Goal: Task Accomplishment & Management: Manage account settings

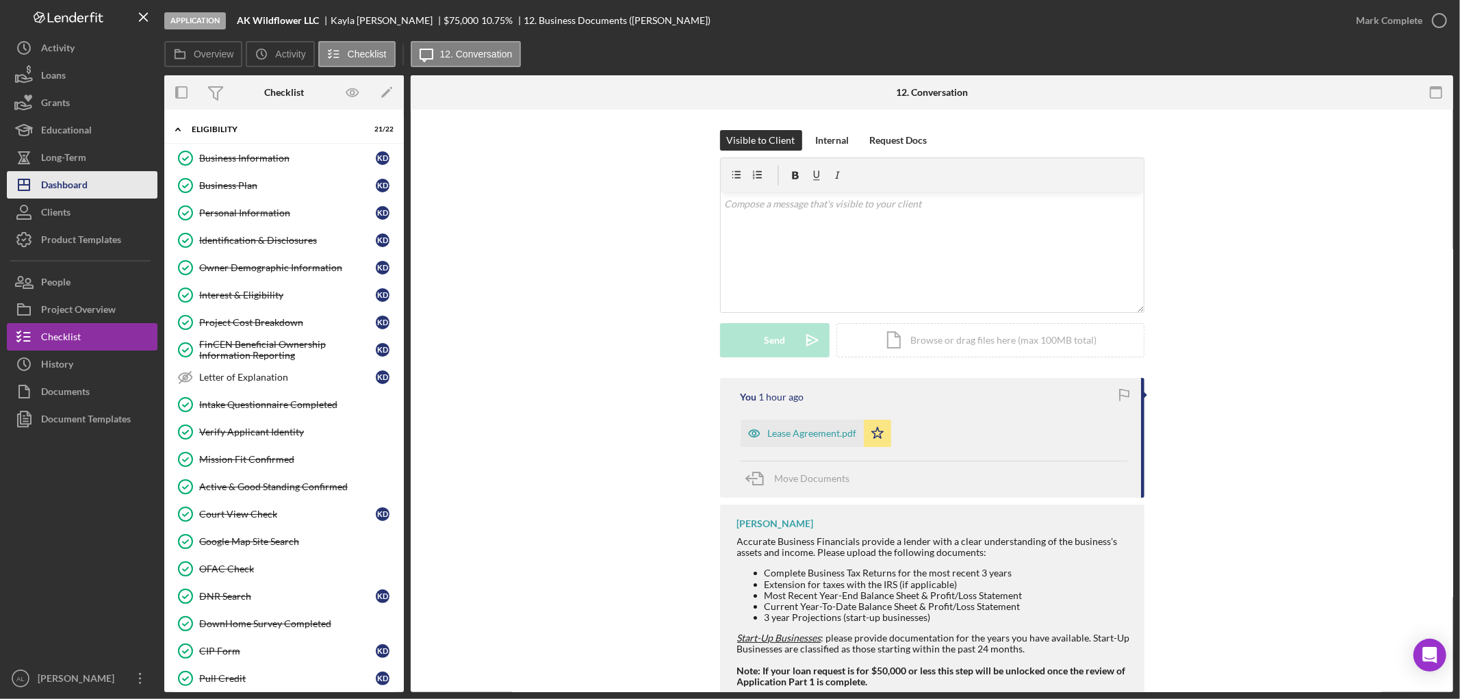
scroll to position [739, 0]
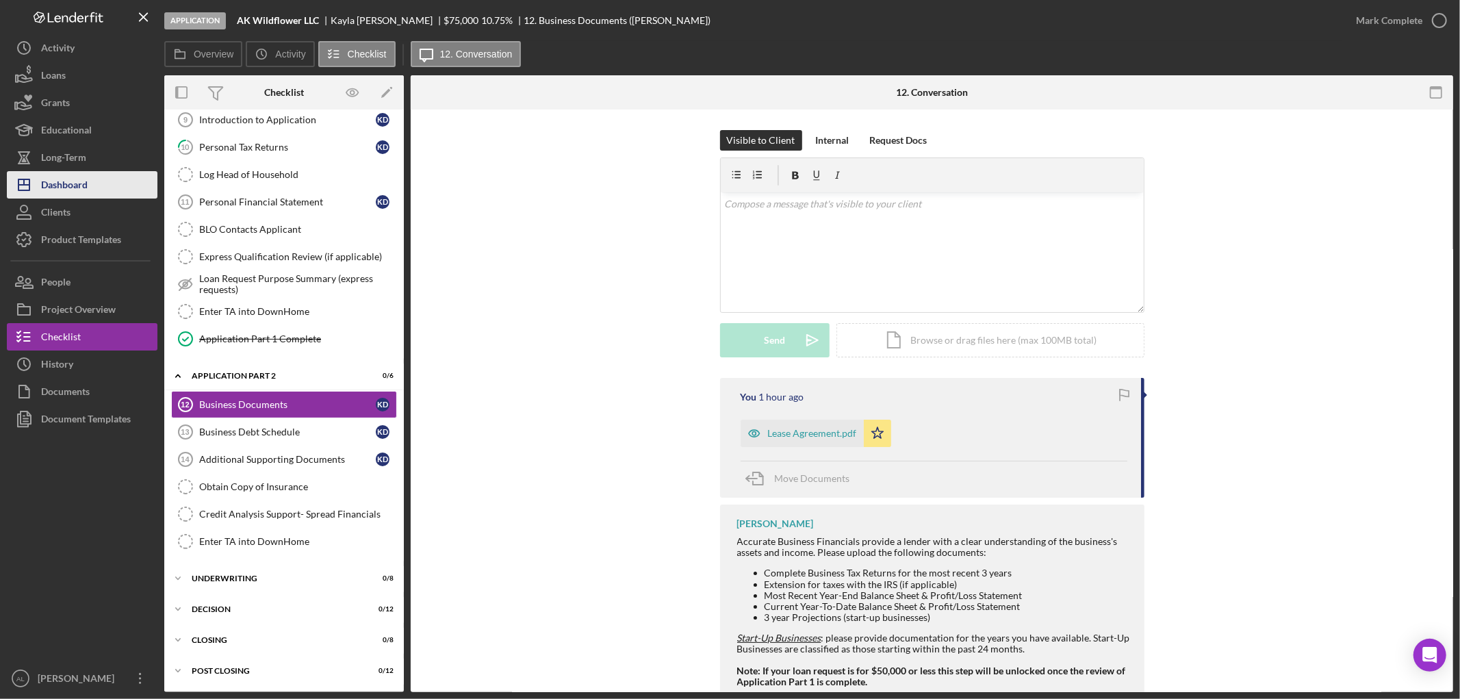
click at [73, 189] on div "Dashboard" at bounding box center [64, 186] width 47 height 31
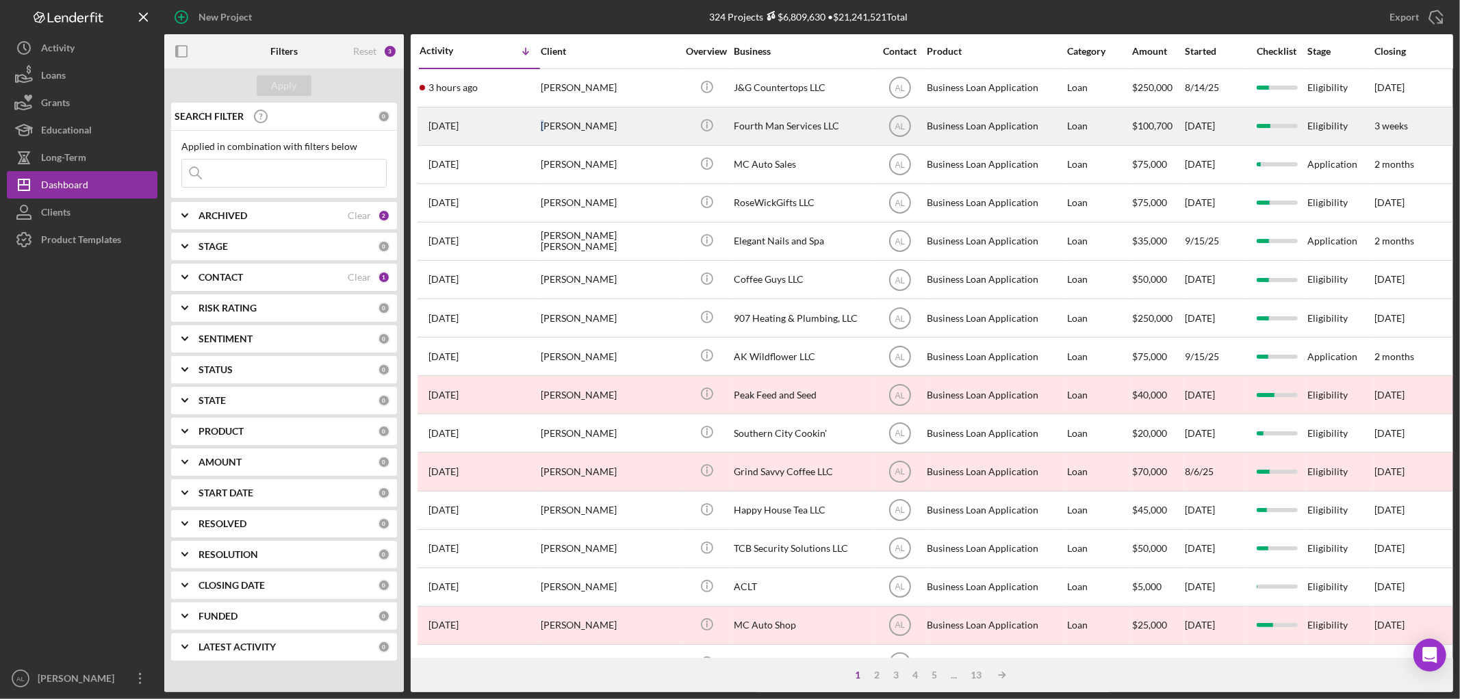
click at [542, 127] on div "[PERSON_NAME]" at bounding box center [609, 126] width 137 height 36
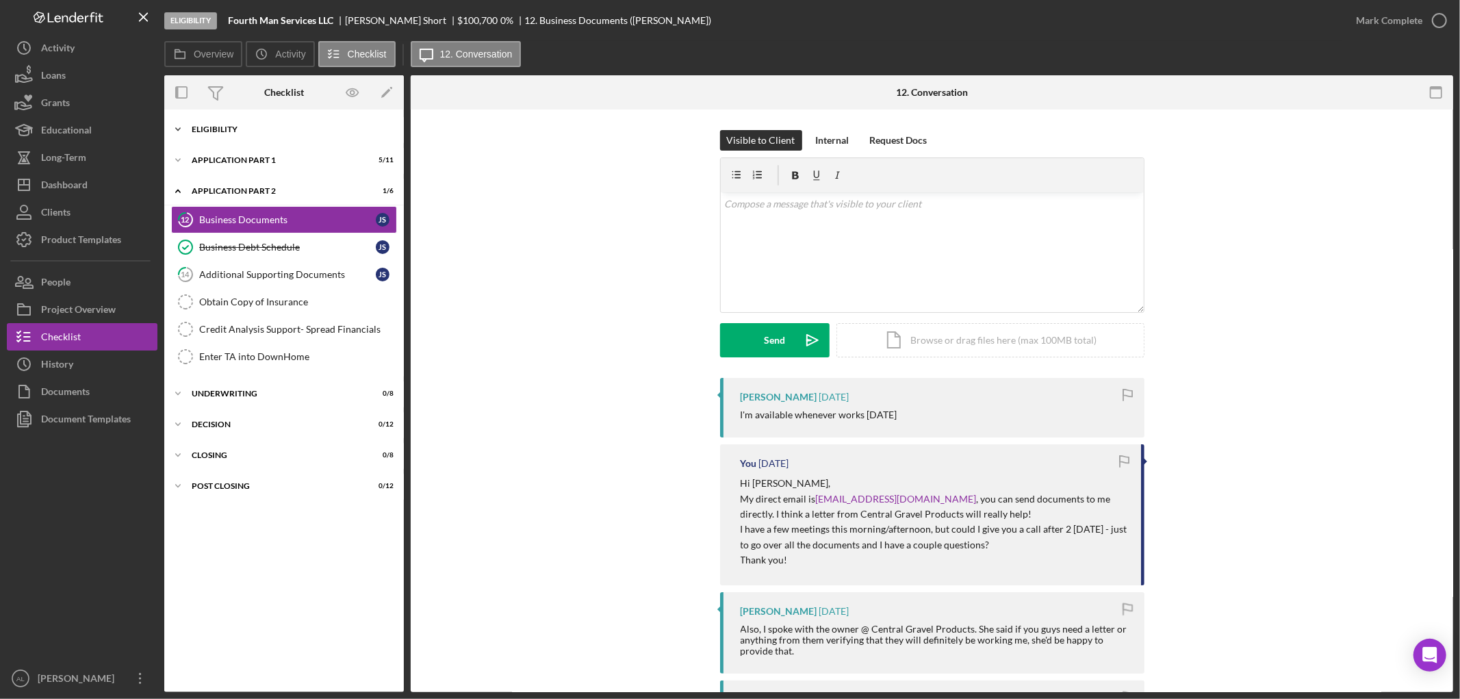
click at [252, 133] on div "Eligibility" at bounding box center [289, 129] width 195 height 8
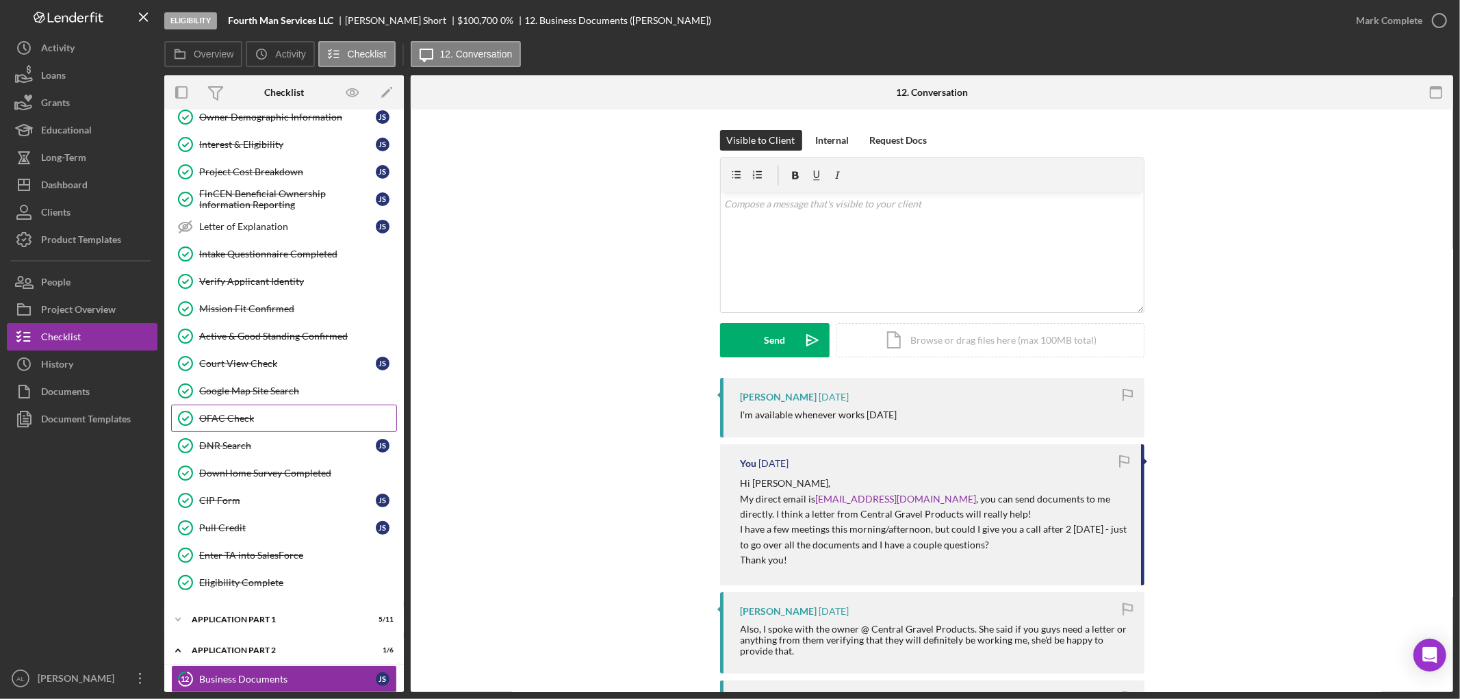
scroll to position [152, 0]
click at [235, 524] on div "Pull Credit" at bounding box center [287, 526] width 177 height 11
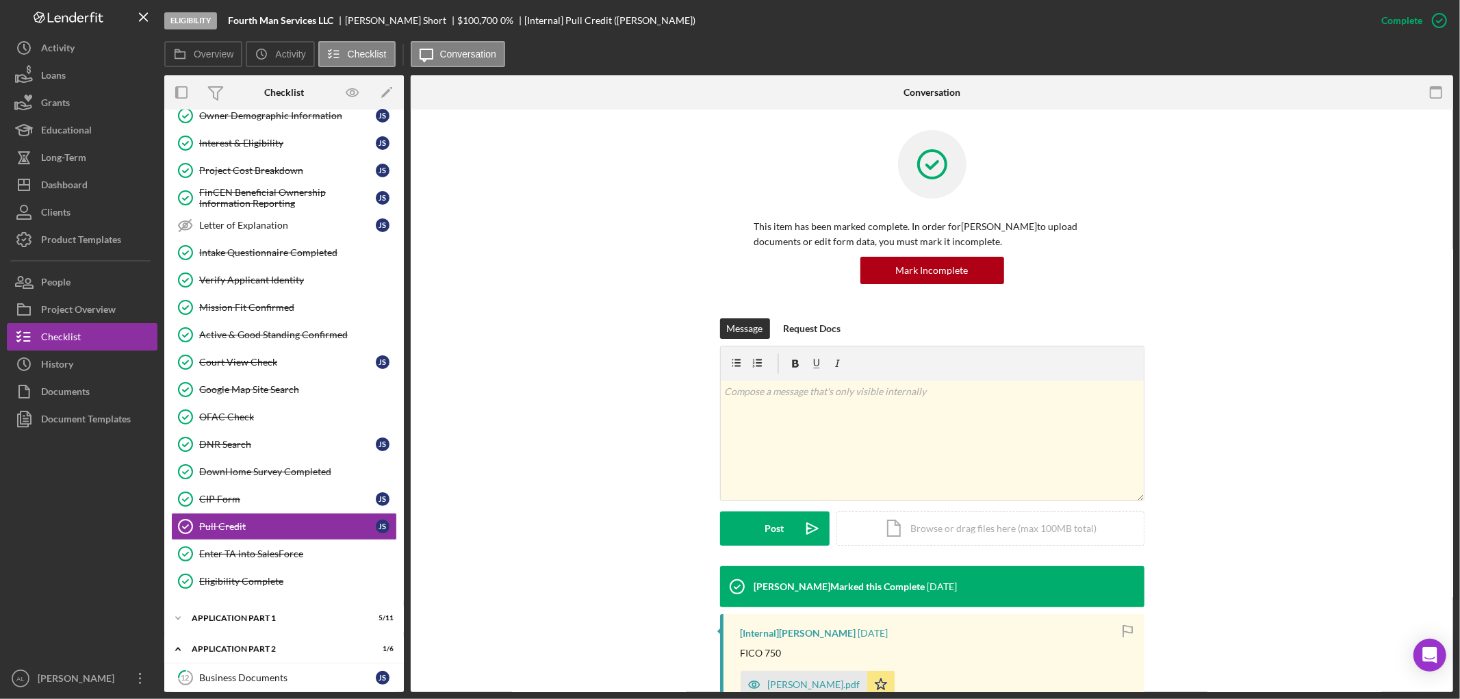
scroll to position [185, 0]
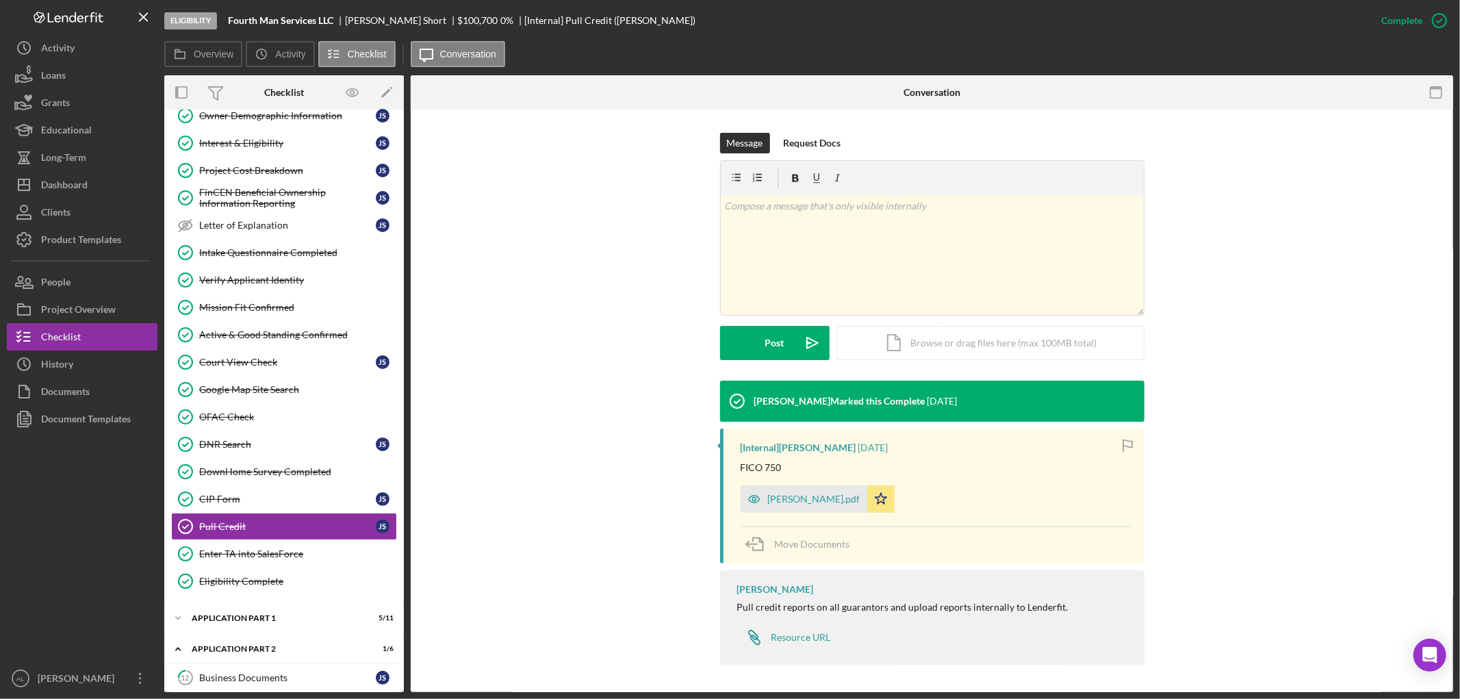
click at [783, 501] on div "[PERSON_NAME].pdf" at bounding box center [814, 499] width 92 height 11
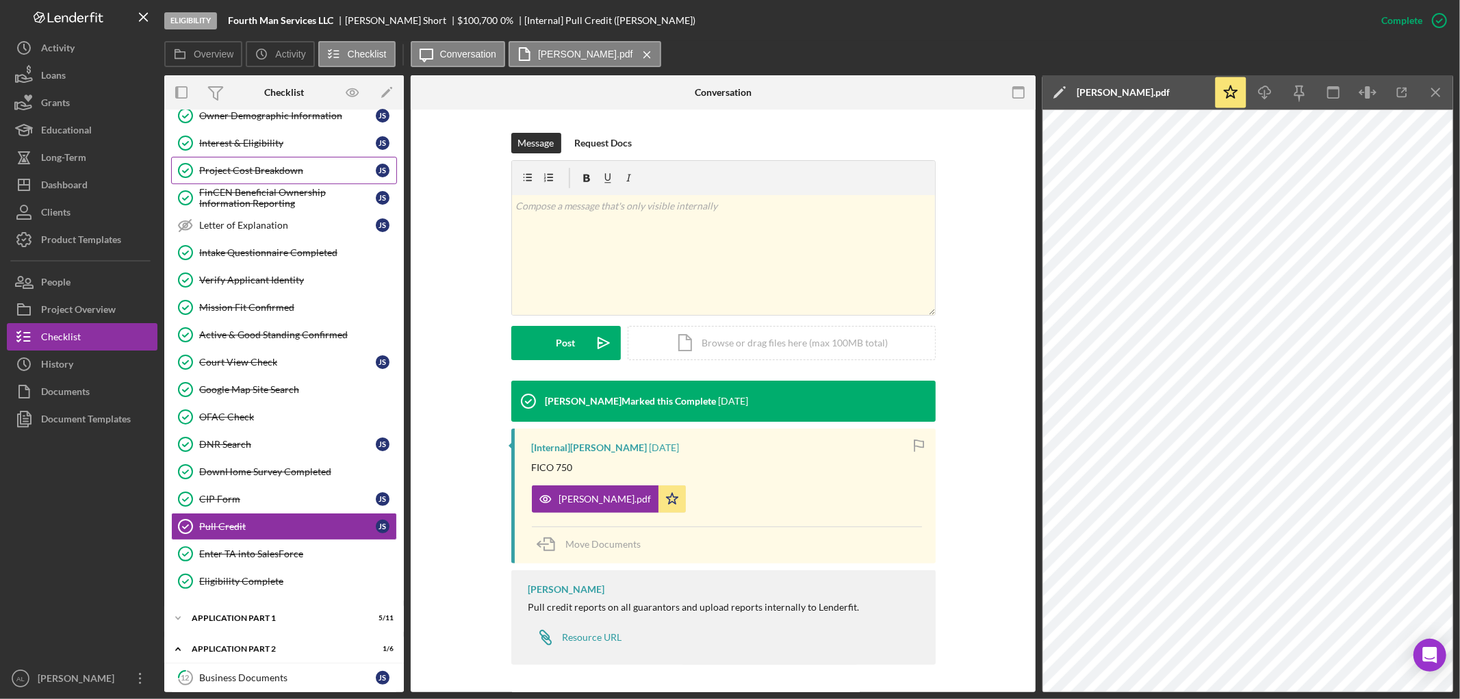
click at [307, 174] on div "Project Cost Breakdown" at bounding box center [287, 170] width 177 height 11
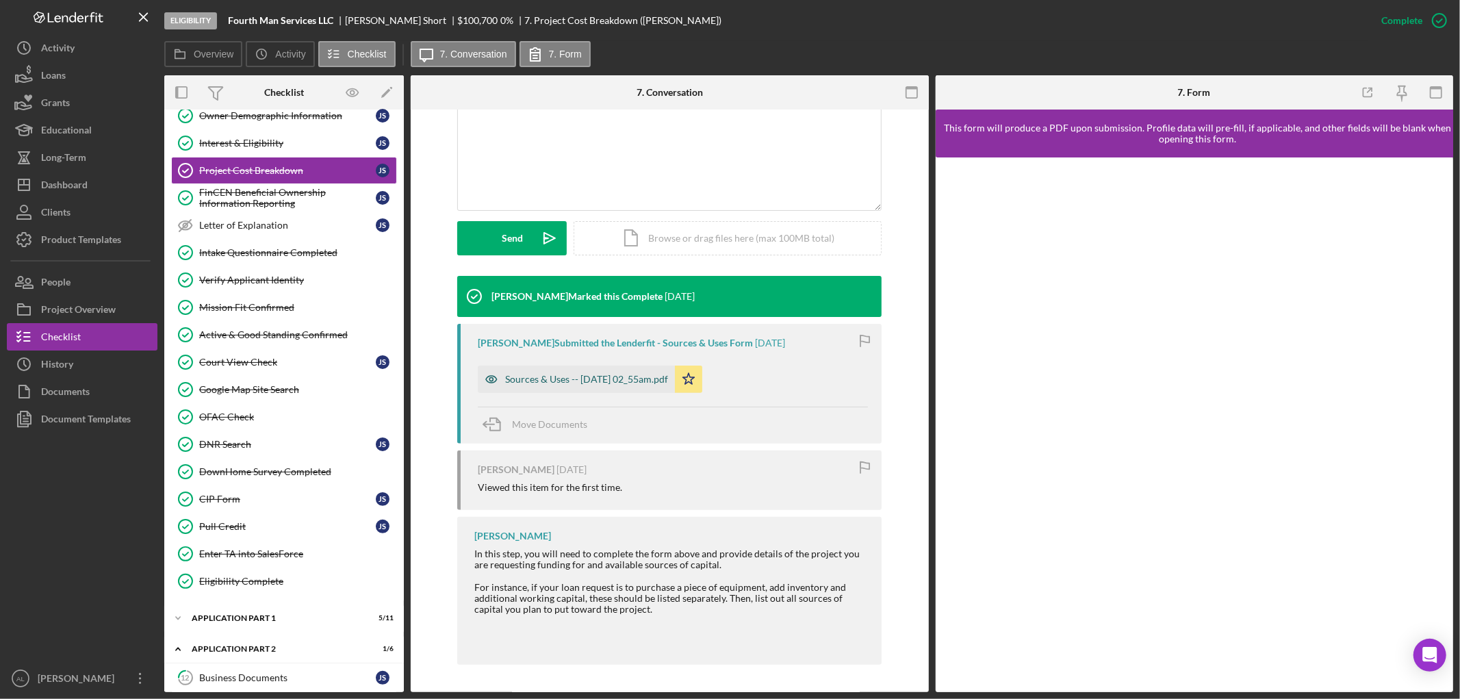
click at [617, 392] on div "Sources & Uses -- [DATE] 02_55am.pdf" at bounding box center [576, 379] width 197 height 27
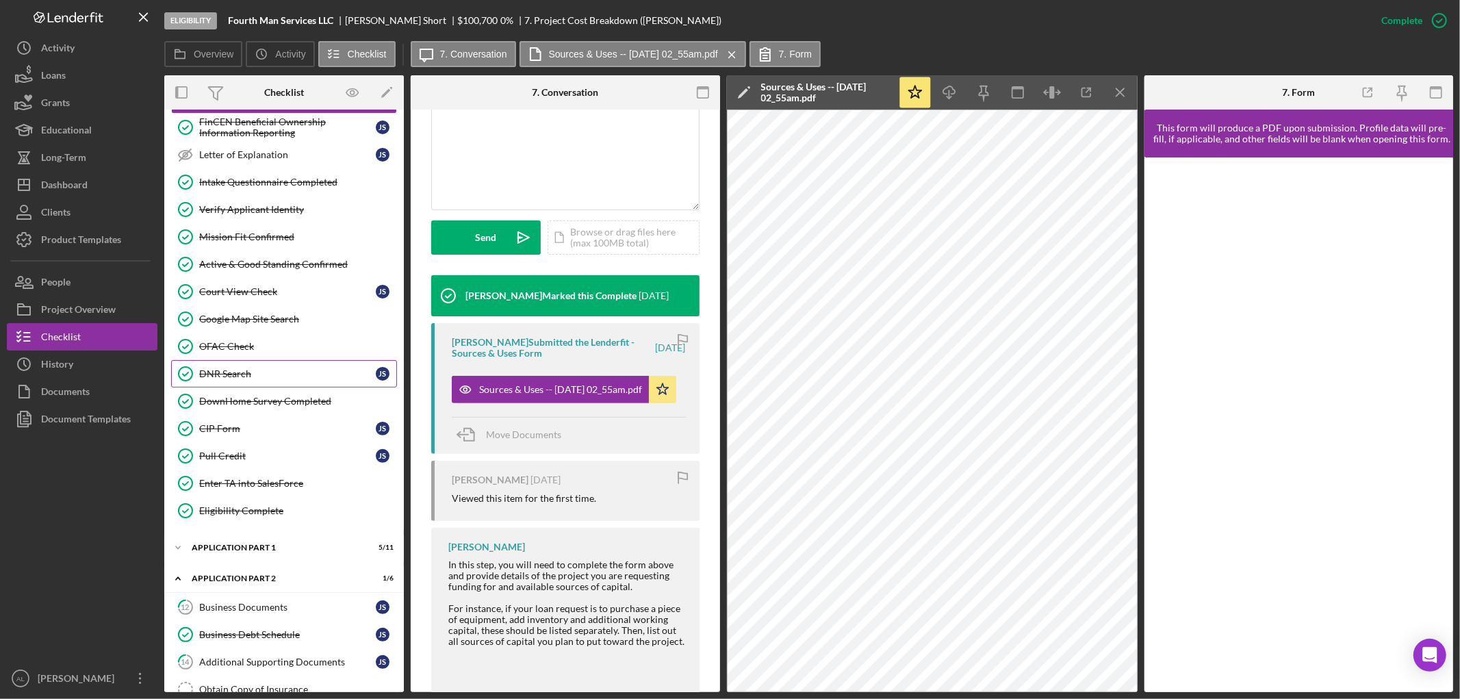
scroll to position [228, 0]
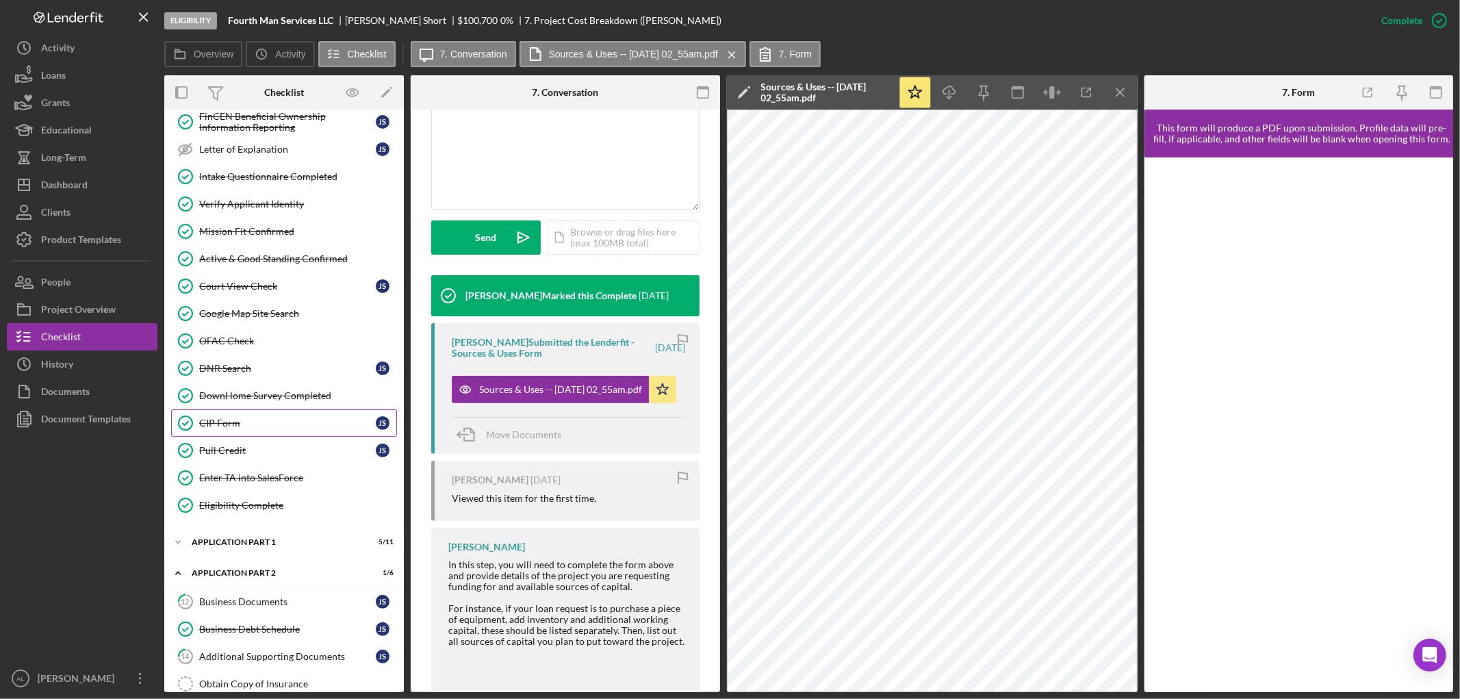
click at [264, 433] on link "CIP Form CIP Form J S" at bounding box center [284, 422] width 226 height 27
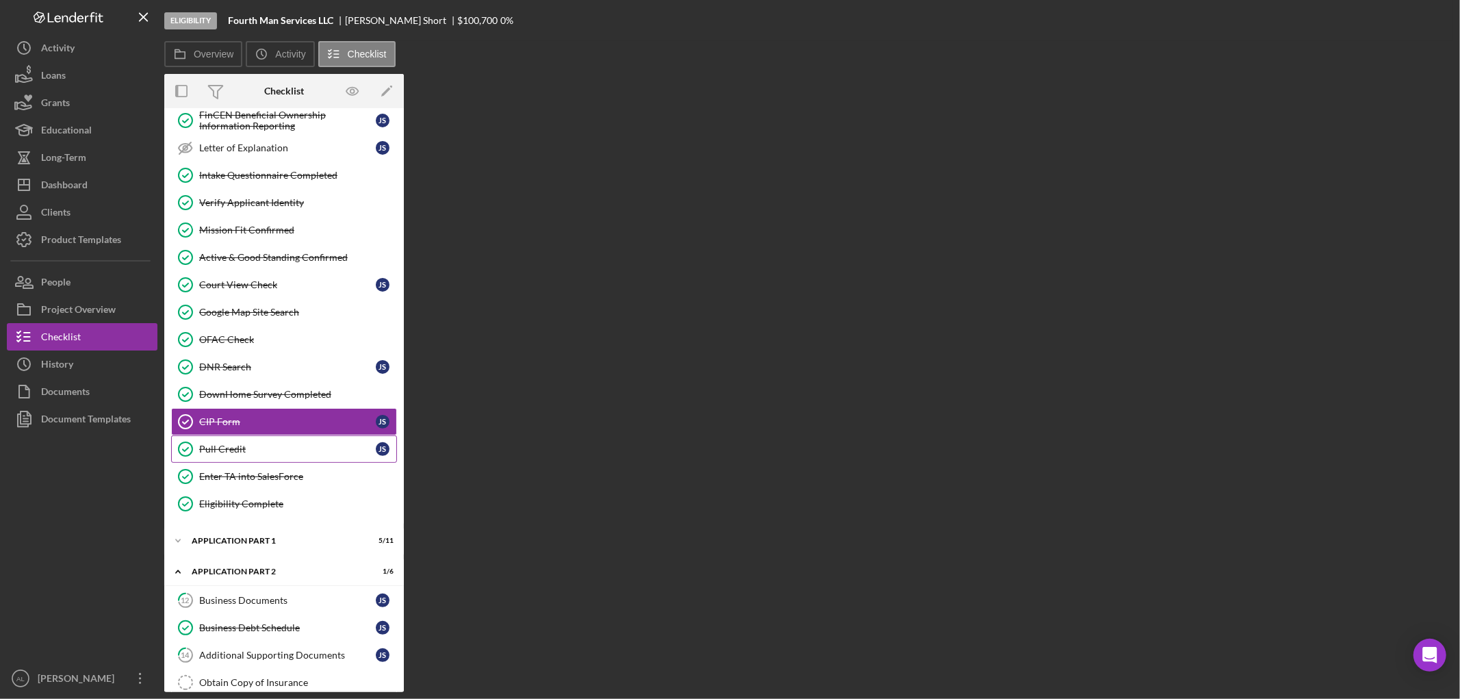
click at [255, 452] on div "Pull Credit" at bounding box center [287, 449] width 177 height 11
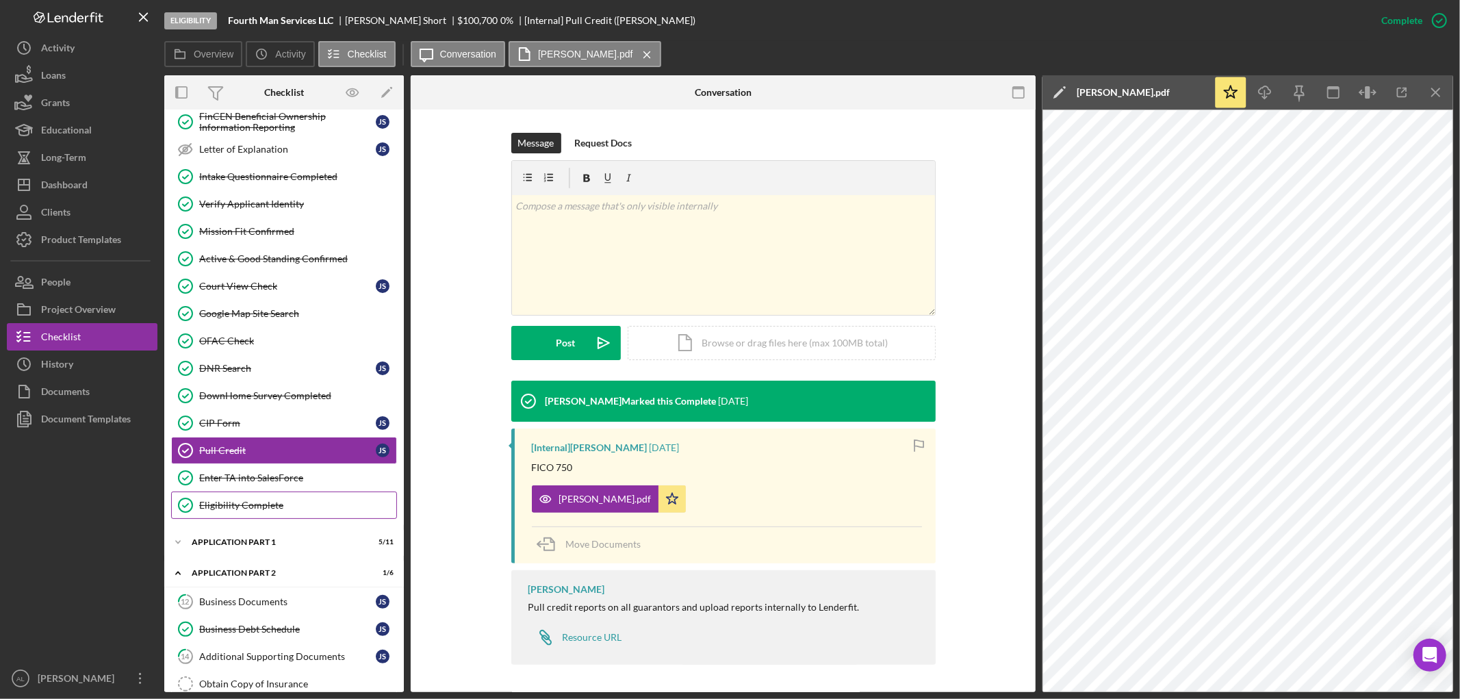
scroll to position [380, 0]
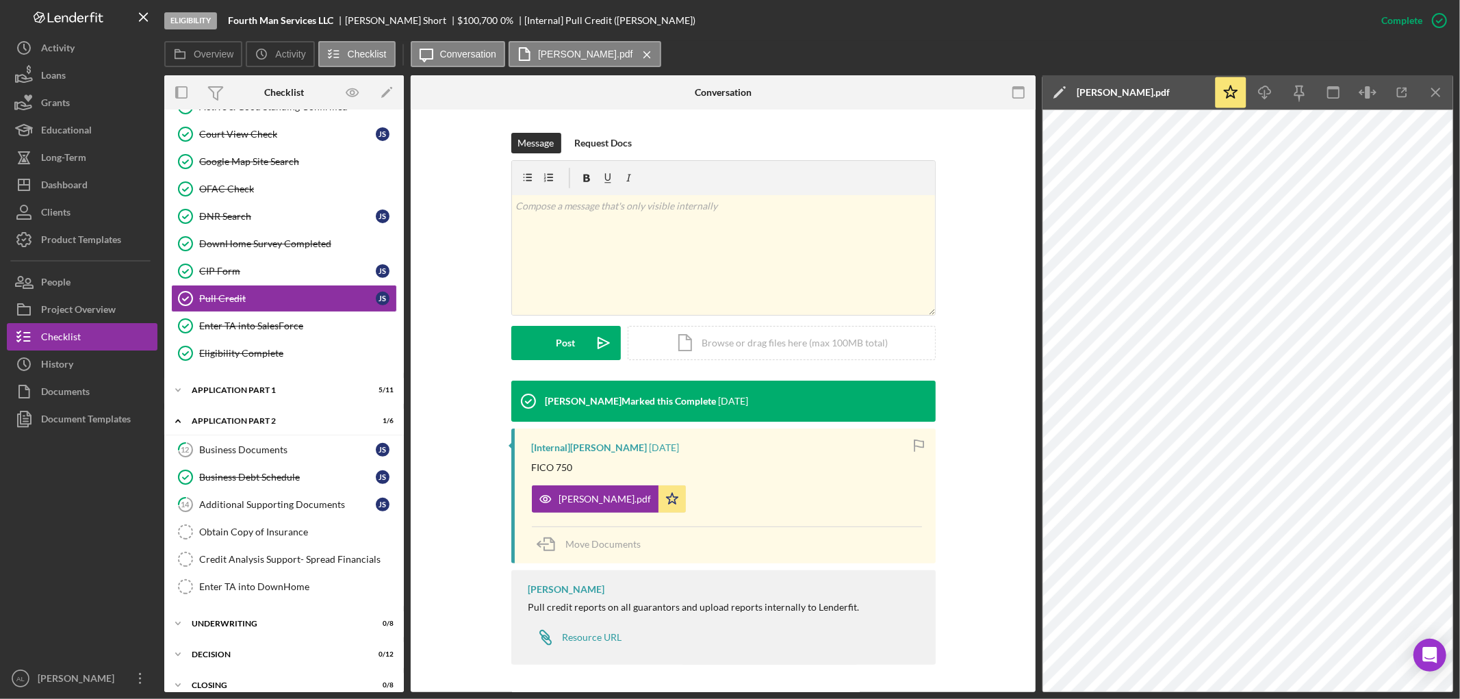
click at [251, 409] on div "Icon/Expander Eligibility 21 / 22 Business Information Business Information J S…" at bounding box center [284, 233] width 240 height 994
click at [251, 398] on div "Icon/Expander Application Part 1 5 / 11" at bounding box center [284, 389] width 240 height 27
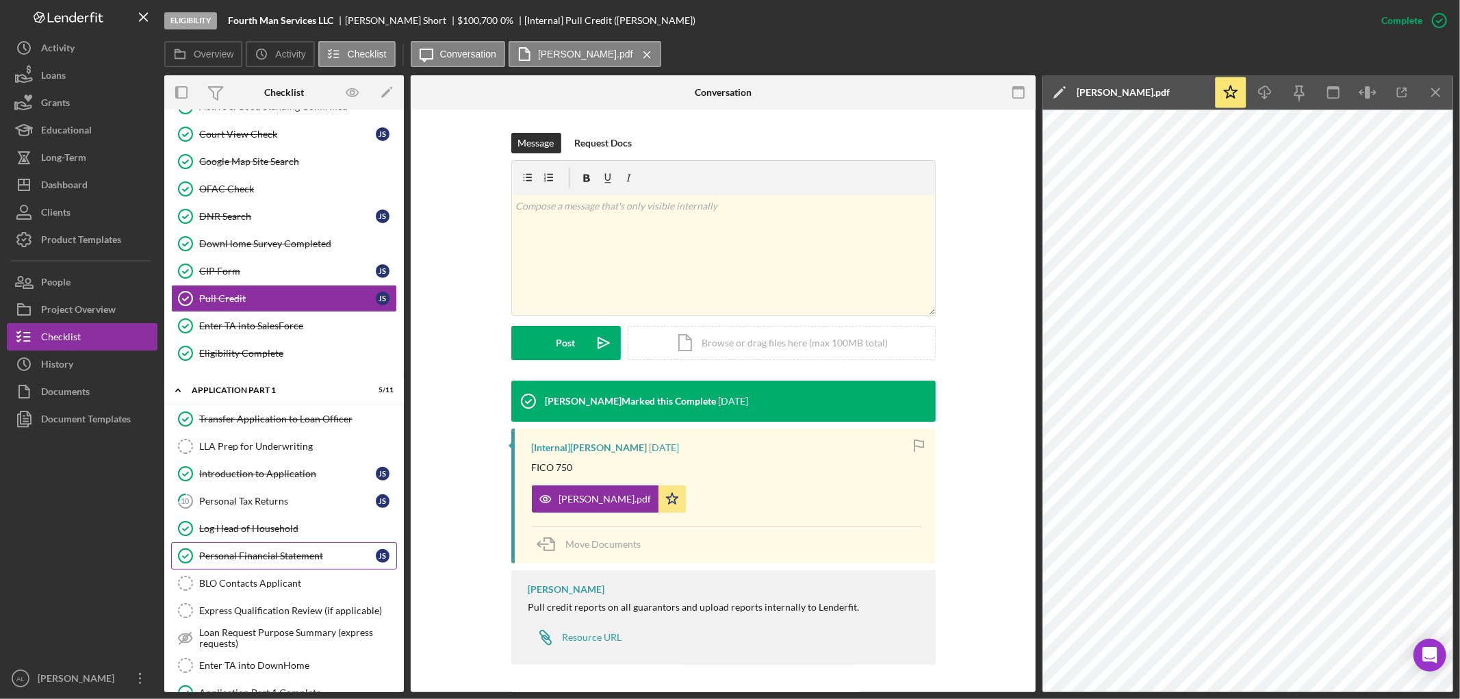
click at [308, 568] on link "Personal Financial Statement Personal Financial Statement J S" at bounding box center [284, 555] width 226 height 27
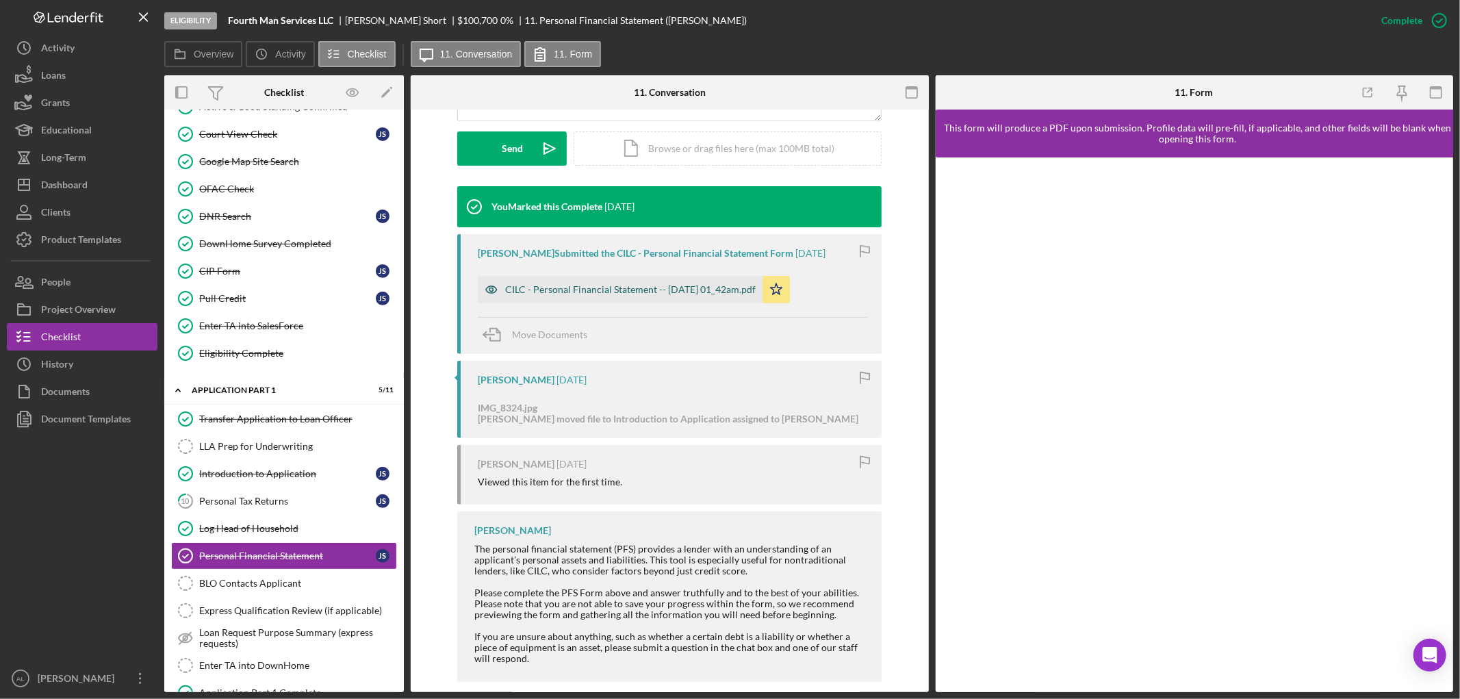
click at [671, 281] on div "CILC - Personal Financial Statement -- [DATE] 01_42am.pdf" at bounding box center [620, 289] width 285 height 27
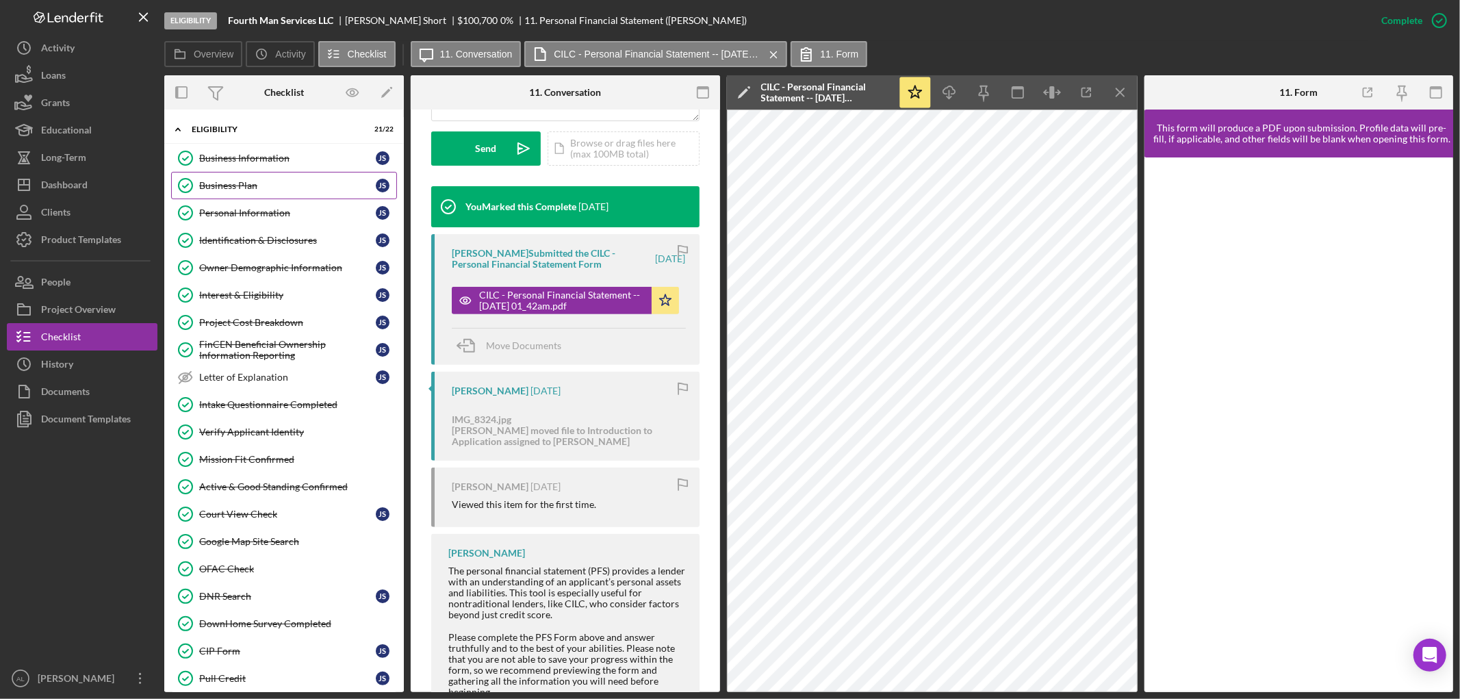
click at [263, 188] on div "Business Plan" at bounding box center [287, 185] width 177 height 11
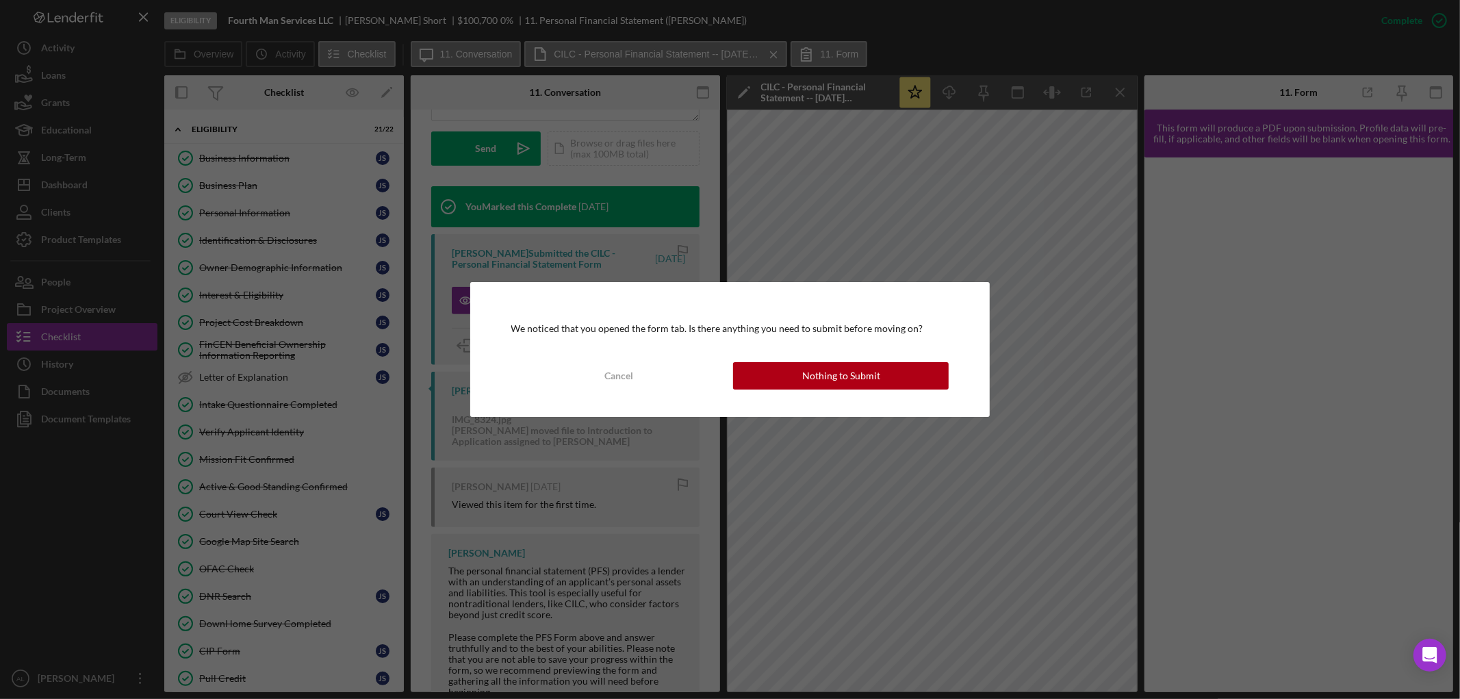
click at [906, 357] on div "We noticed that you opened the form tab. Is there anything you need to submit b…" at bounding box center [730, 349] width 520 height 134
click at [904, 381] on button "Nothing to Submit" at bounding box center [841, 375] width 216 height 27
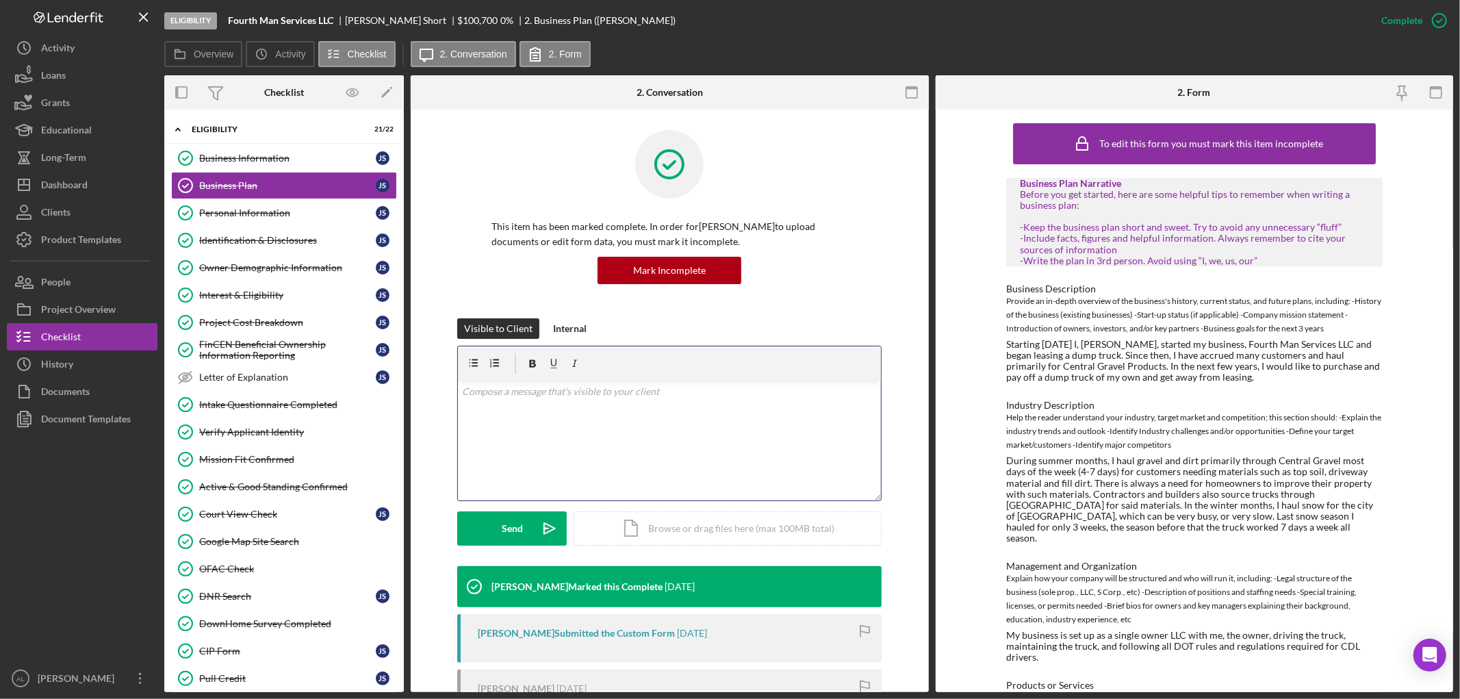
click at [758, 422] on div "v Color teal Color pink Remove color Add row above Add row below Add column bef…" at bounding box center [669, 441] width 423 height 120
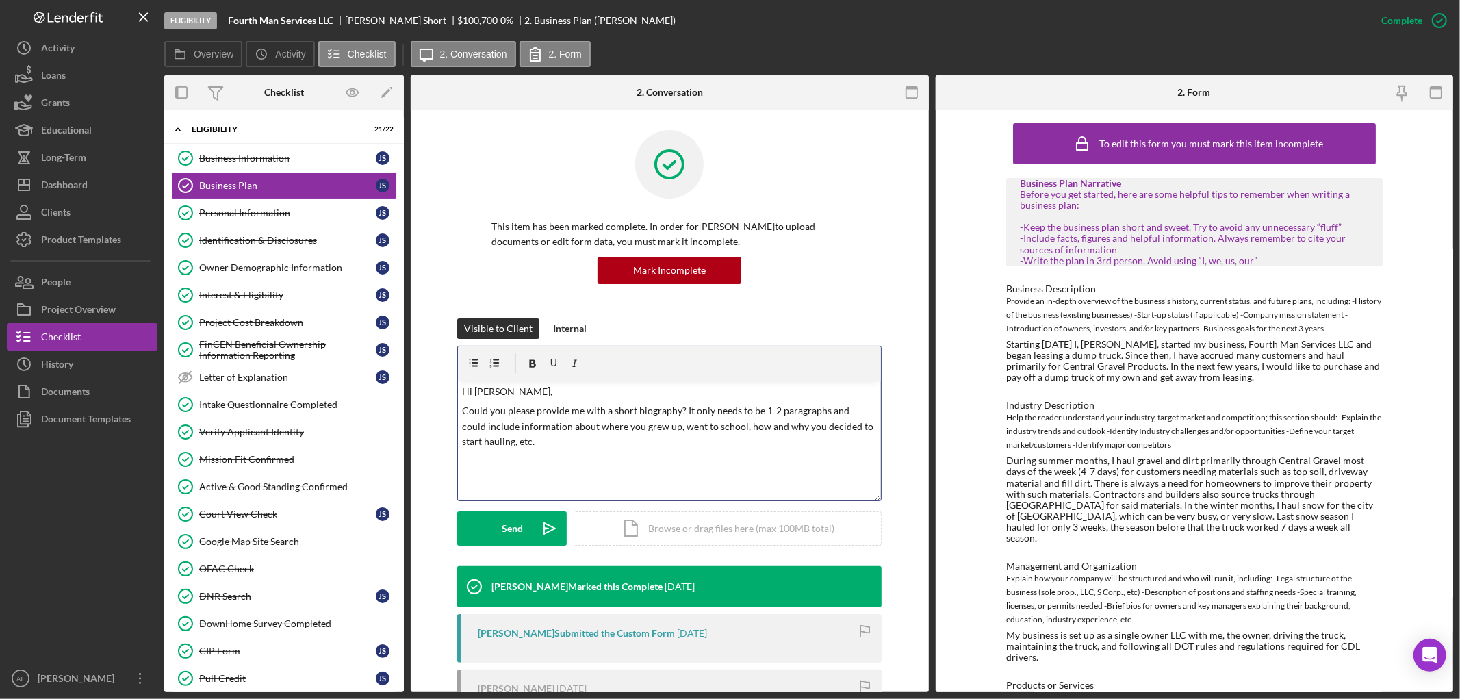
click at [713, 428] on p "Could you please provide me with a short biography? It only needs to be 1-2 par…" at bounding box center [669, 426] width 415 height 46
click at [717, 429] on p "Could you please provide me with a short biography? It only needs to be 1-2 par…" at bounding box center [669, 426] width 415 height 46
click at [628, 446] on p "Could you please provide me with a short biography? It only needs to be 1-2 par…" at bounding box center [669, 426] width 415 height 46
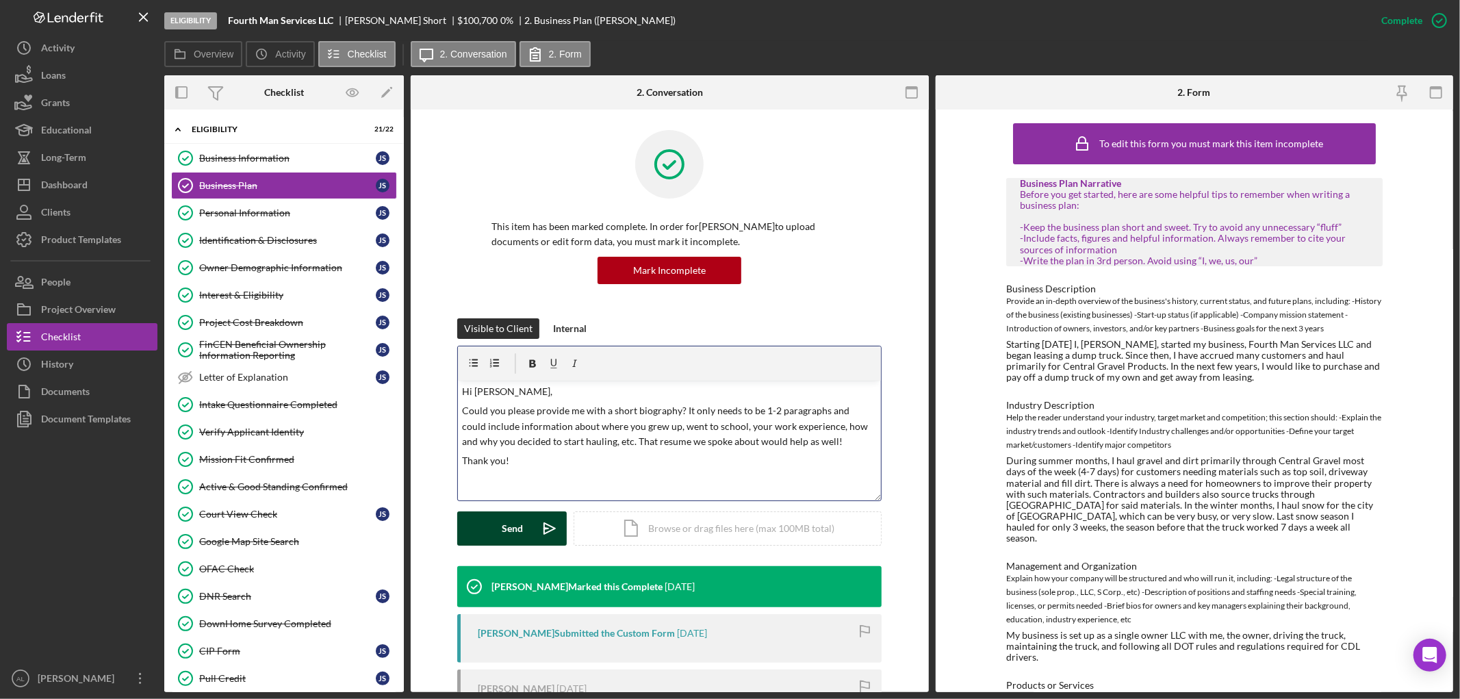
click at [505, 529] on div "Send" at bounding box center [512, 528] width 21 height 34
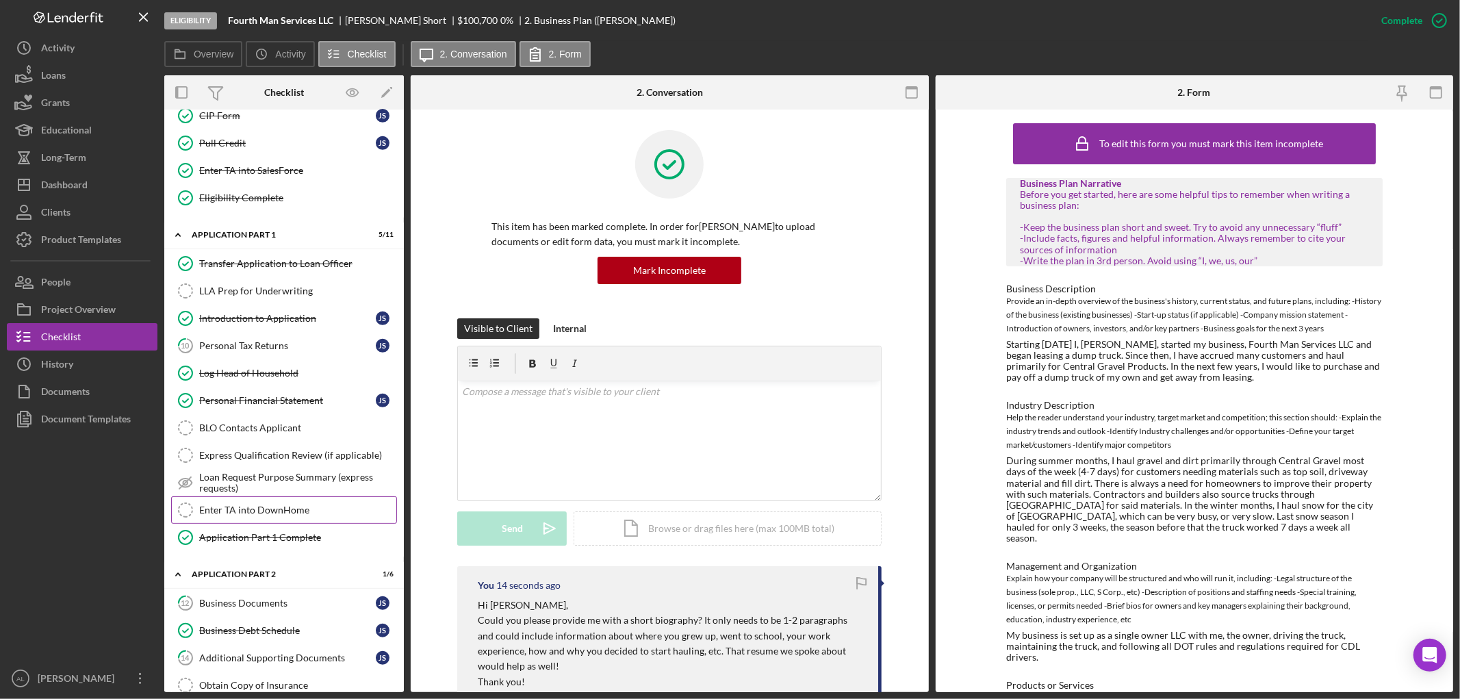
scroll to position [739, 0]
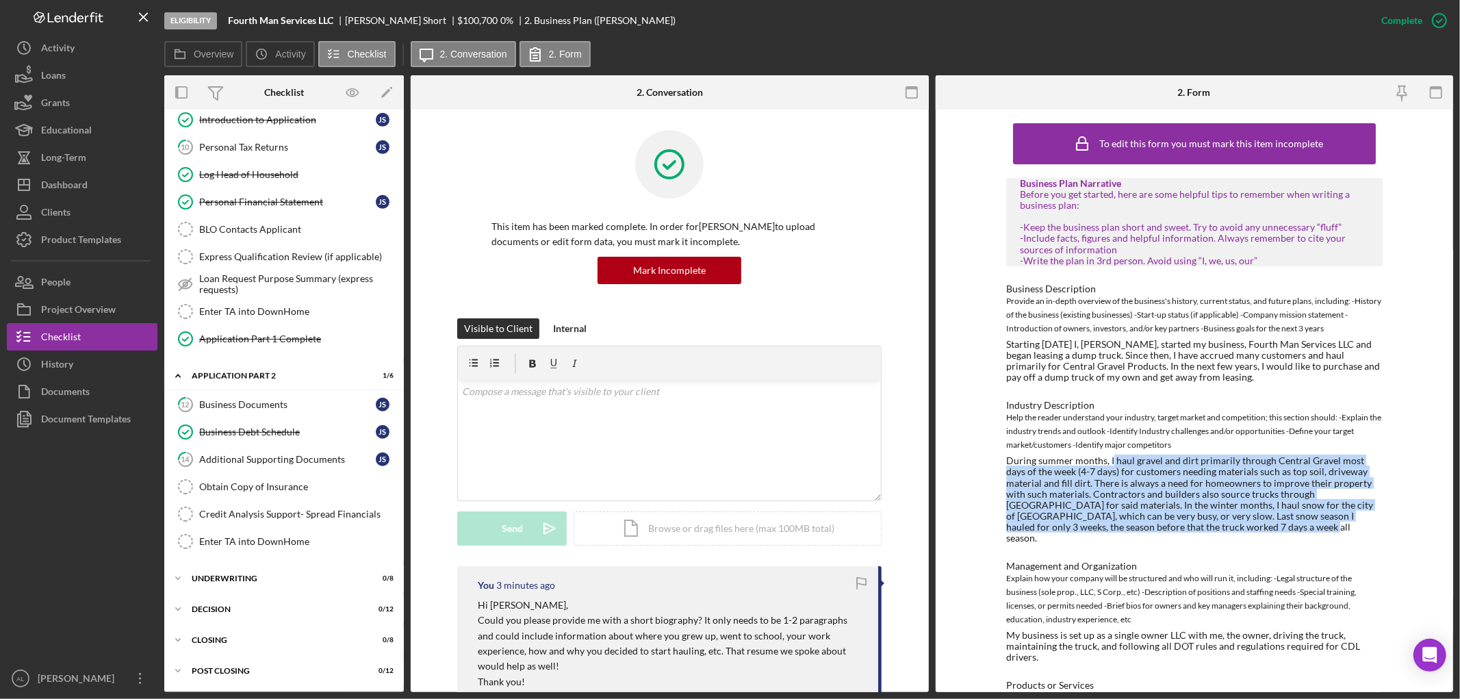
drag, startPoint x: 1110, startPoint y: 461, endPoint x: 1201, endPoint y: 525, distance: 111.5
click at [1201, 525] on div "During summer months, I haul gravel and dirt primarily through Central Gravel m…" at bounding box center [1194, 499] width 376 height 88
copy div "haul gravel and dirt primarily through Central Gravel most days of the week (4-…"
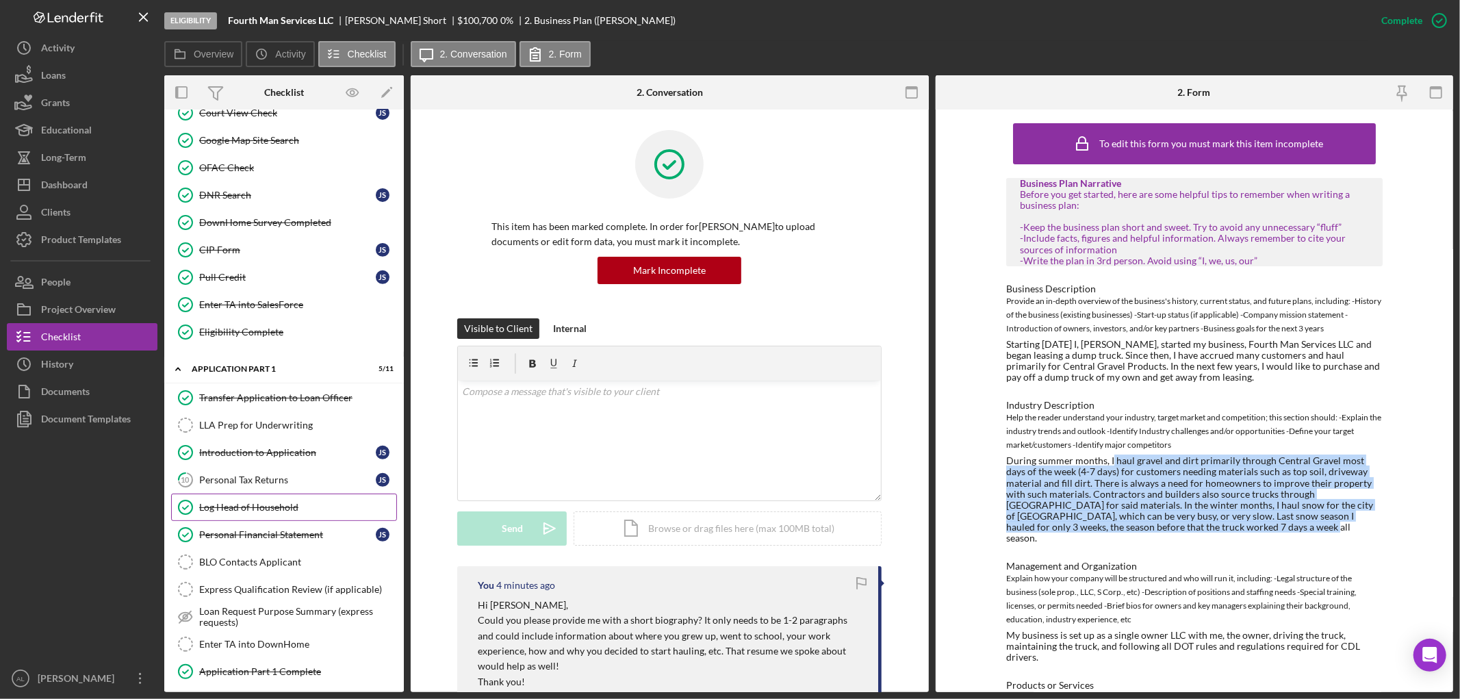
scroll to position [55, 0]
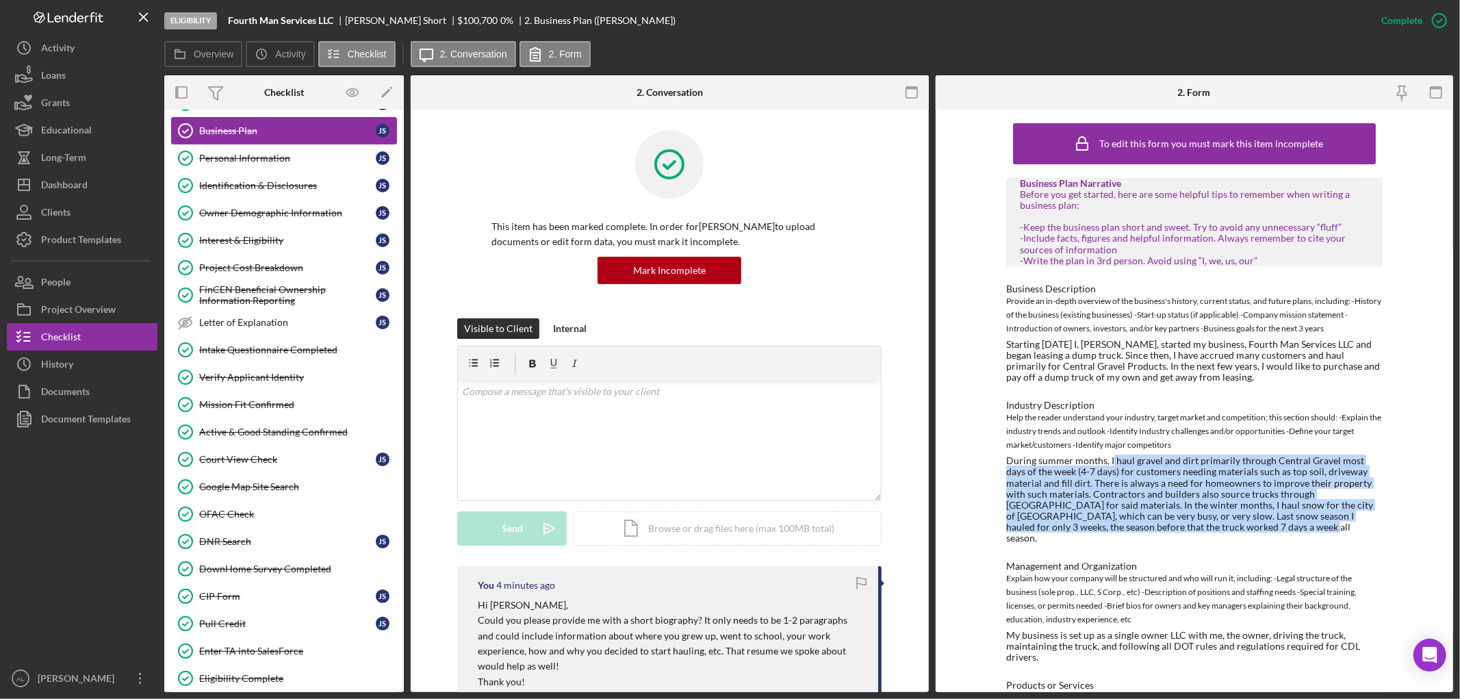
click at [289, 123] on link "Business Plan Business Plan J S" at bounding box center [284, 130] width 226 height 27
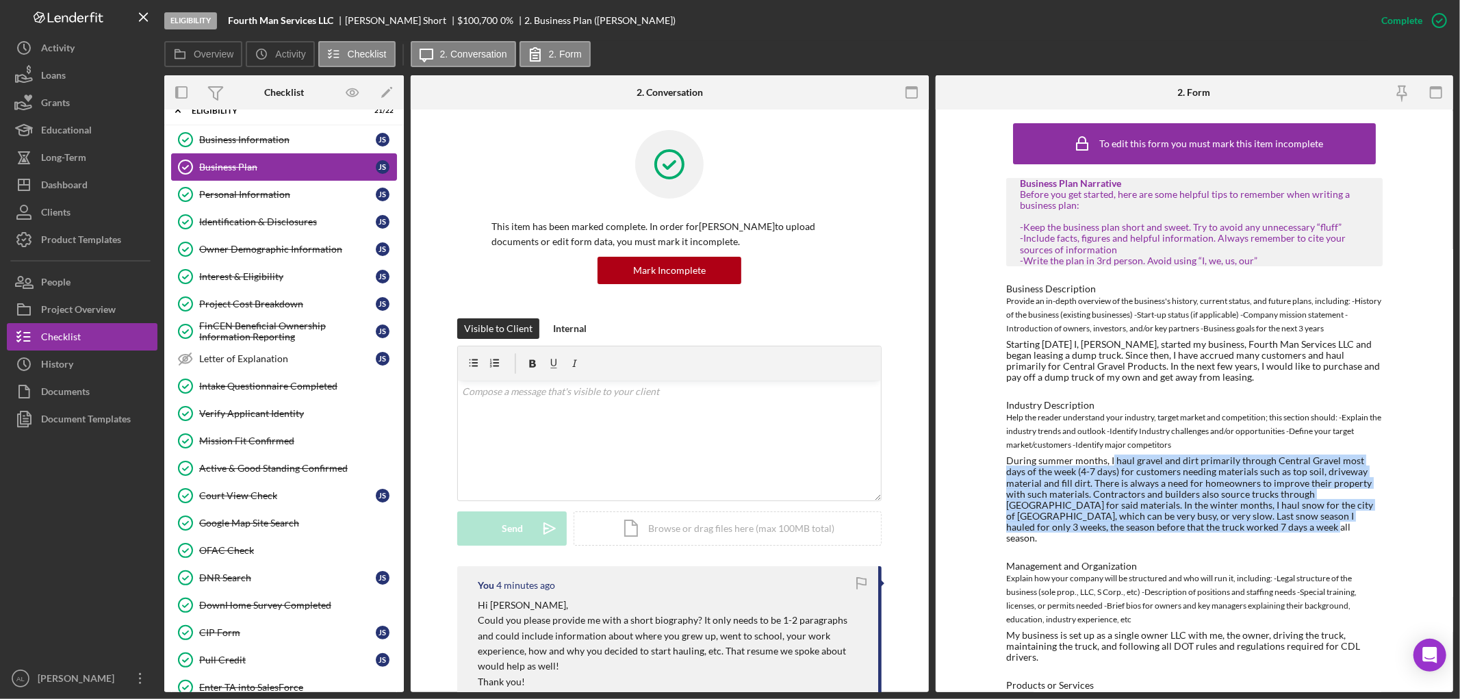
scroll to position [0, 0]
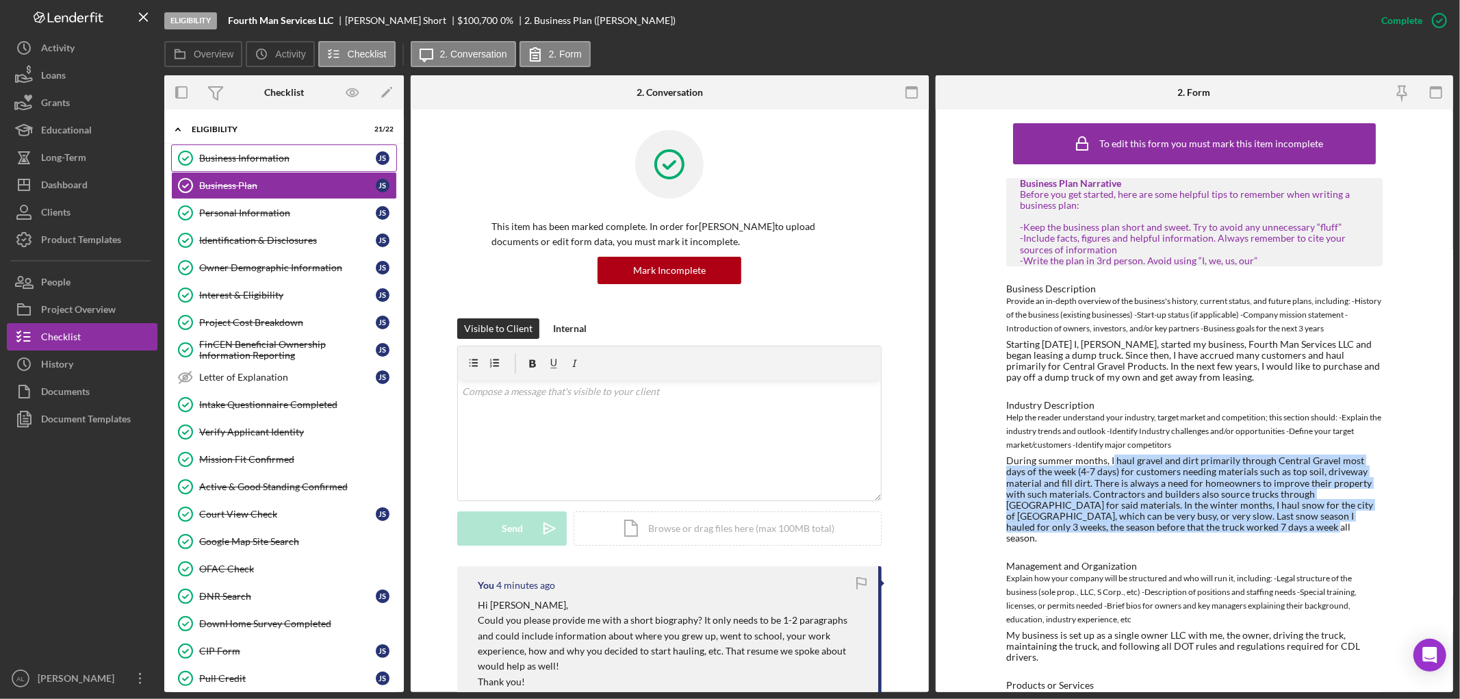
click at [270, 147] on link "Business Information Business Information J S" at bounding box center [284, 157] width 226 height 27
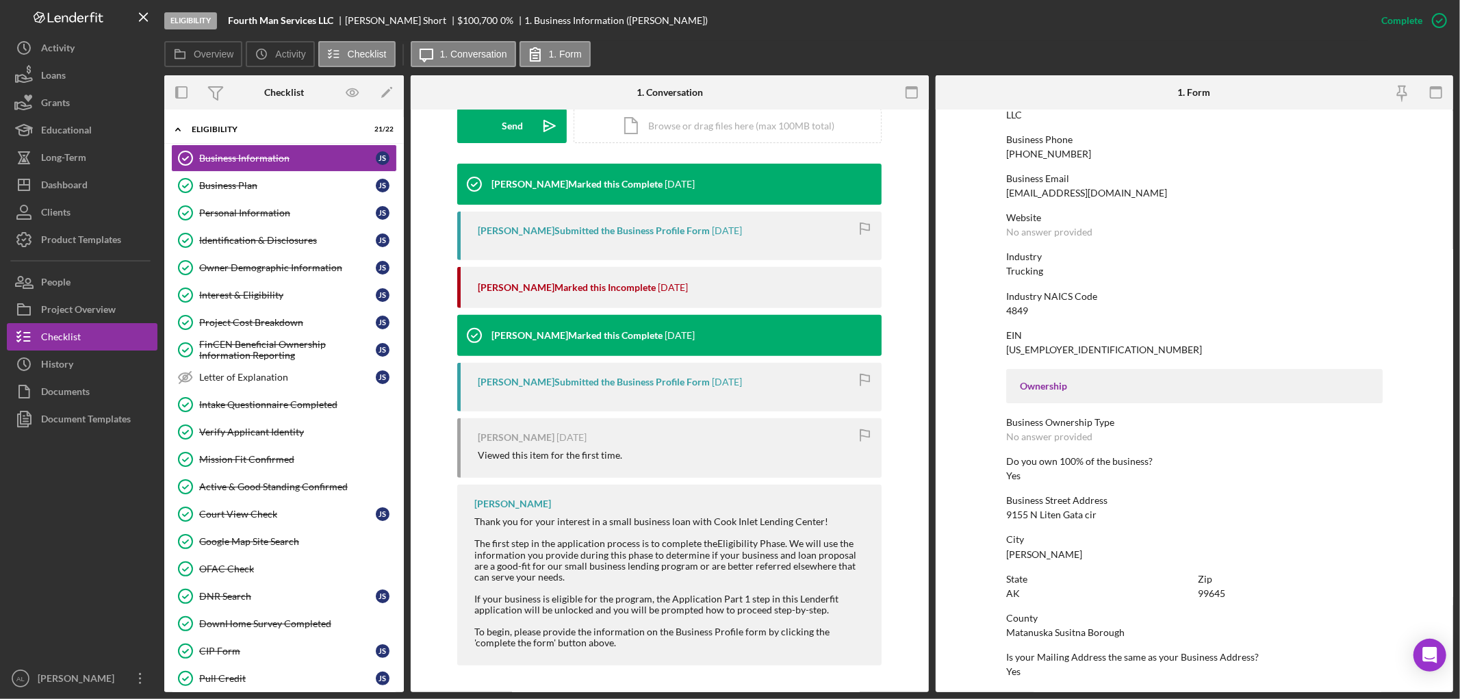
scroll to position [228, 0]
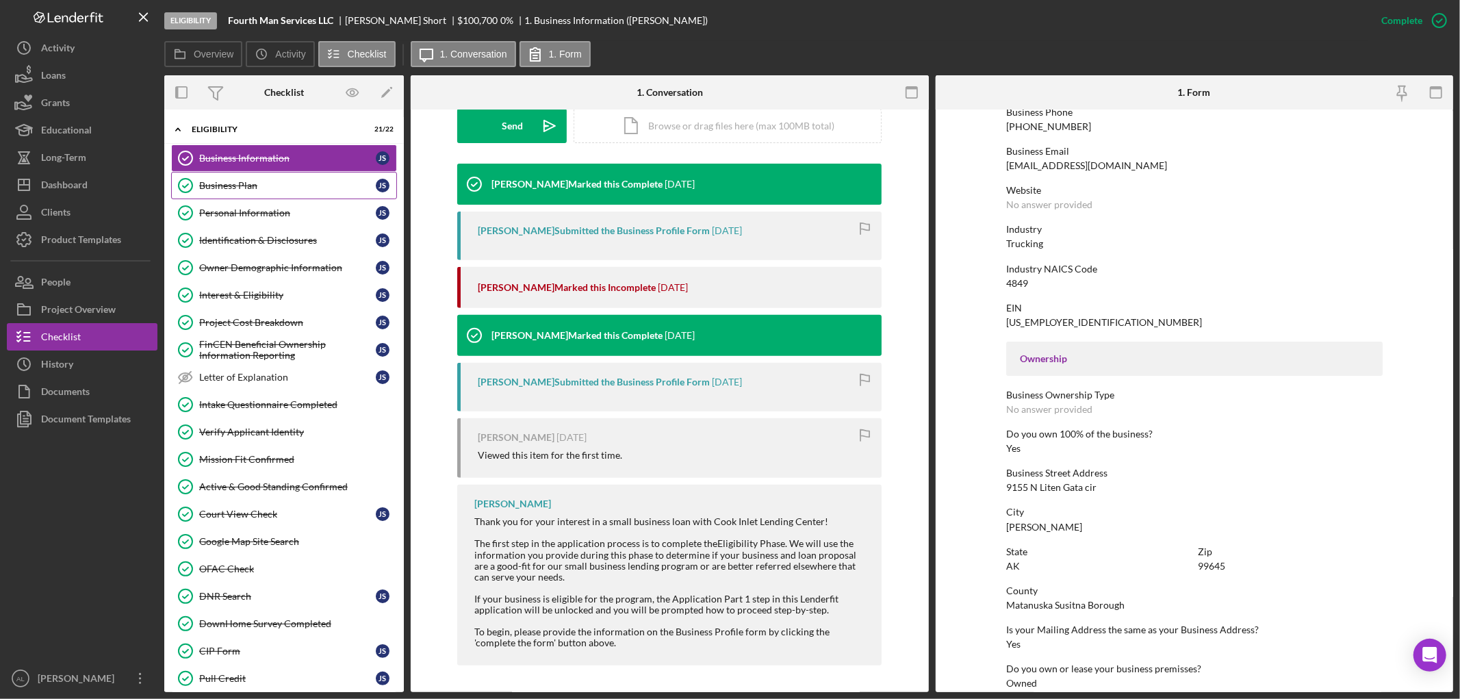
click at [256, 186] on div "Business Plan" at bounding box center [287, 185] width 177 height 11
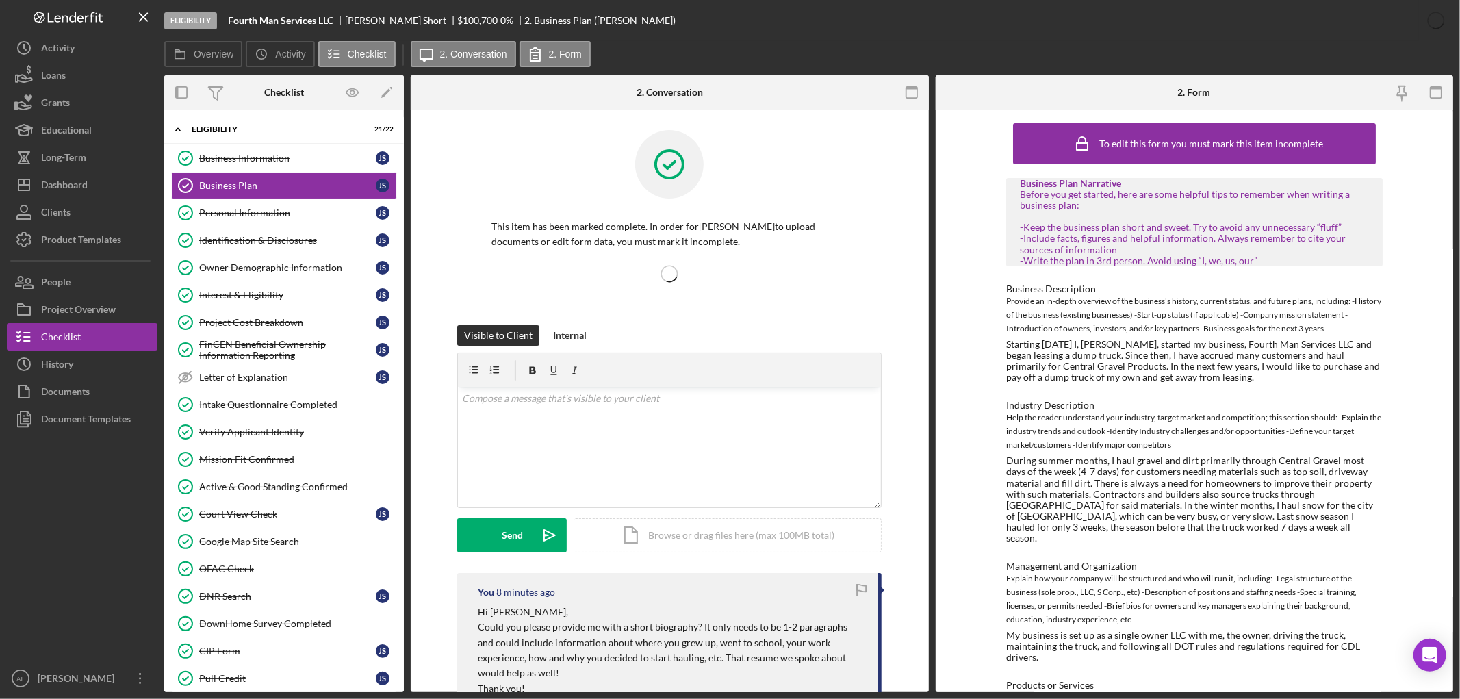
scroll to position [152, 0]
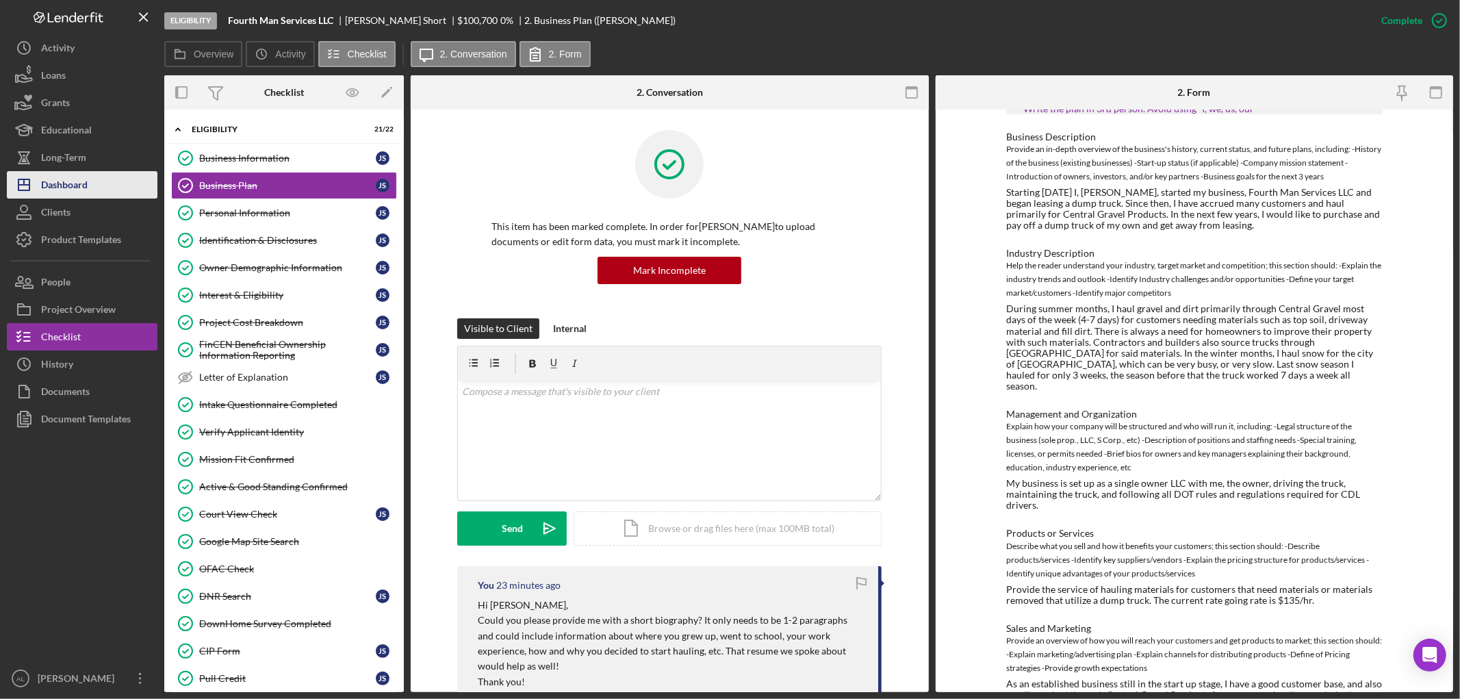
click at [127, 185] on button "Icon/Dashboard Dashboard" at bounding box center [82, 184] width 151 height 27
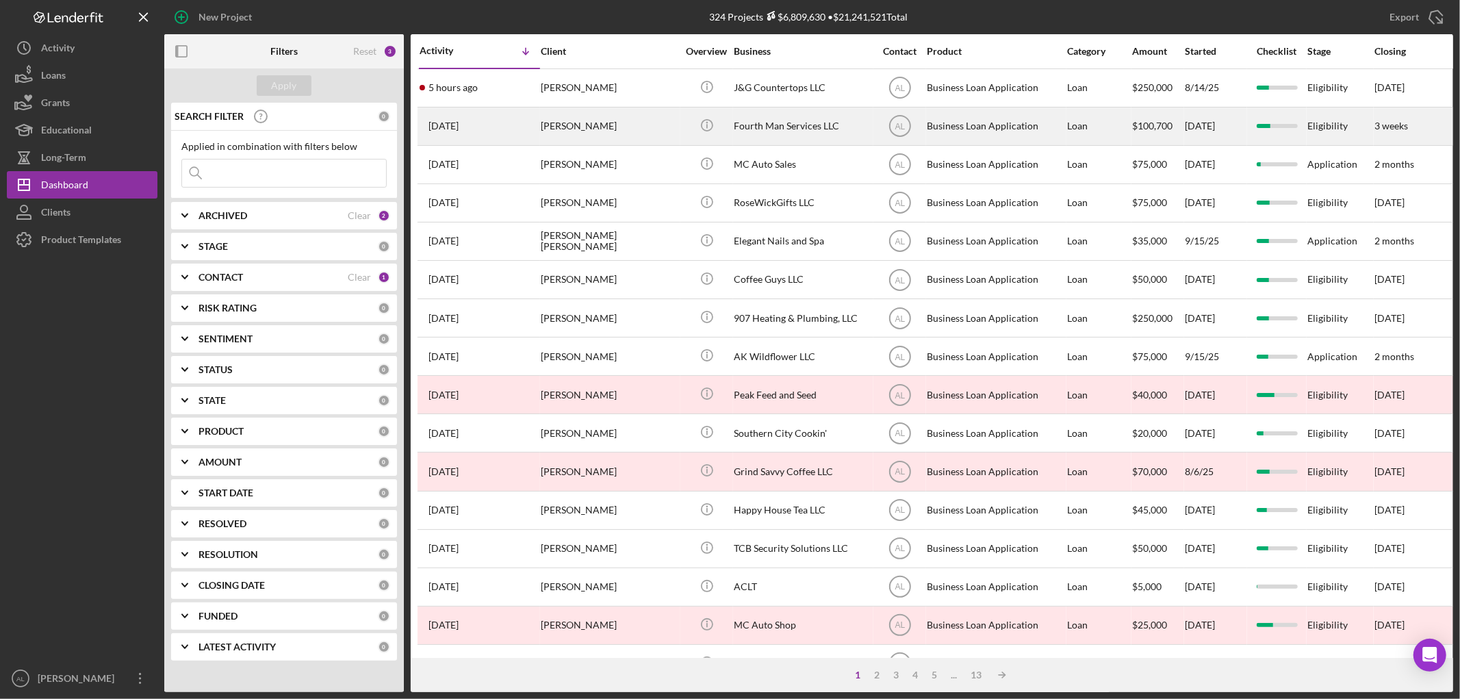
click at [554, 133] on div "[PERSON_NAME]" at bounding box center [609, 126] width 137 height 36
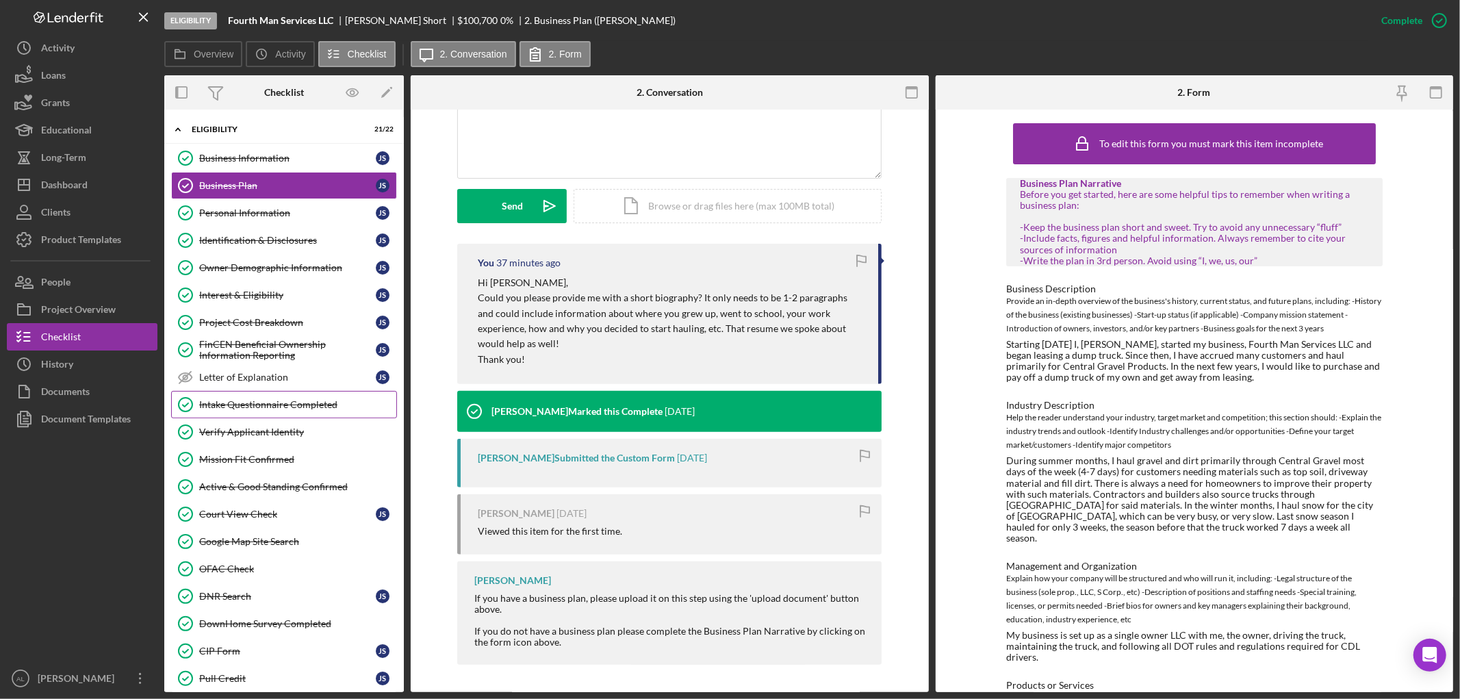
scroll to position [256, 0]
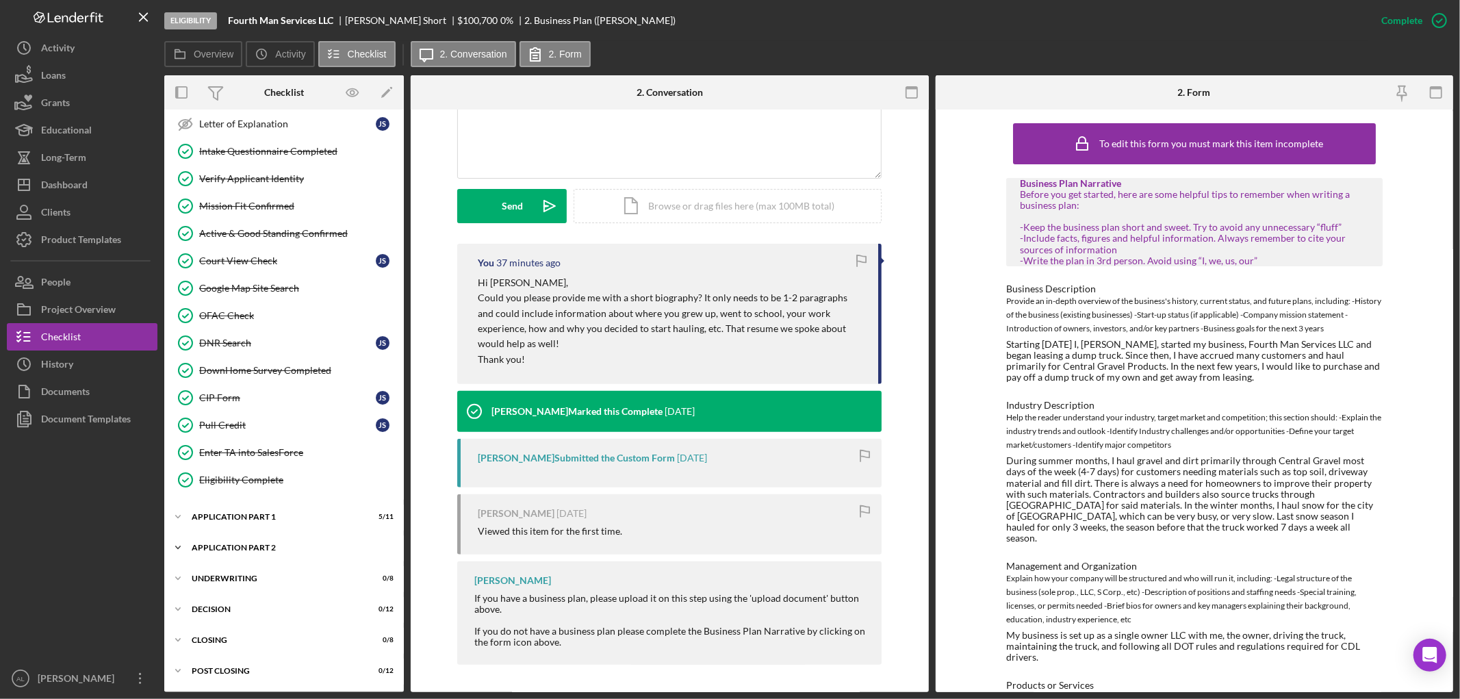
click at [264, 548] on div "Application Part 2" at bounding box center [289, 547] width 195 height 8
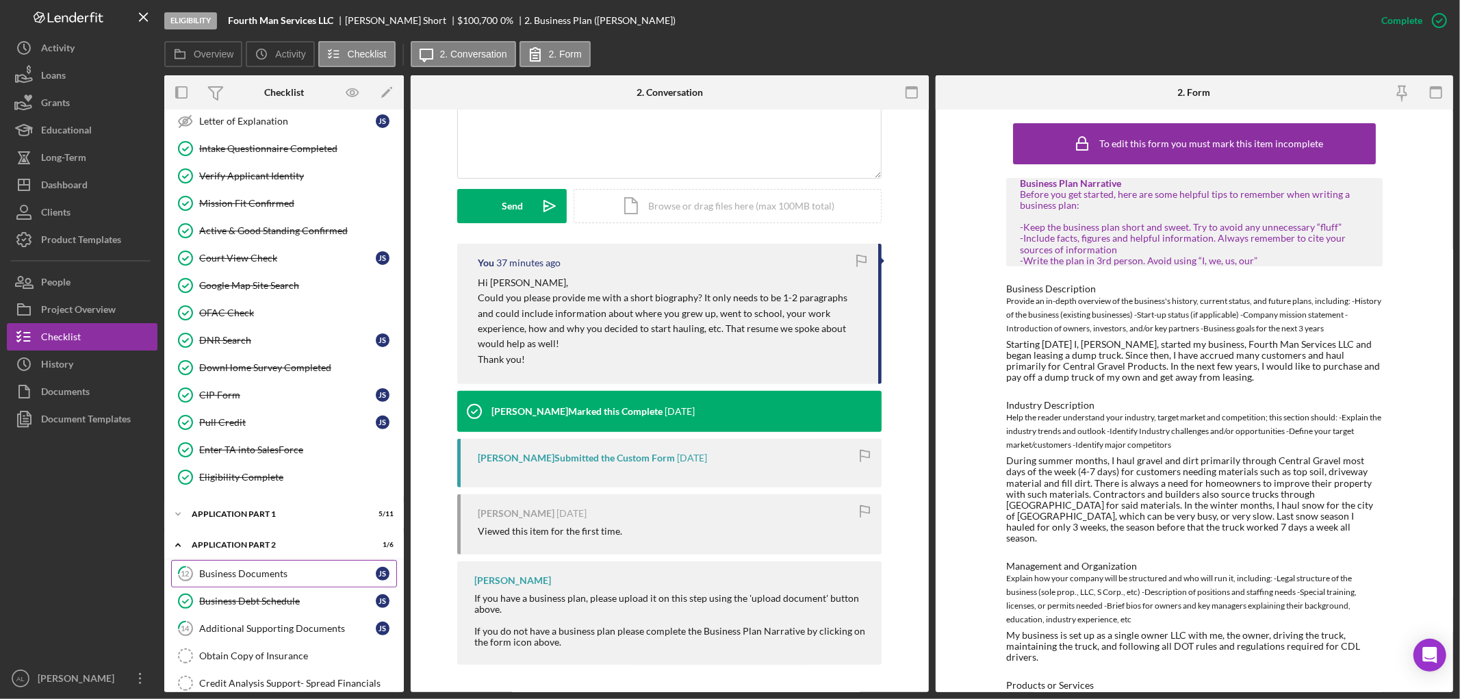
click at [271, 573] on div "Business Documents" at bounding box center [287, 573] width 177 height 11
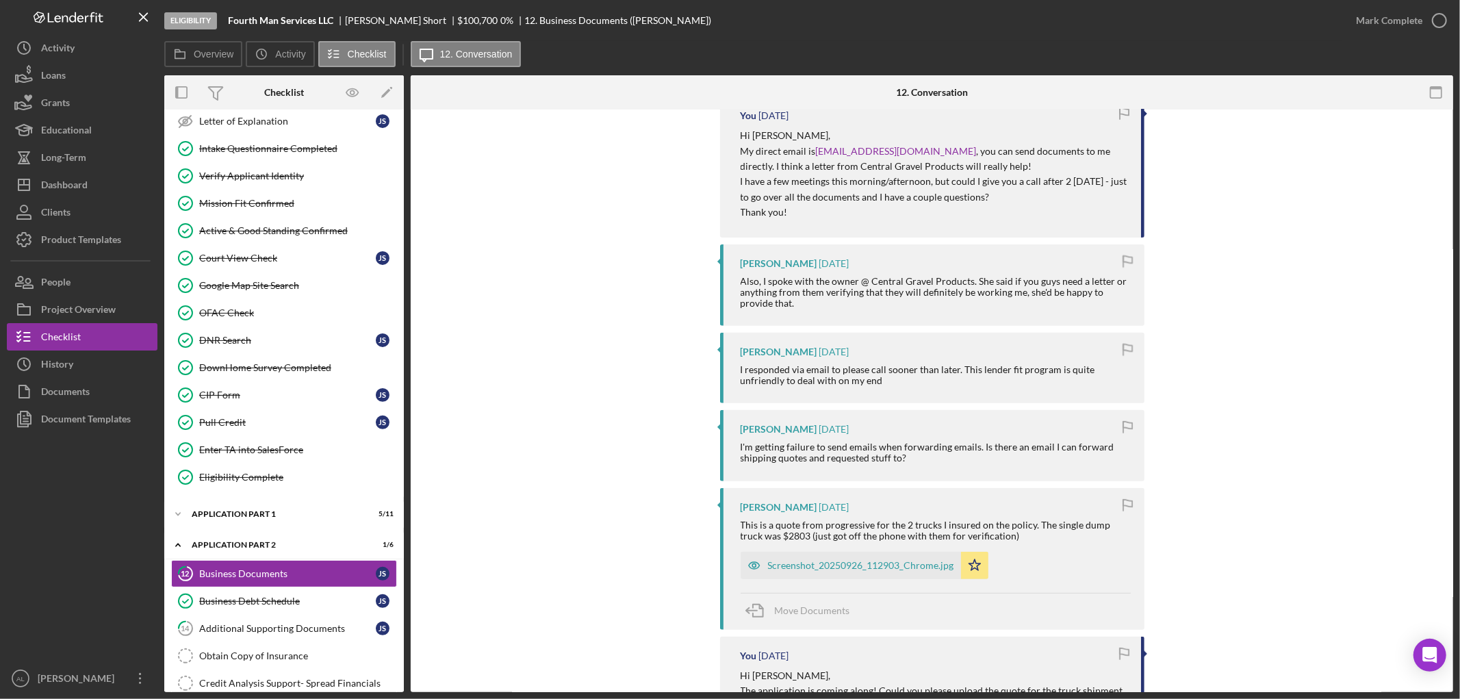
scroll to position [684, 0]
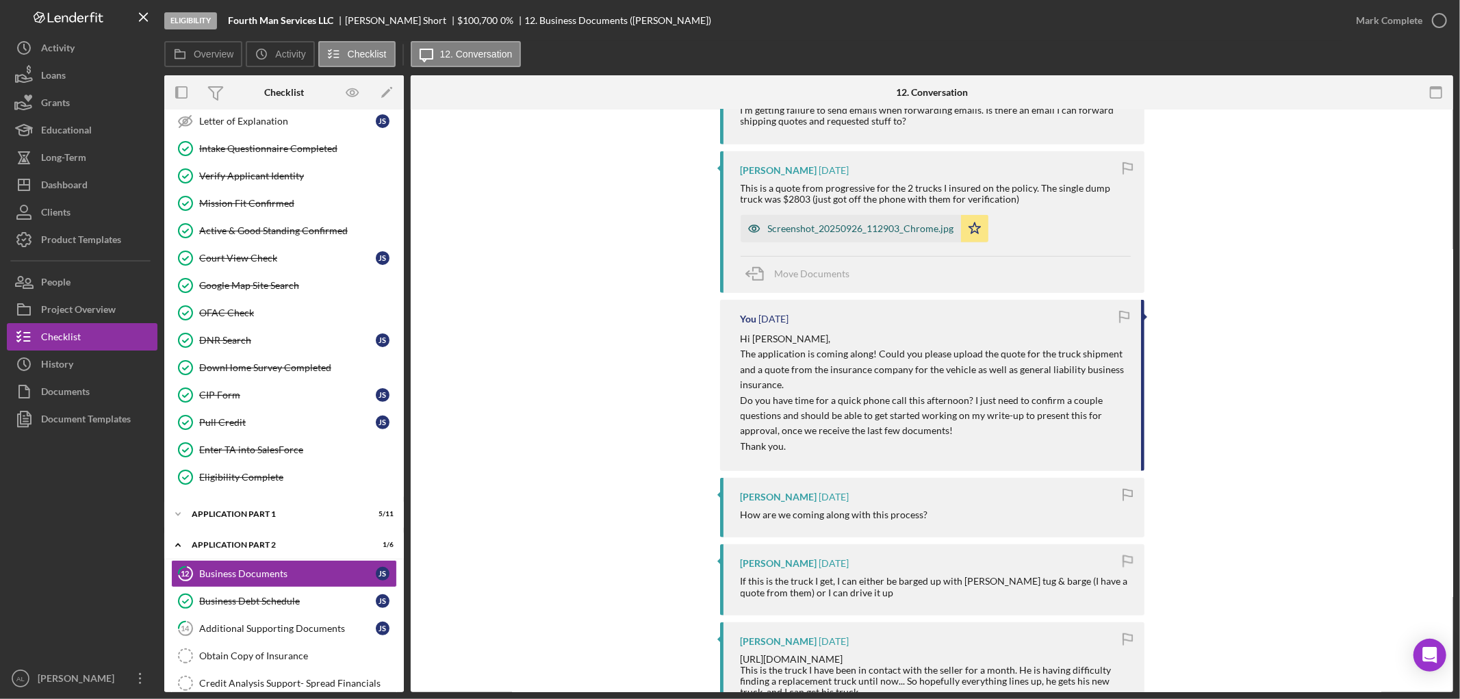
click at [916, 231] on div "Screenshot_20250926_112903_Chrome.jpg" at bounding box center [861, 228] width 186 height 11
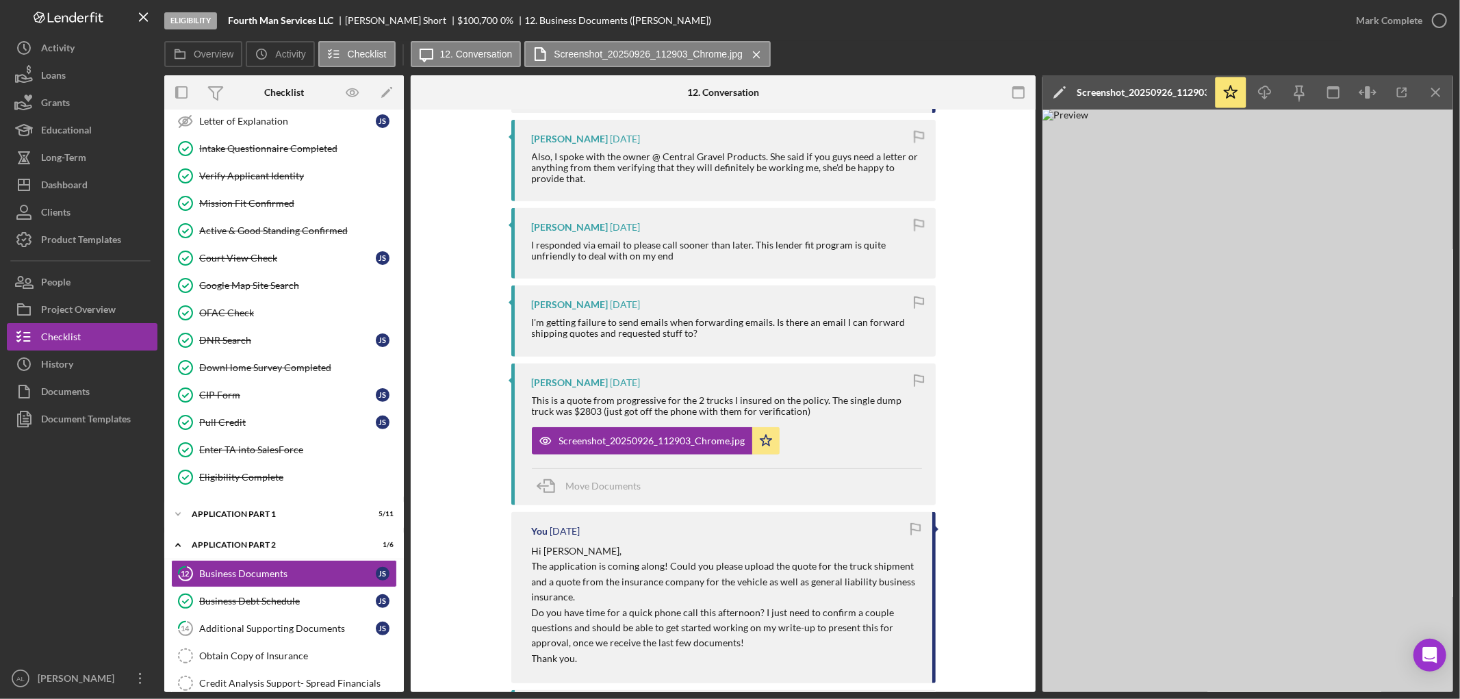
scroll to position [456, 0]
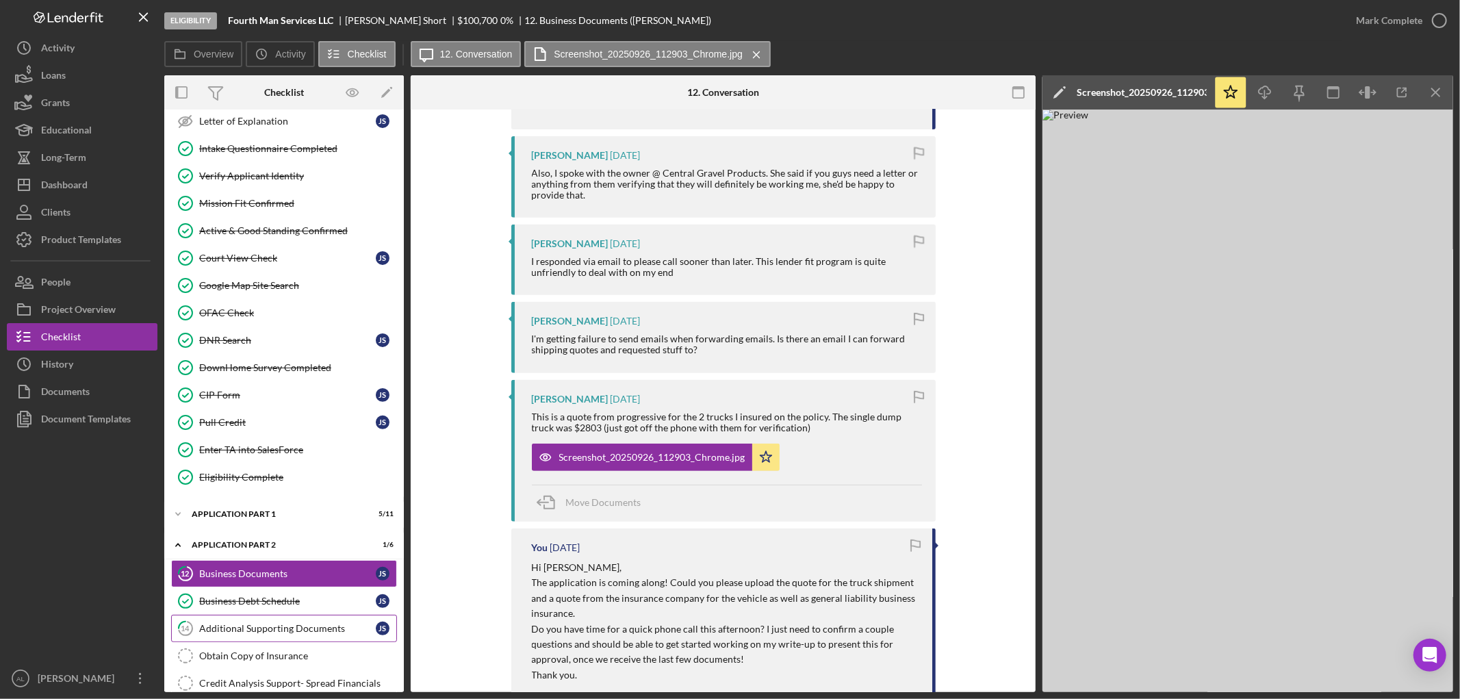
click at [242, 626] on div "Additional Supporting Documents" at bounding box center [287, 628] width 177 height 11
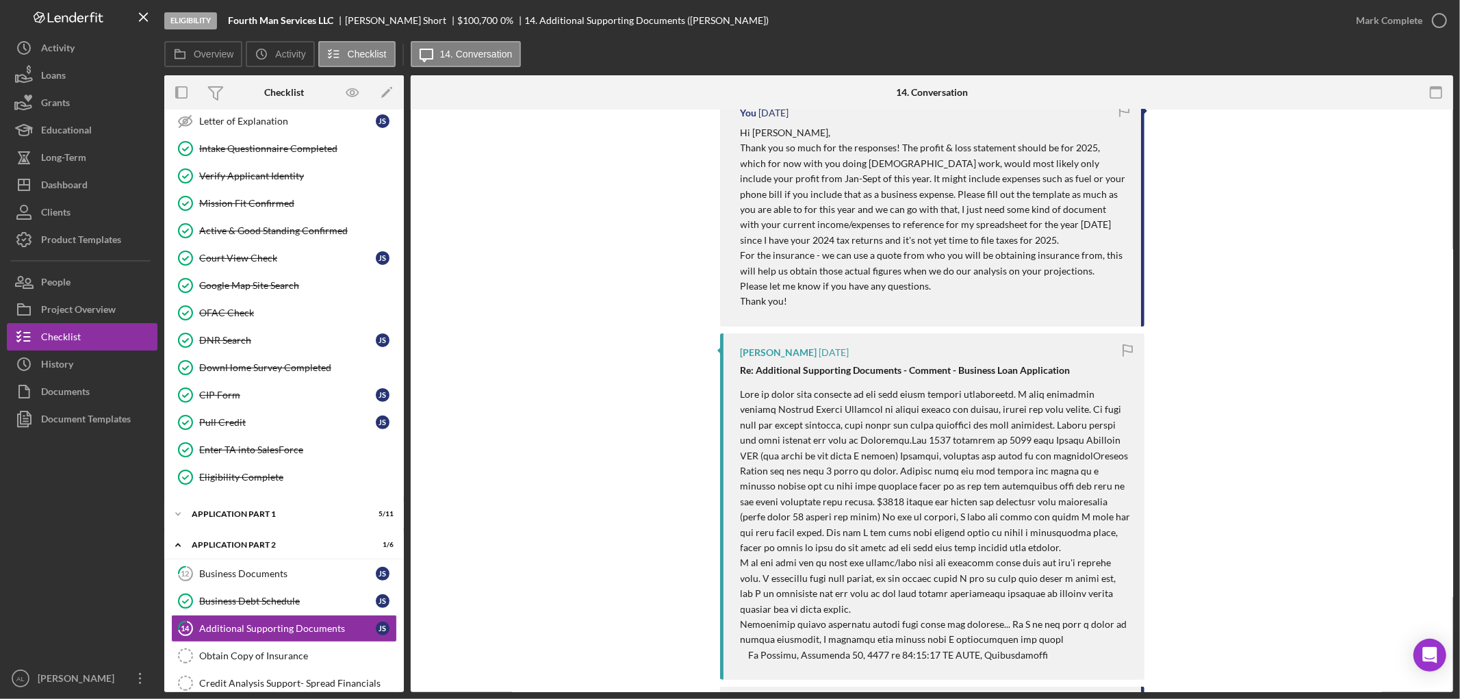
scroll to position [380, 0]
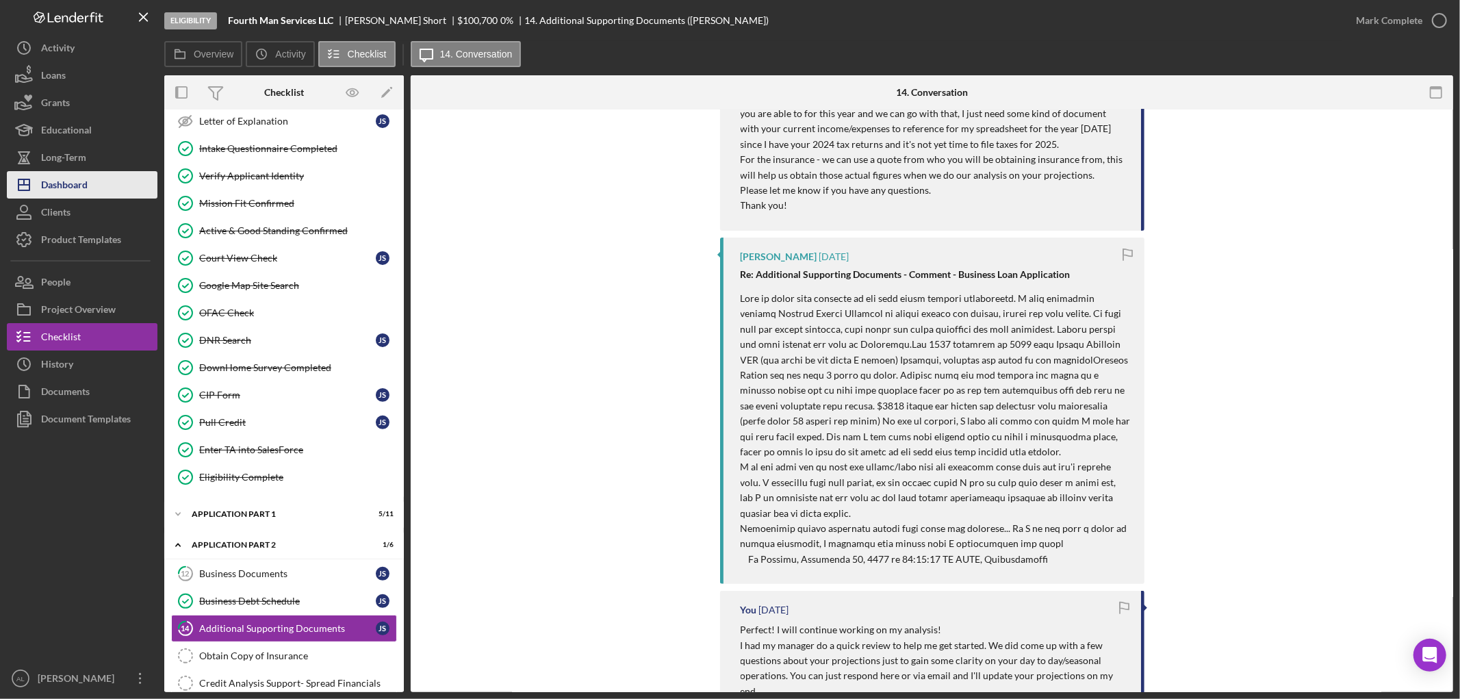
click at [79, 175] on div "Dashboard" at bounding box center [64, 186] width 47 height 31
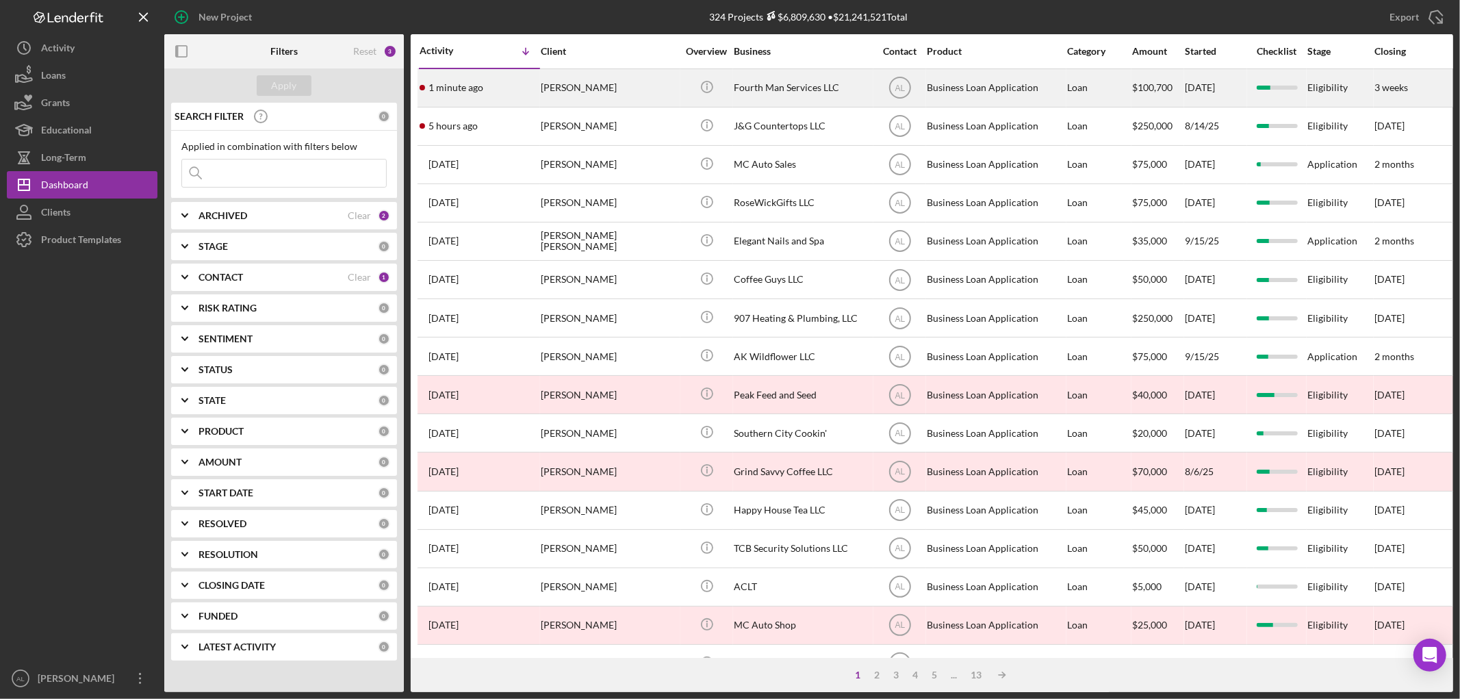
click at [514, 81] on div "1 minute ago [PERSON_NAME]" at bounding box center [480, 88] width 120 height 36
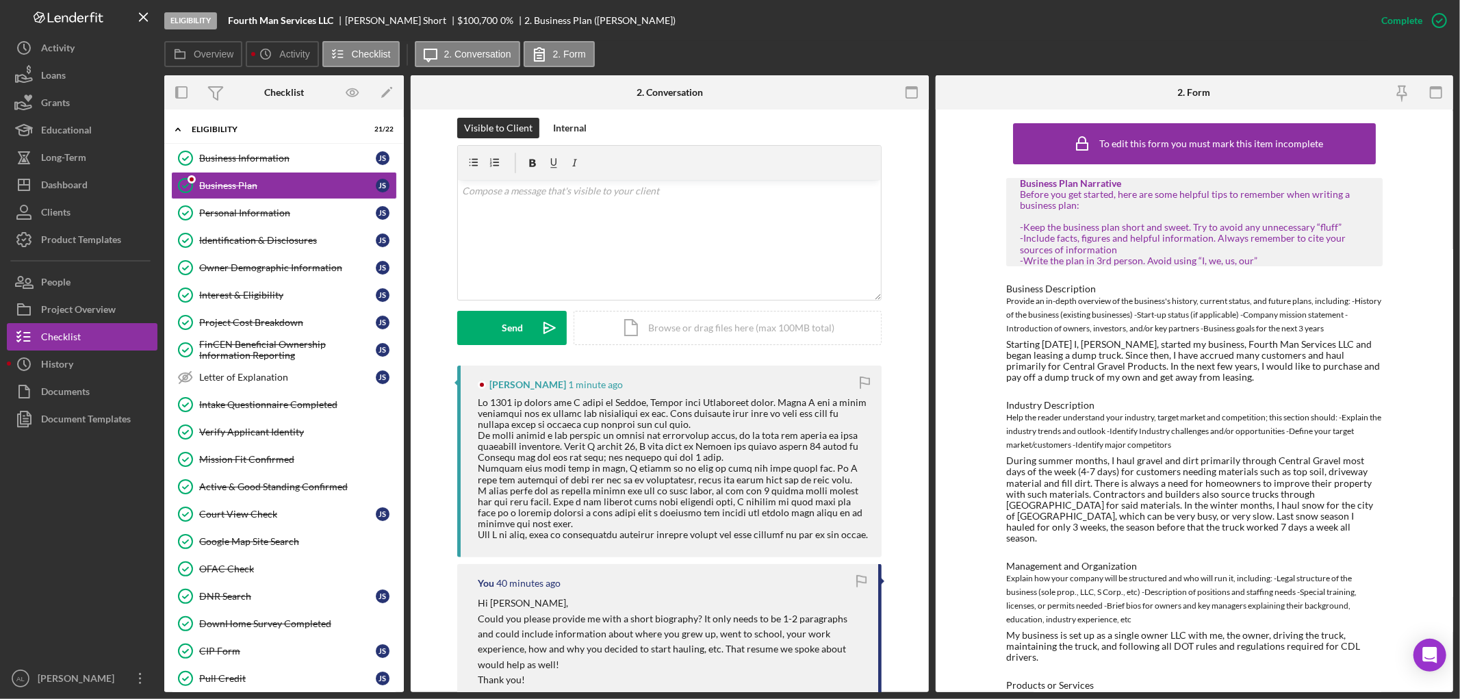
scroll to position [228, 0]
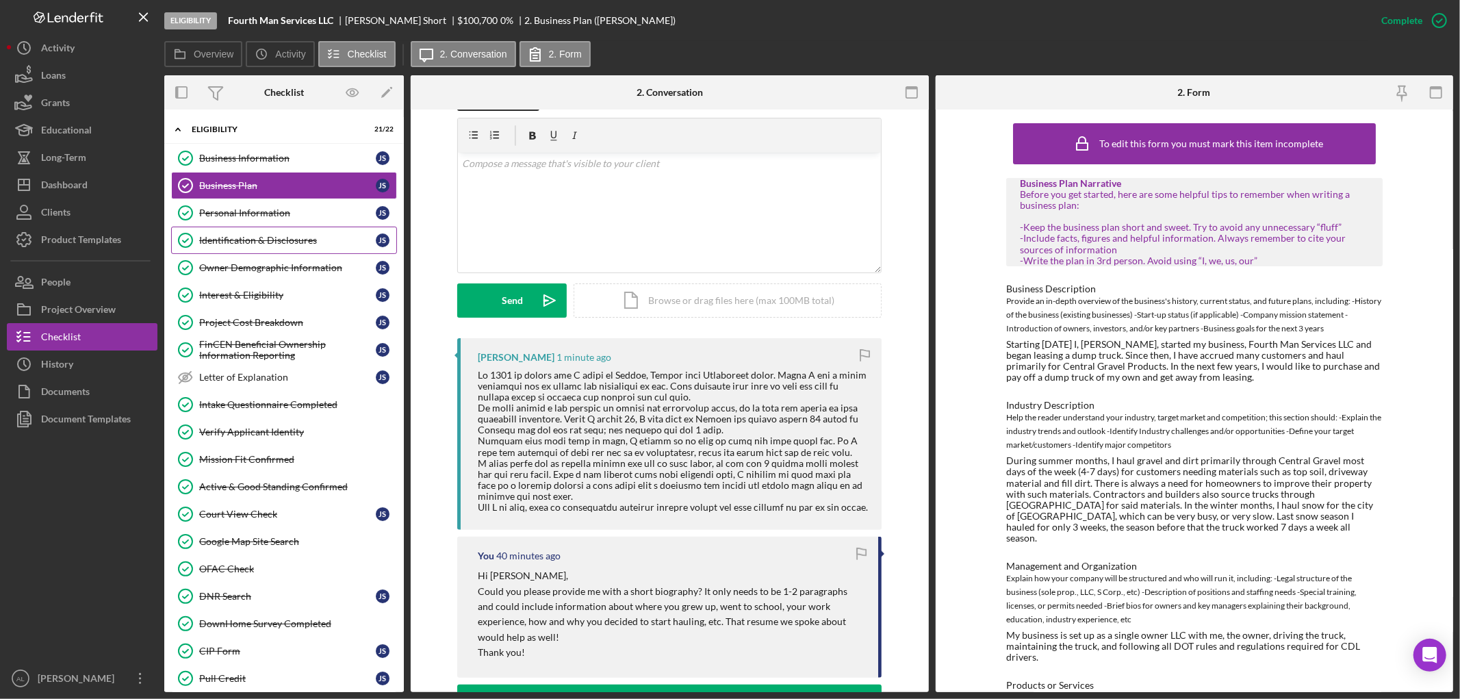
click at [281, 236] on div "Identification & Disclosures" at bounding box center [287, 240] width 177 height 11
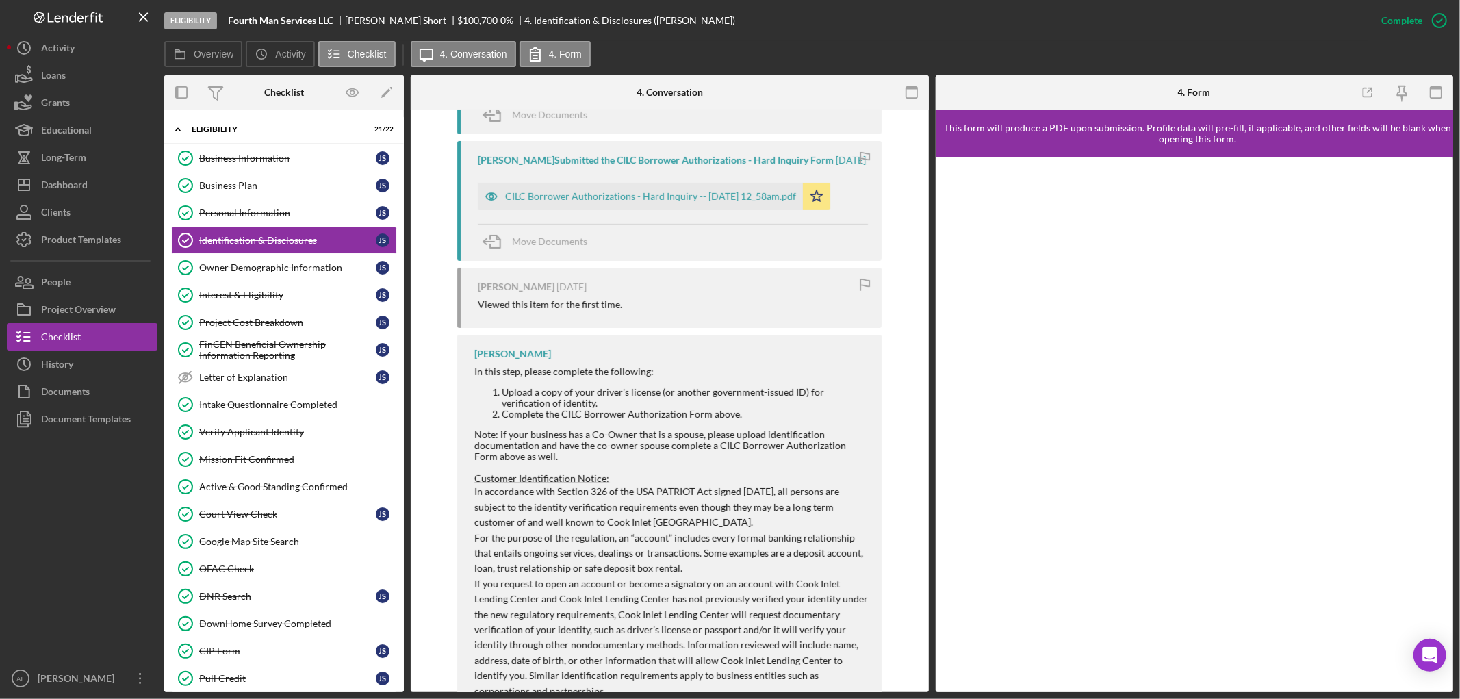
scroll to position [642, 0]
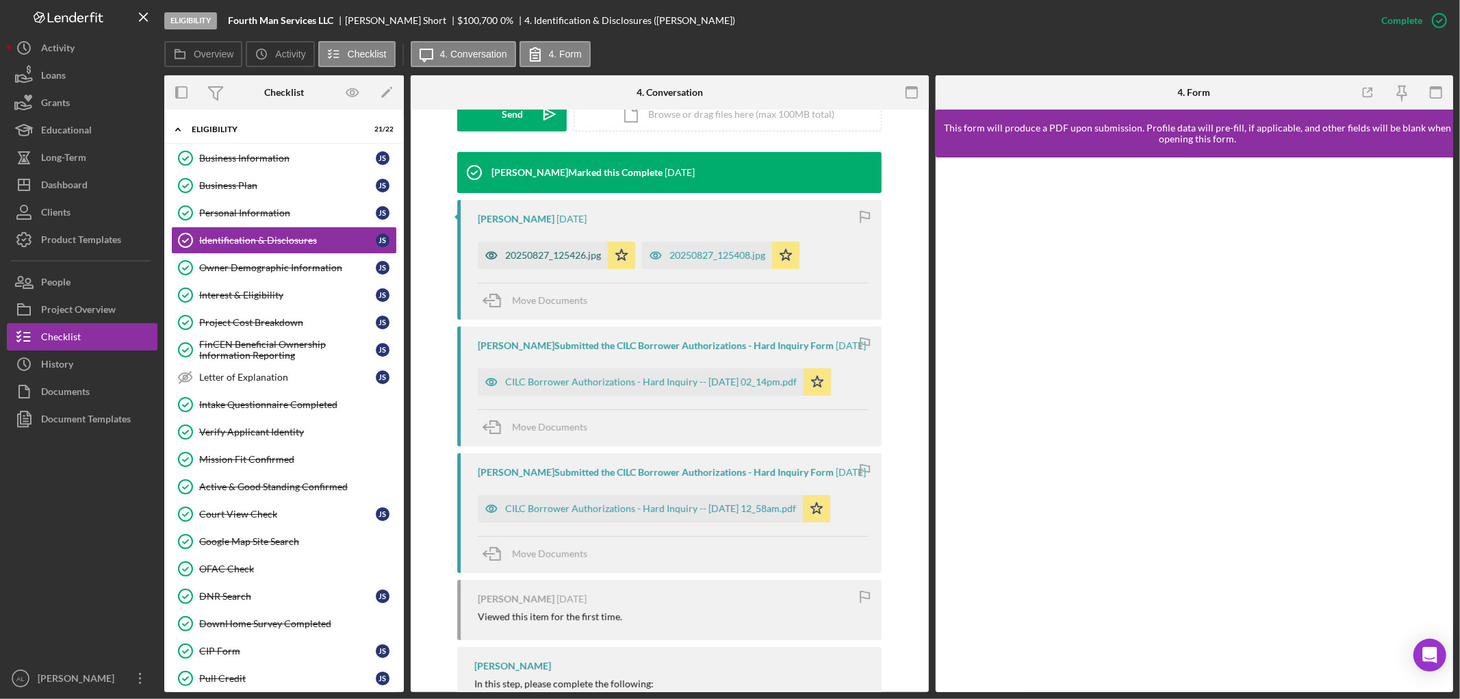
click at [583, 248] on div "20250827_125426.jpg" at bounding box center [543, 255] width 130 height 27
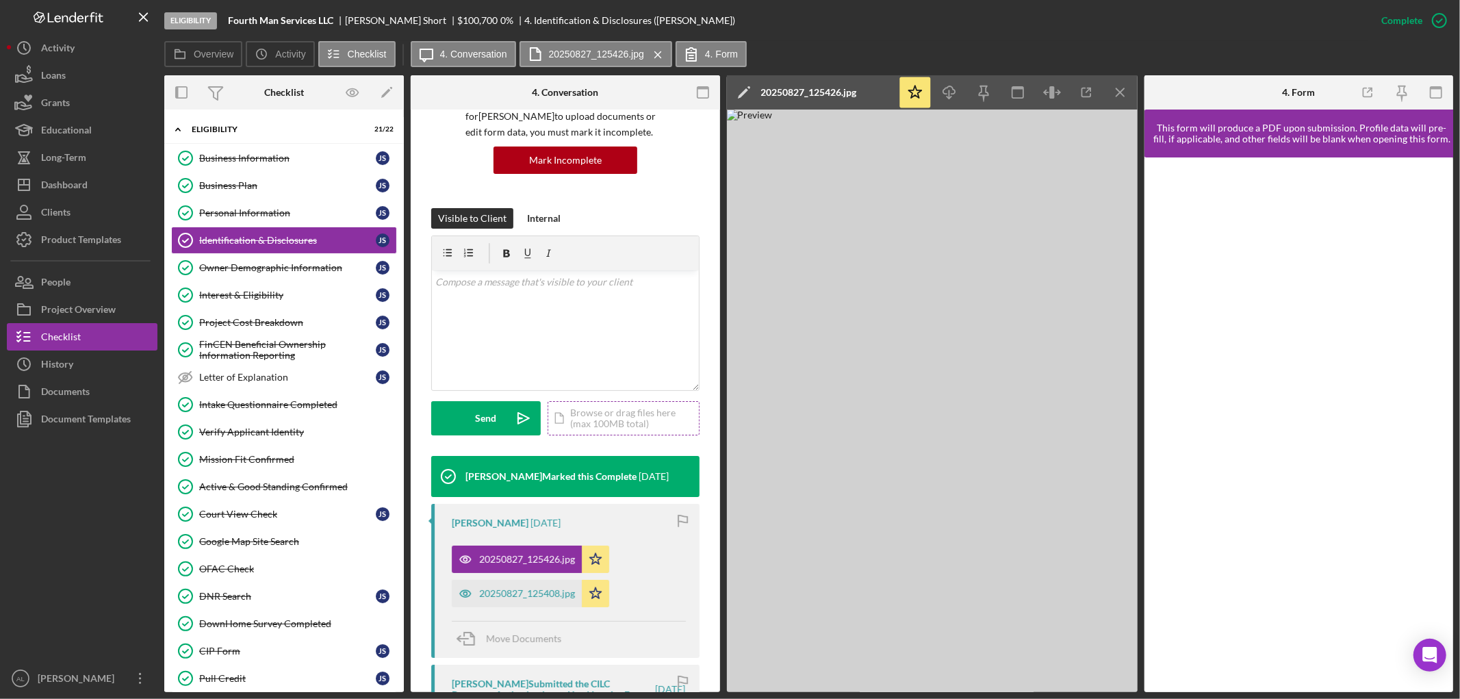
scroll to position [0, 0]
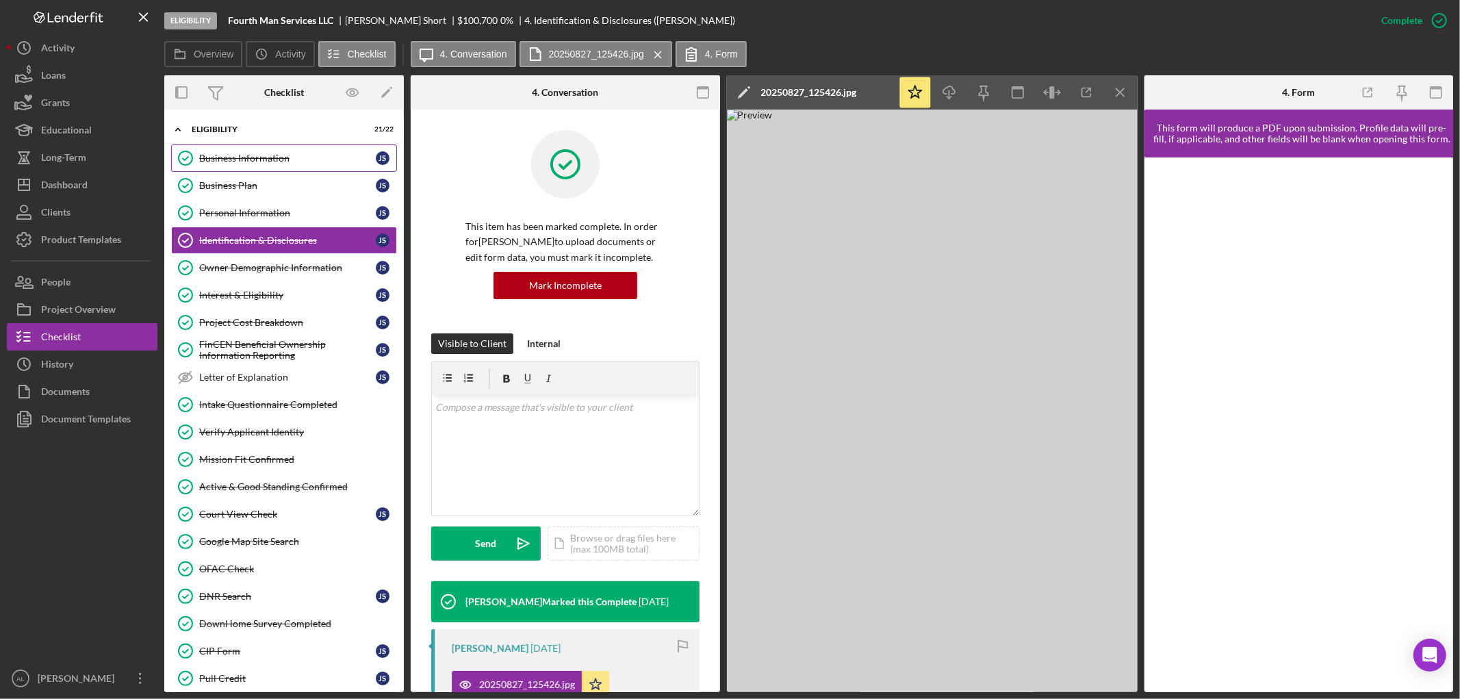
click at [254, 154] on div "Business Information" at bounding box center [287, 158] width 177 height 11
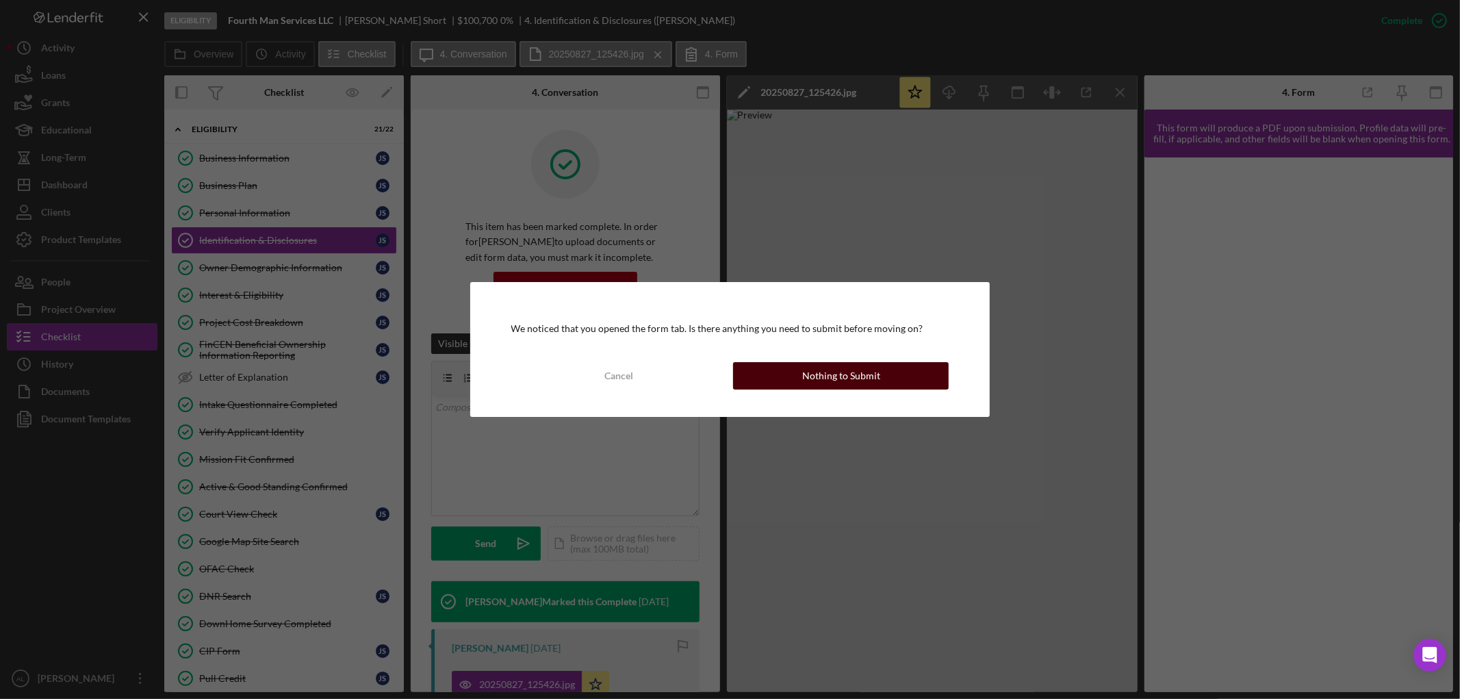
click at [893, 374] on button "Nothing to Submit" at bounding box center [841, 375] width 216 height 27
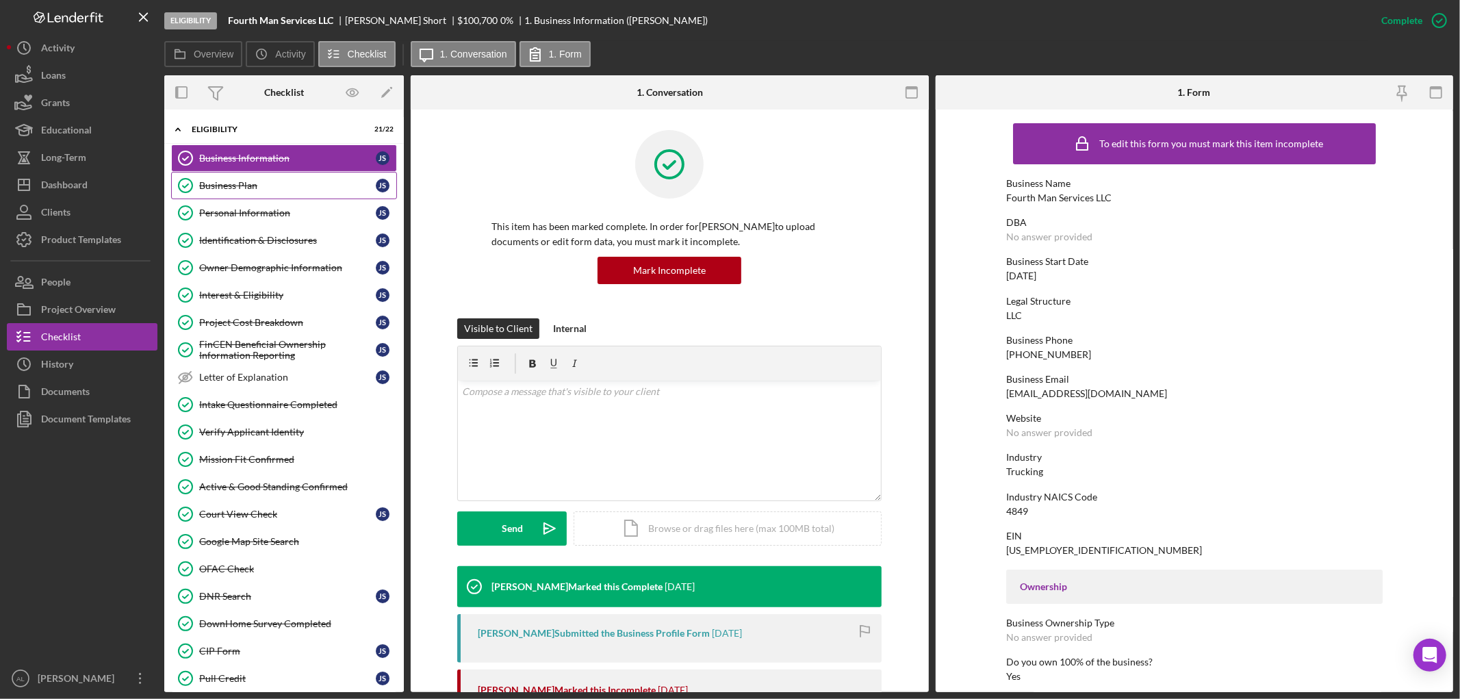
click at [279, 185] on div "Business Plan" at bounding box center [287, 185] width 177 height 11
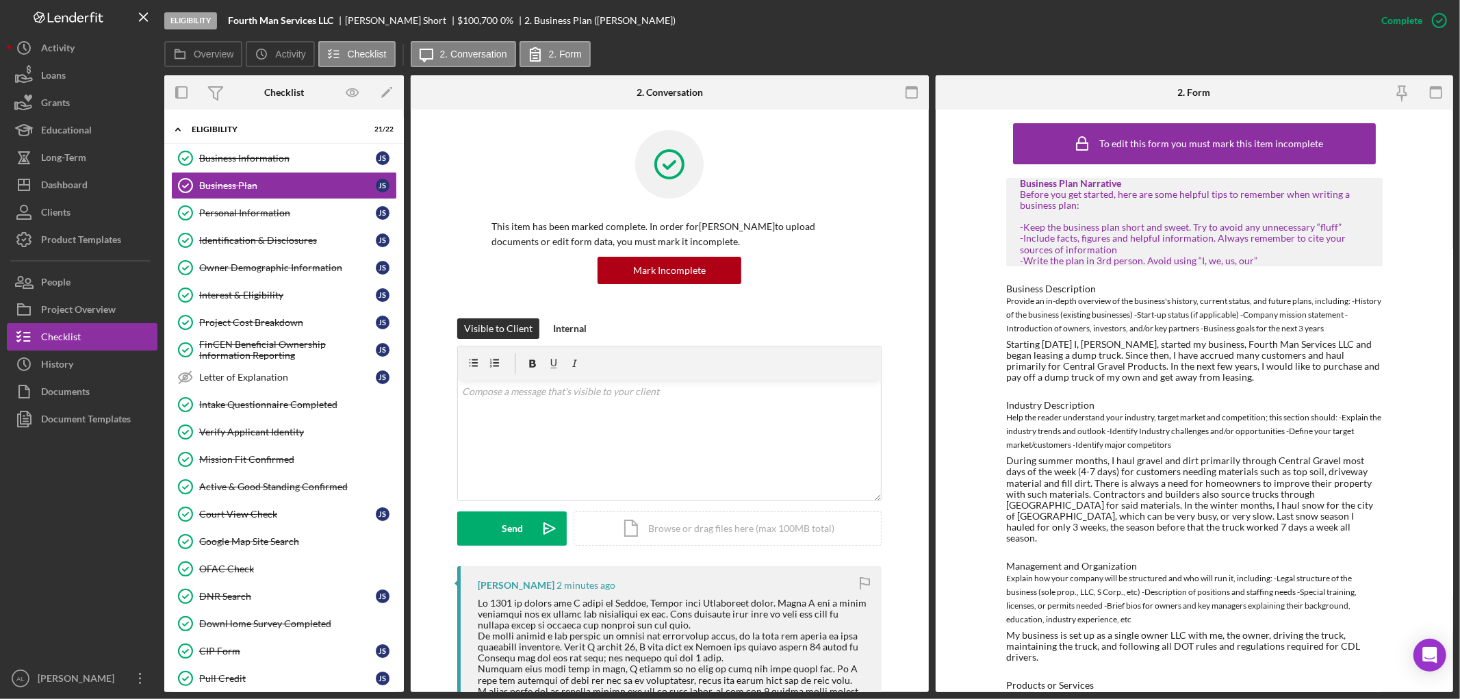
scroll to position [228, 0]
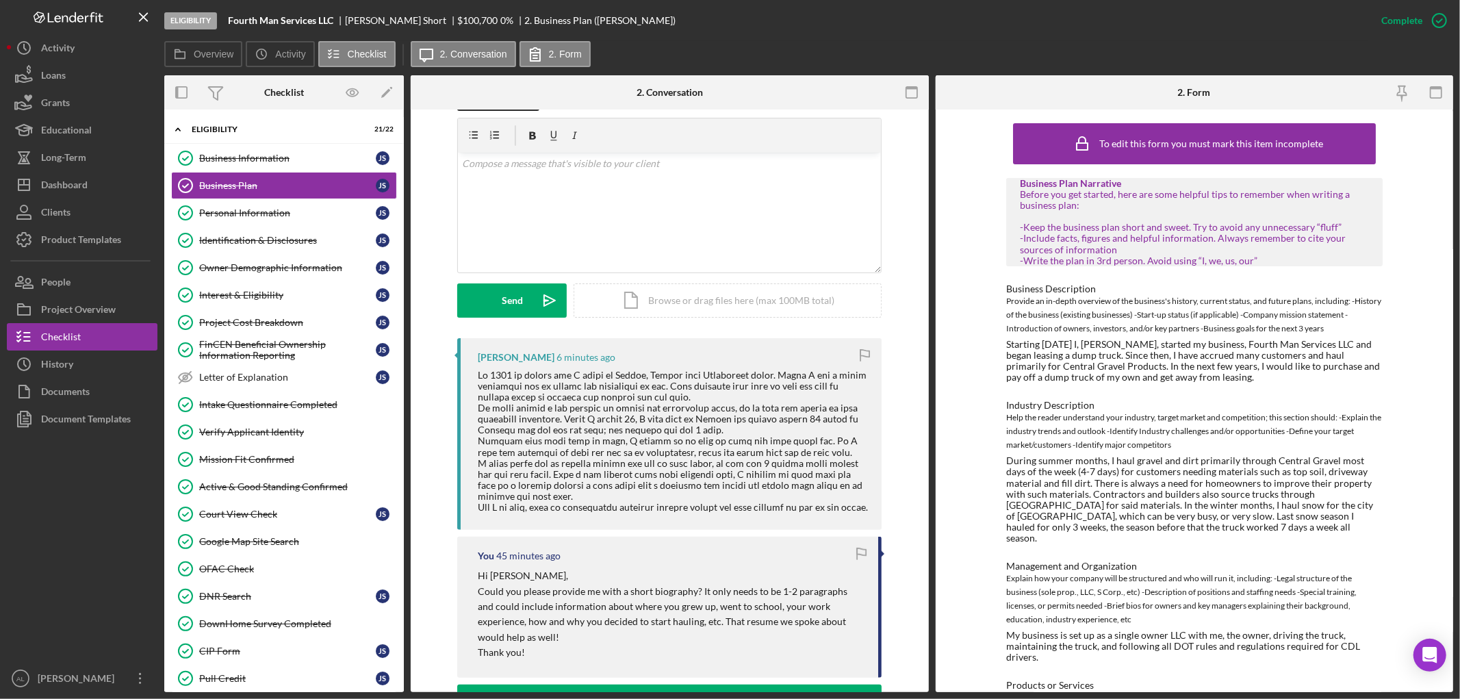
drag, startPoint x: 542, startPoint y: 517, endPoint x: 530, endPoint y: 517, distance: 12.3
click at [541, 513] on div at bounding box center [673, 441] width 390 height 143
drag, startPoint x: 520, startPoint y: 517, endPoint x: 471, endPoint y: 376, distance: 148.7
click at [471, 376] on div "[PERSON_NAME] 6 minutes ago" at bounding box center [669, 434] width 424 height 192
copy div "In [DATE] my family and I moved to [GEOGRAPHIC_DATA], [US_STATE] from [US_STATE…"
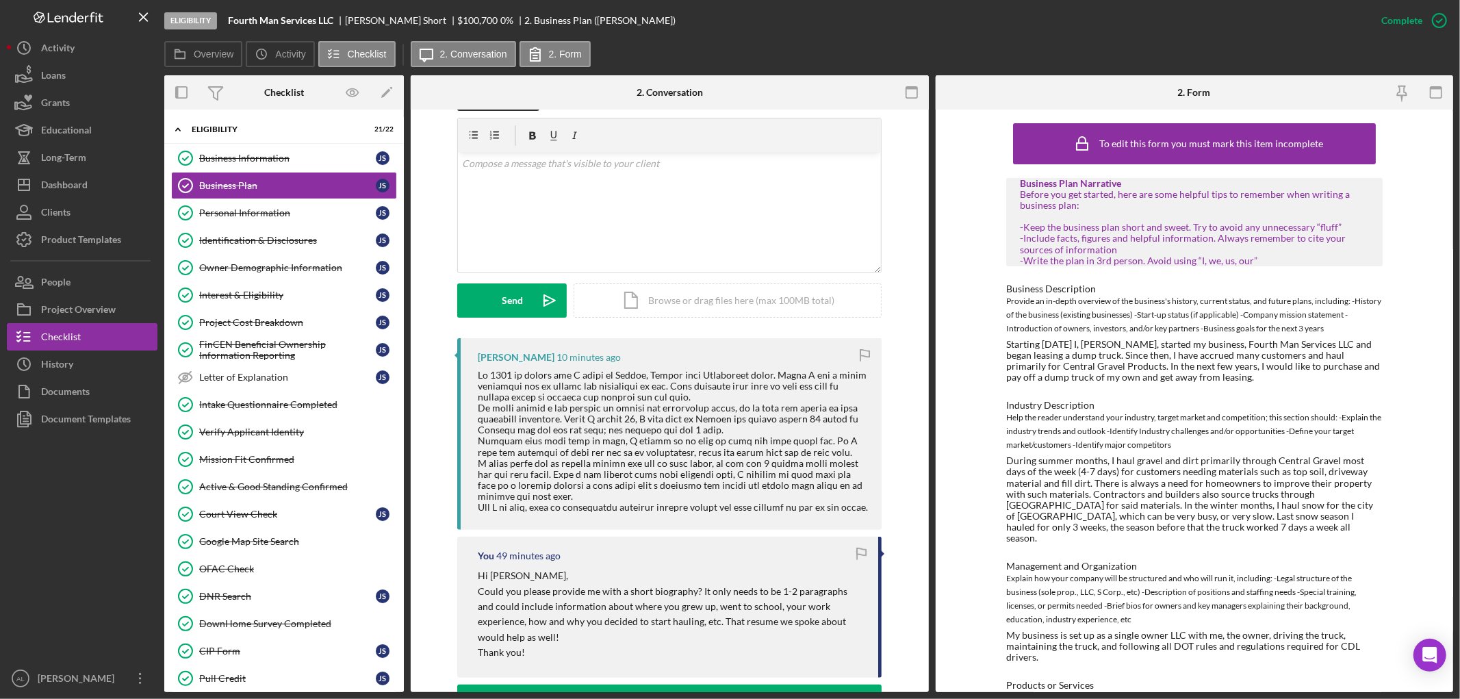
click at [895, 324] on div "Visible to Client Internal v Color teal Color pink Remove color Add row above A…" at bounding box center [669, 214] width 477 height 248
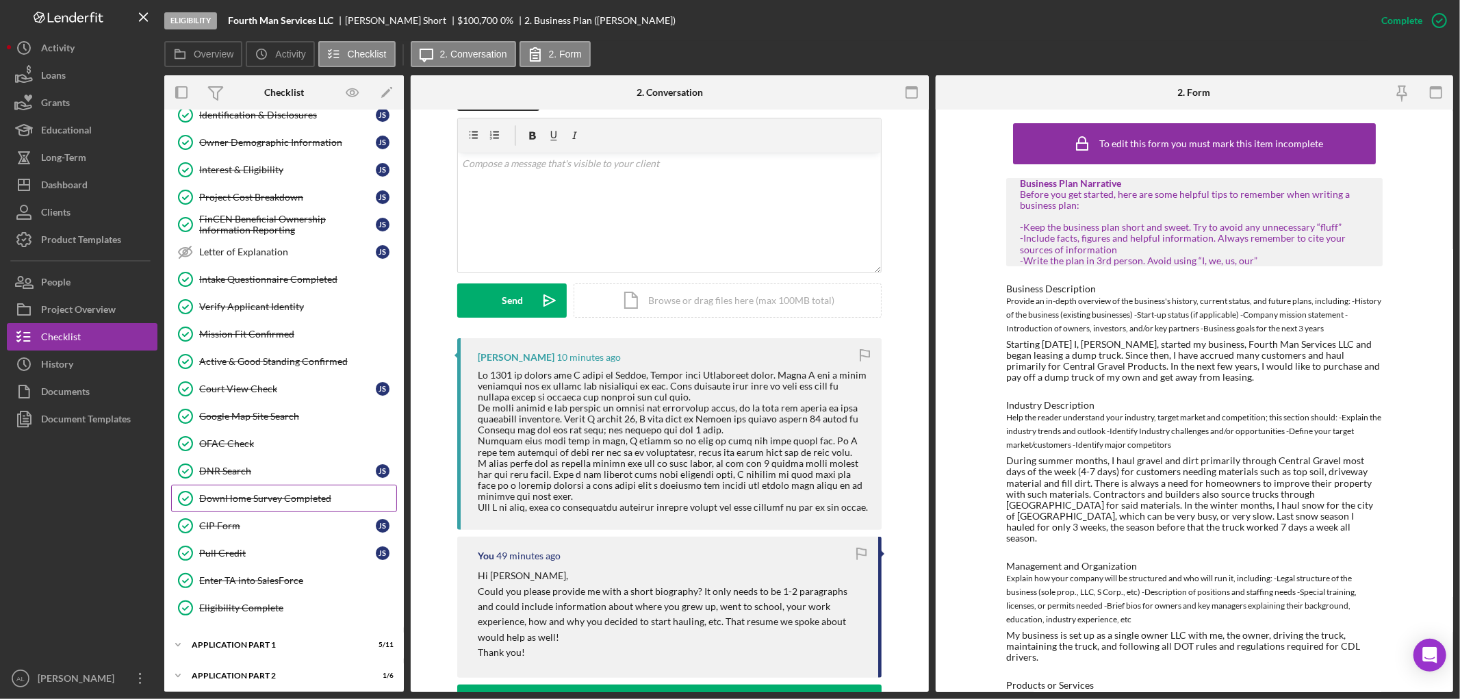
scroll to position [256, 0]
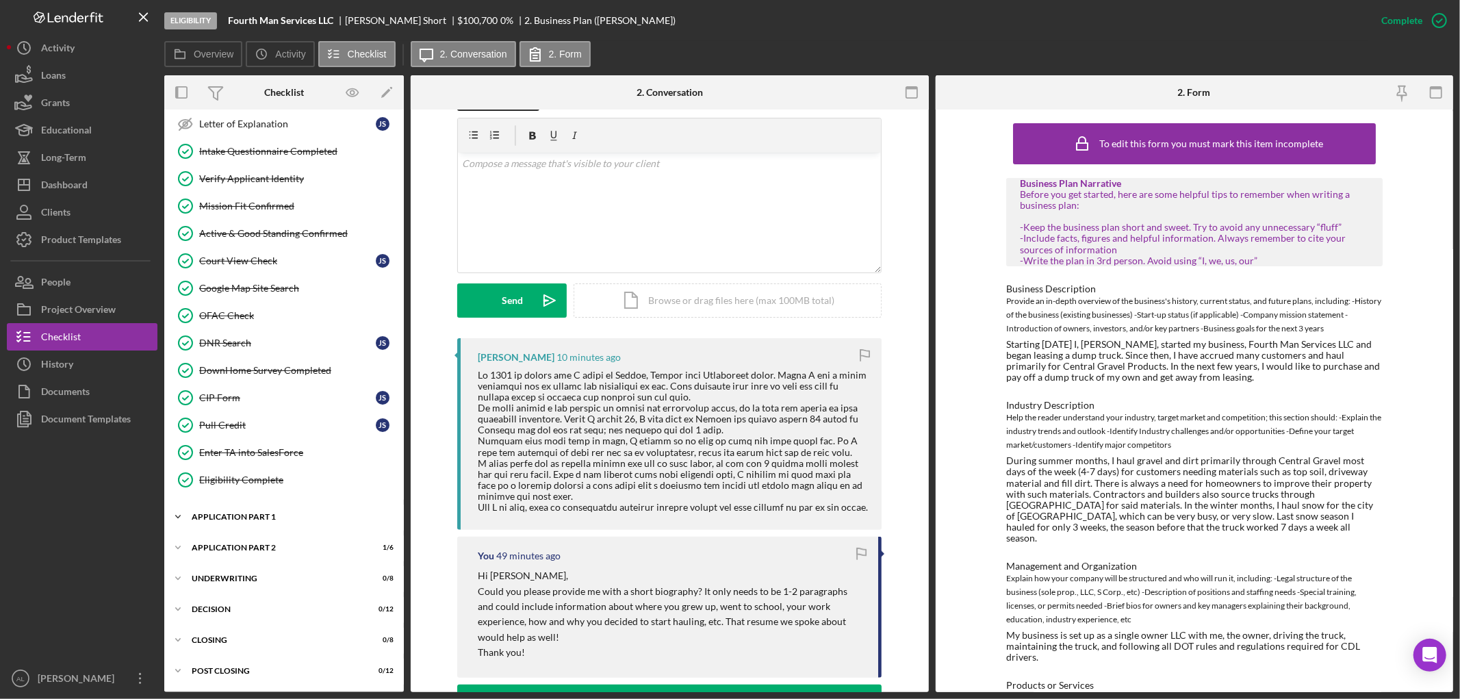
click at [238, 517] on div "Application Part 1" at bounding box center [289, 517] width 195 height 8
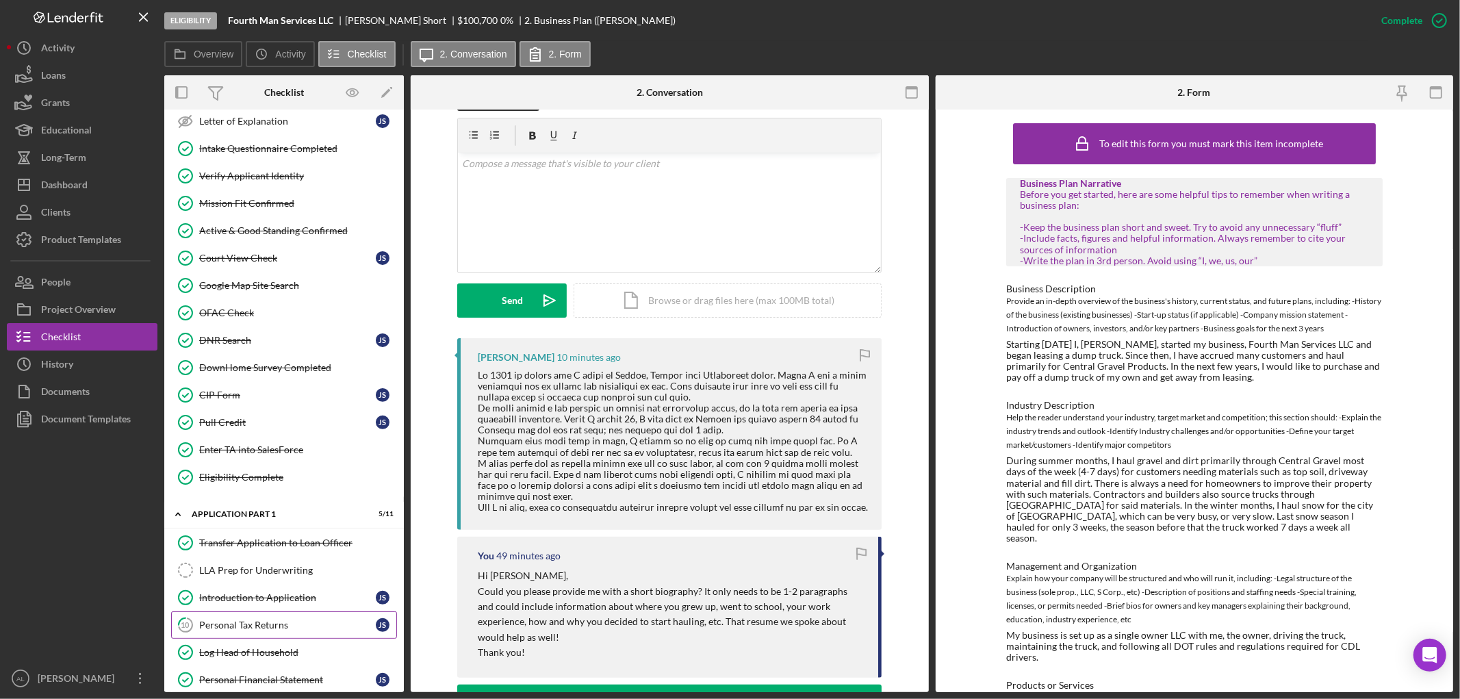
click at [243, 628] on div "Personal Tax Returns" at bounding box center [287, 624] width 177 height 11
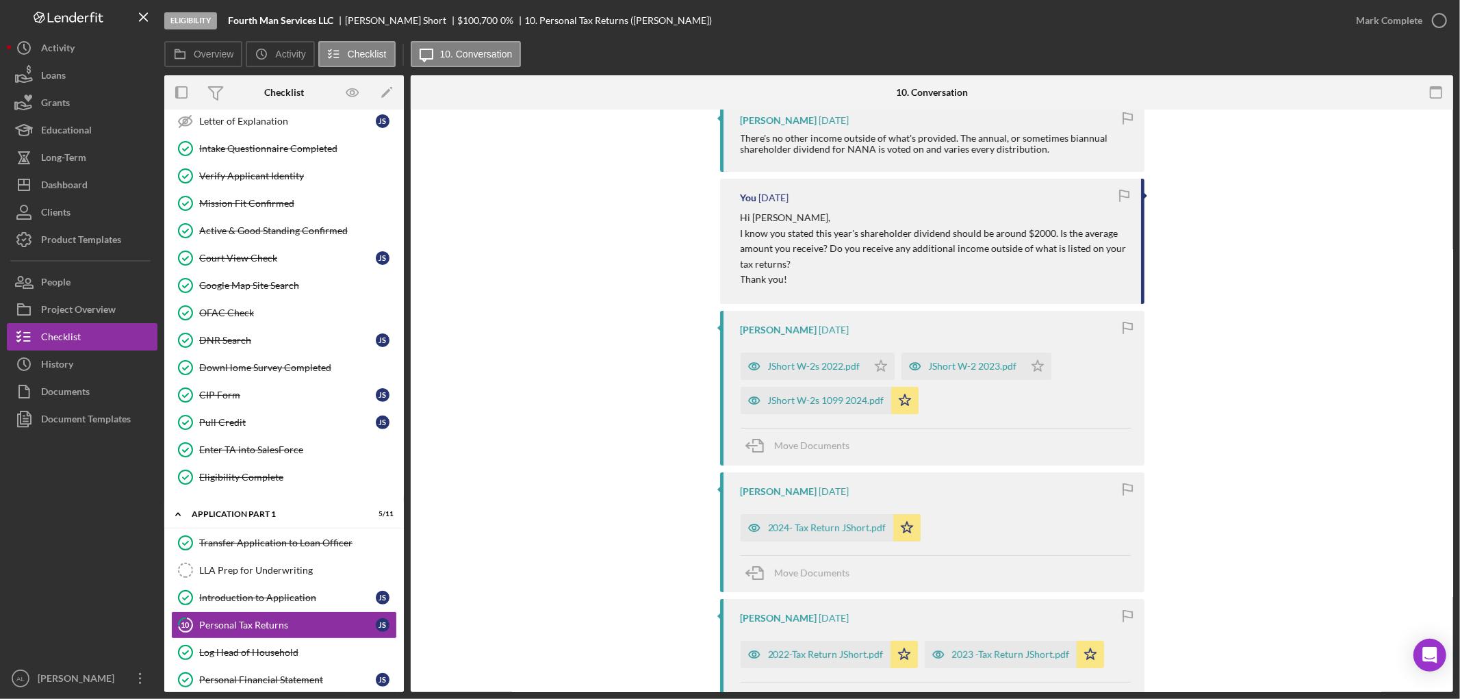
scroll to position [304, 0]
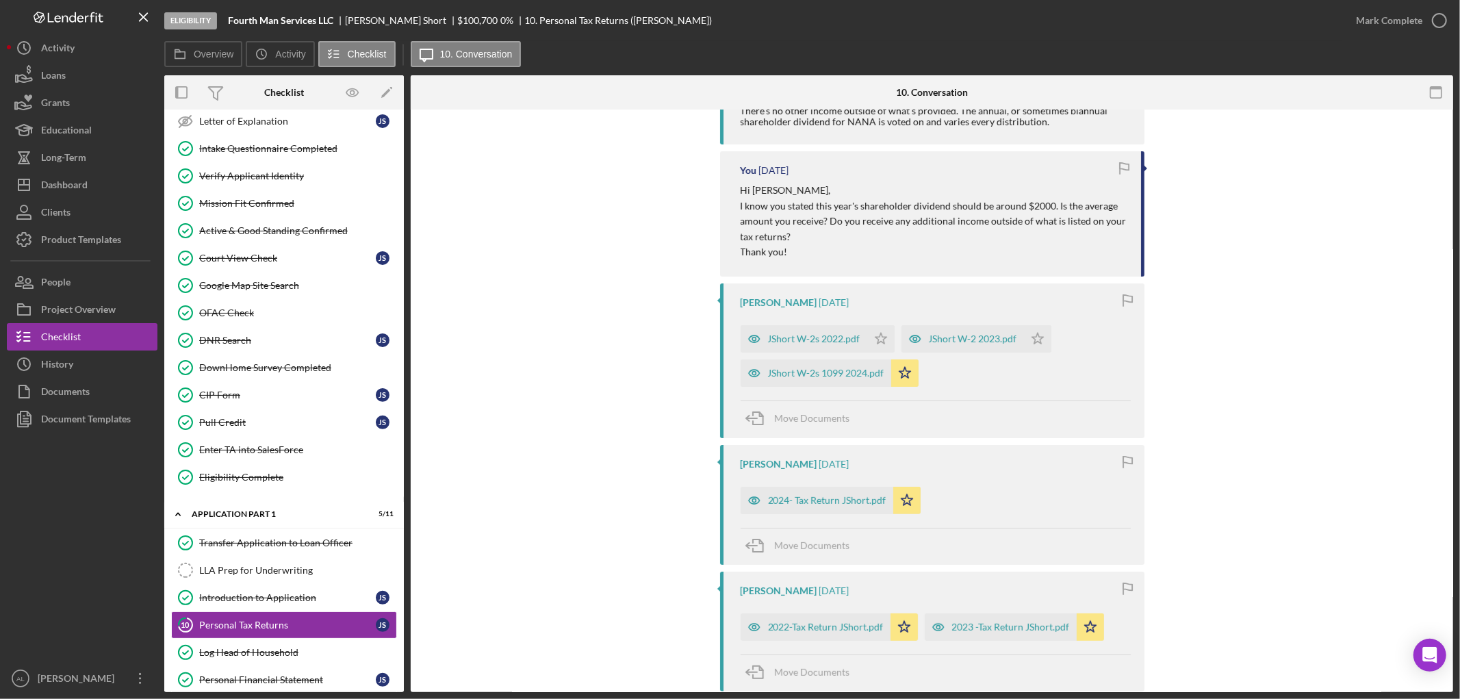
click at [810, 572] on div "[PERSON_NAME] [DATE] 2022-Tax Return JShort.pdf Icon/Star 2023 -Tax Return JSho…" at bounding box center [932, 632] width 424 height 120
click at [811, 504] on div "2024- Tax Return JShort.pdf" at bounding box center [827, 500] width 118 height 11
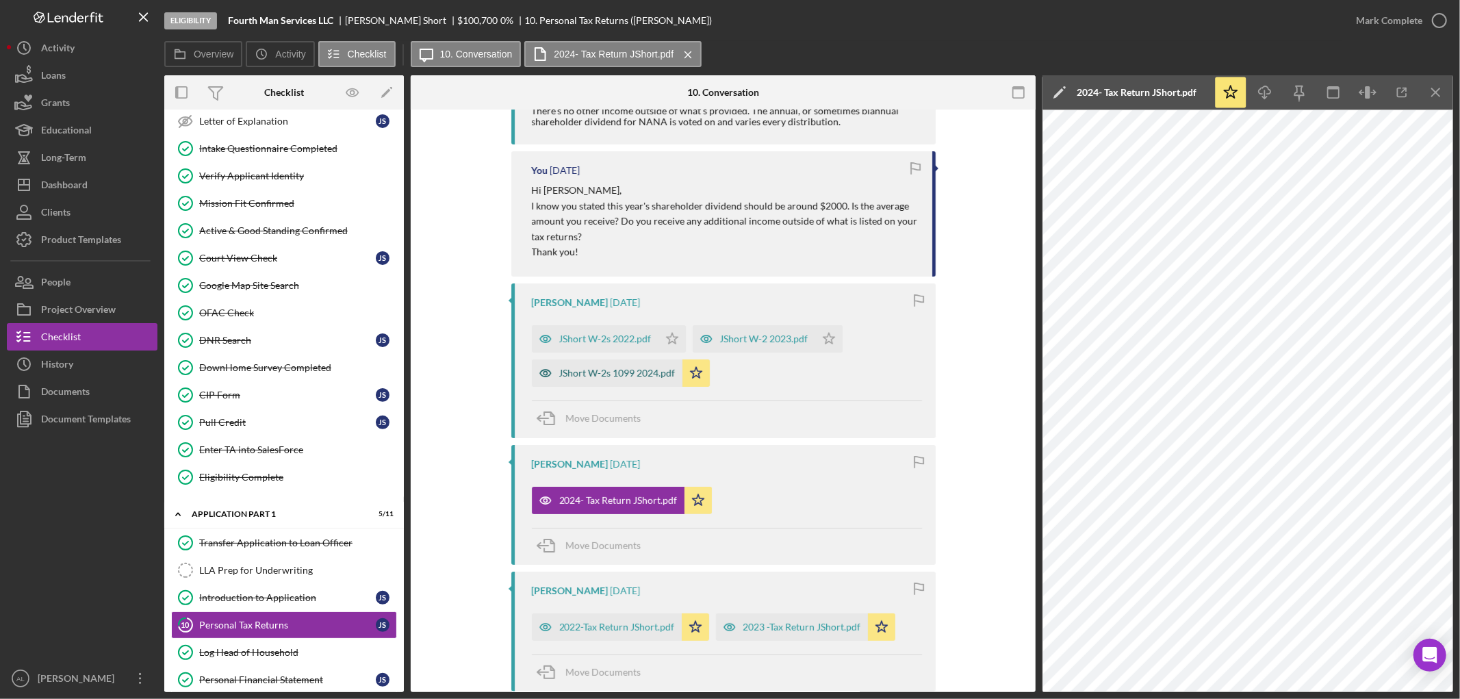
click at [603, 381] on div "JShort W-2s 1099 2024.pdf" at bounding box center [607, 372] width 151 height 27
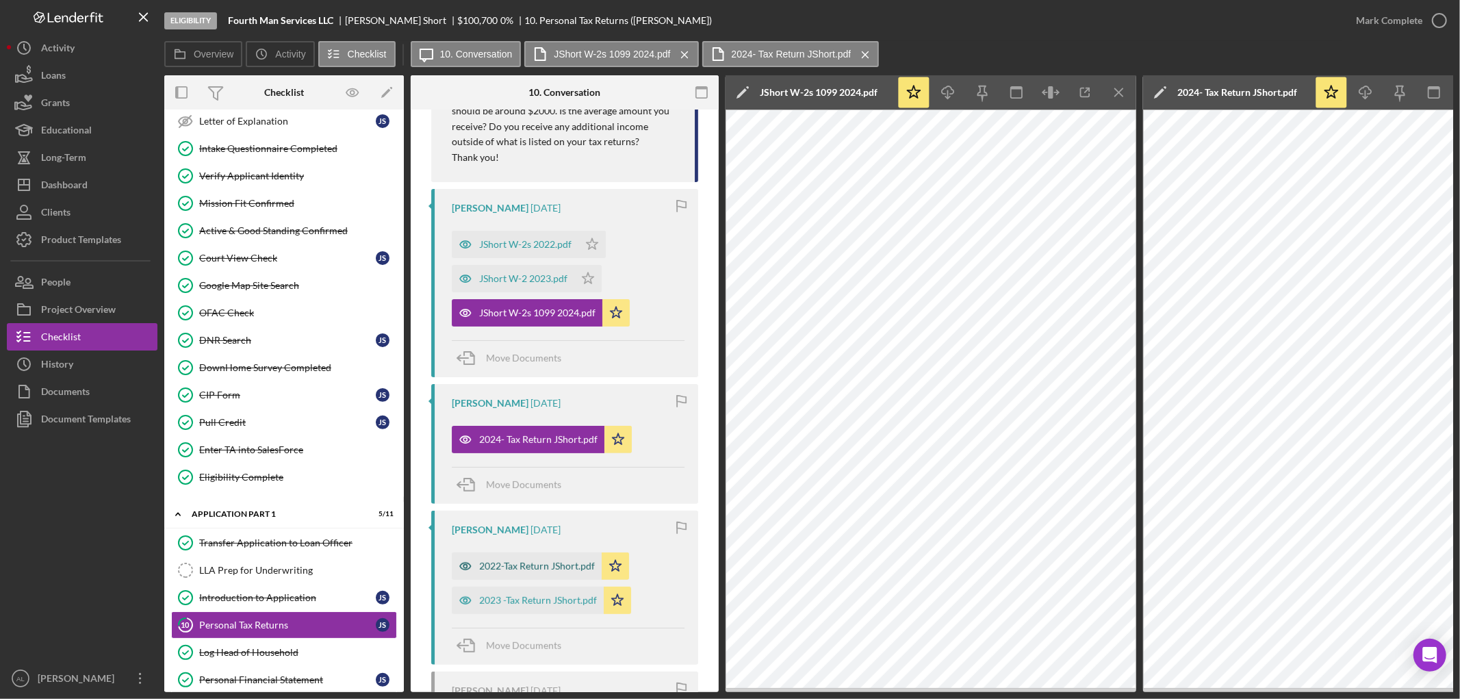
scroll to position [456, 0]
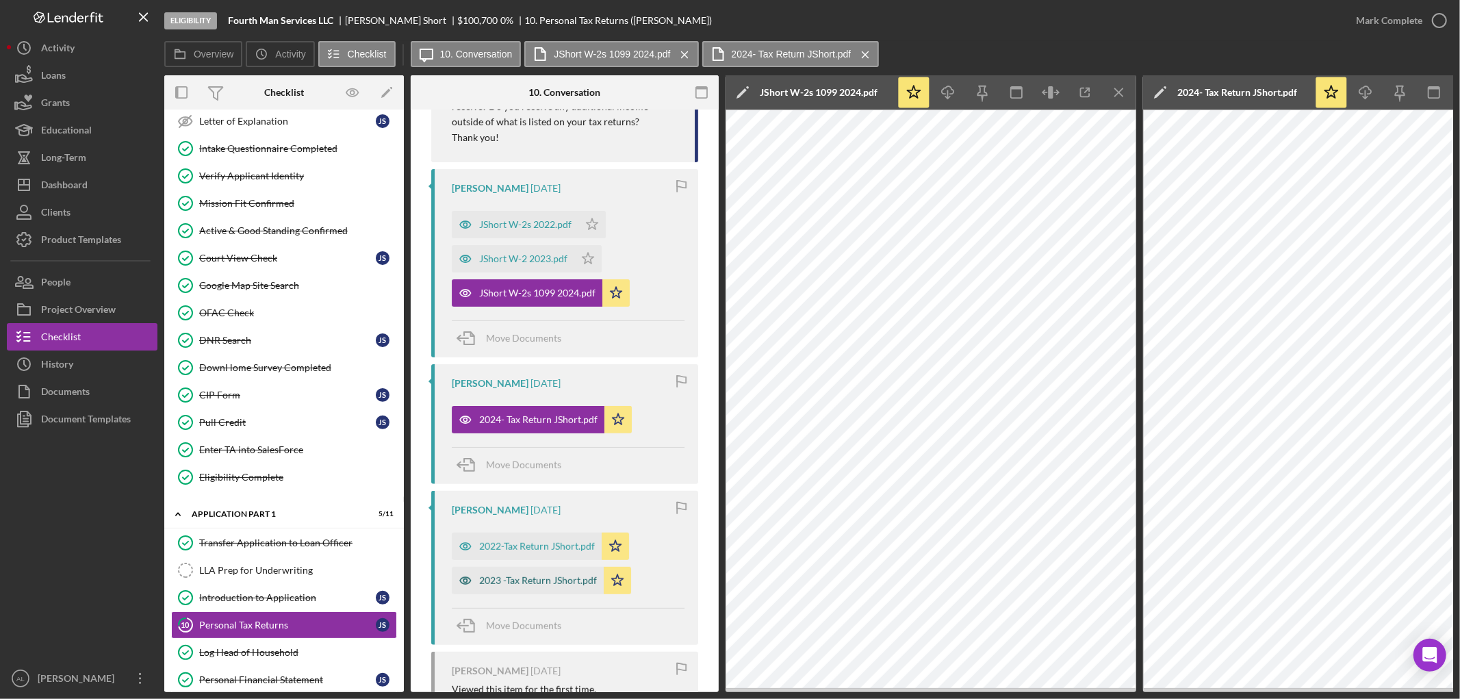
click at [509, 586] on div "2023 -Tax Return JShort.pdf" at bounding box center [538, 580] width 118 height 11
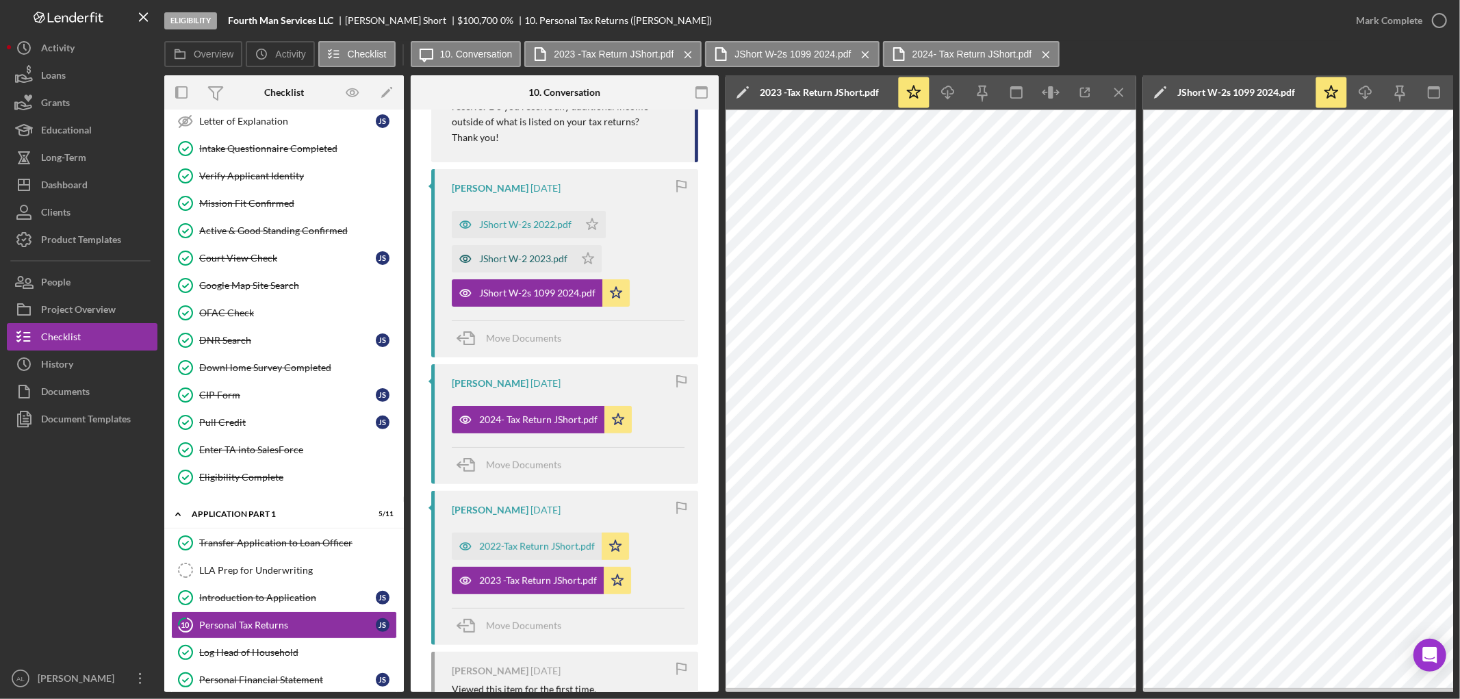
click at [500, 248] on div "JShort W-2 2023.pdf" at bounding box center [513, 258] width 123 height 27
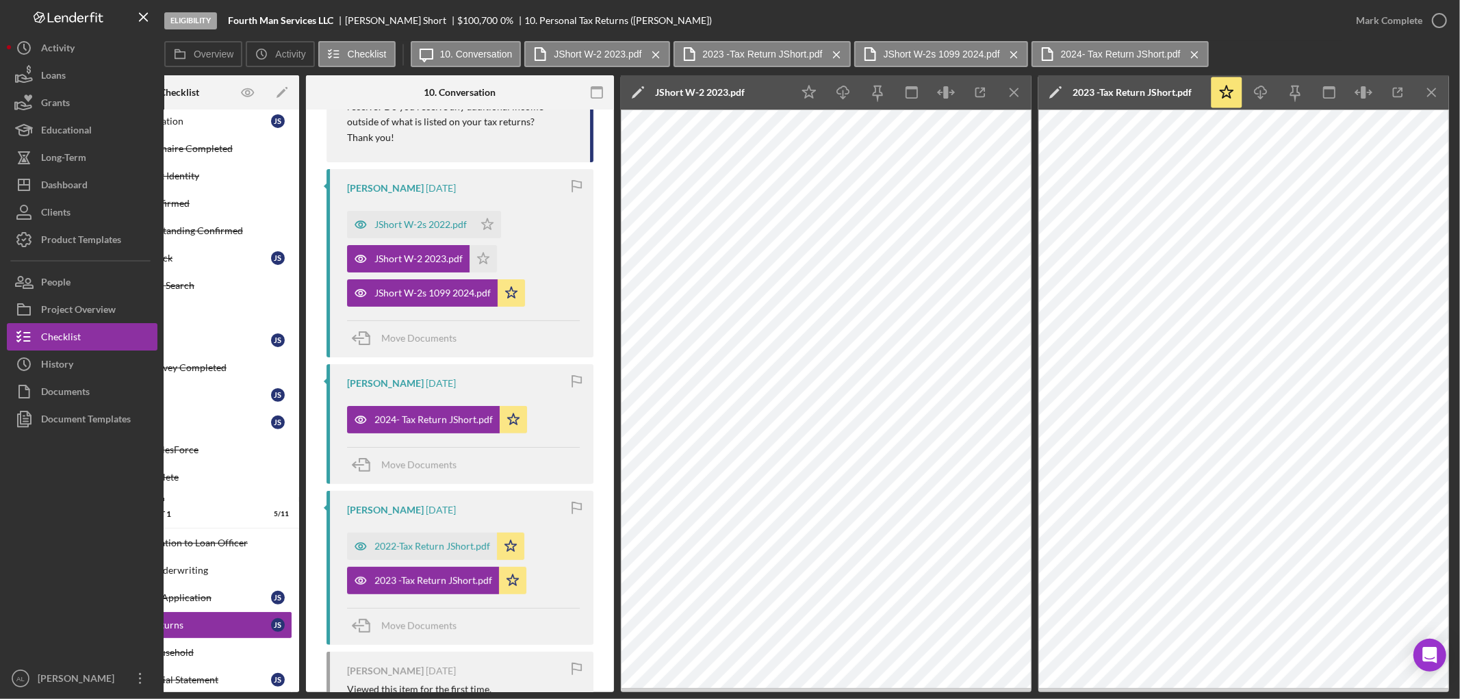
scroll to position [0, 0]
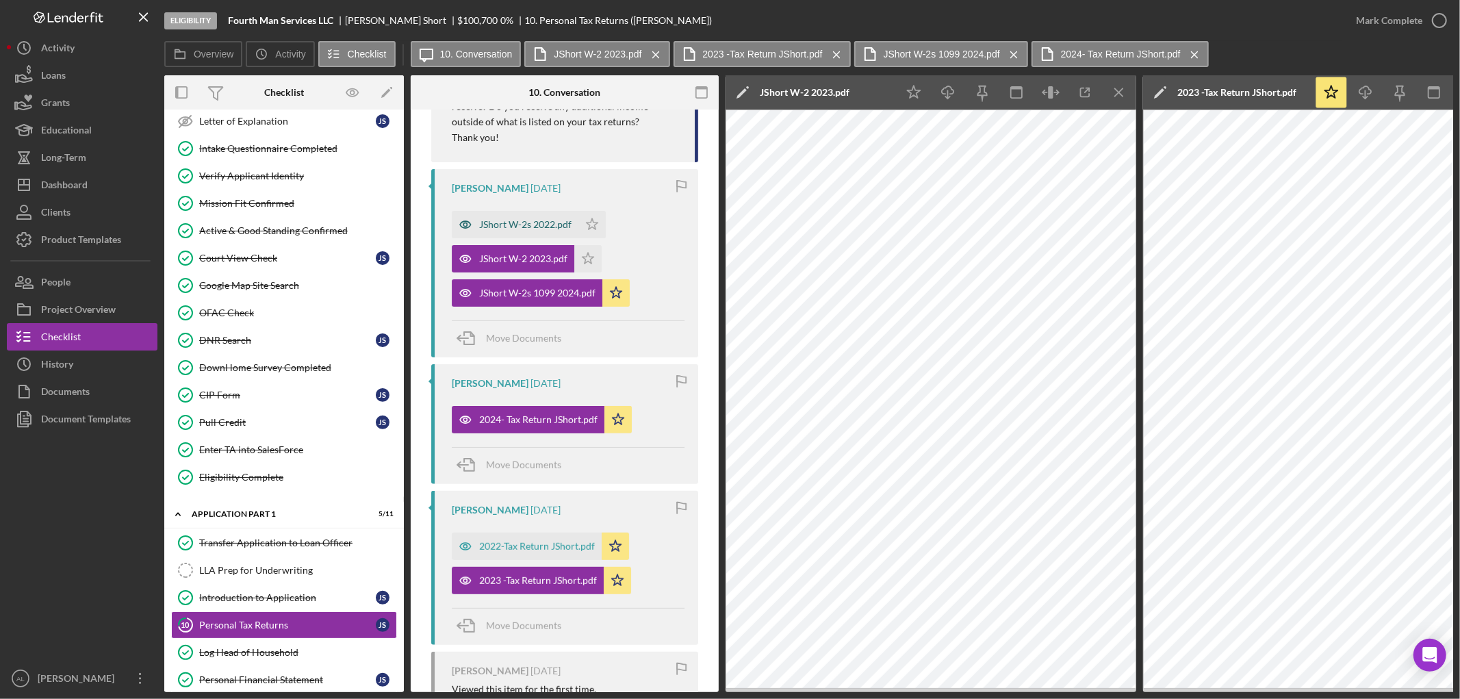
click at [520, 215] on div "JShort W-2s 2022.pdf" at bounding box center [515, 224] width 127 height 27
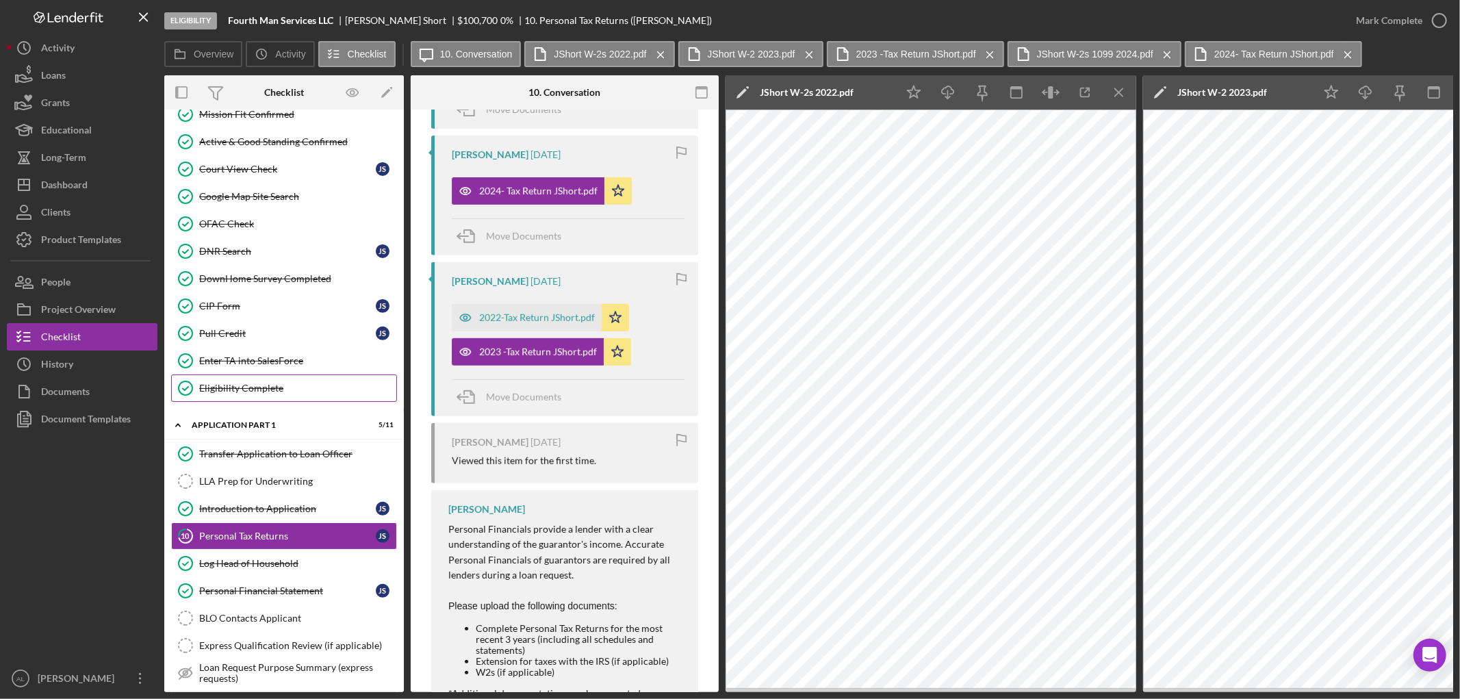
scroll to position [332, 0]
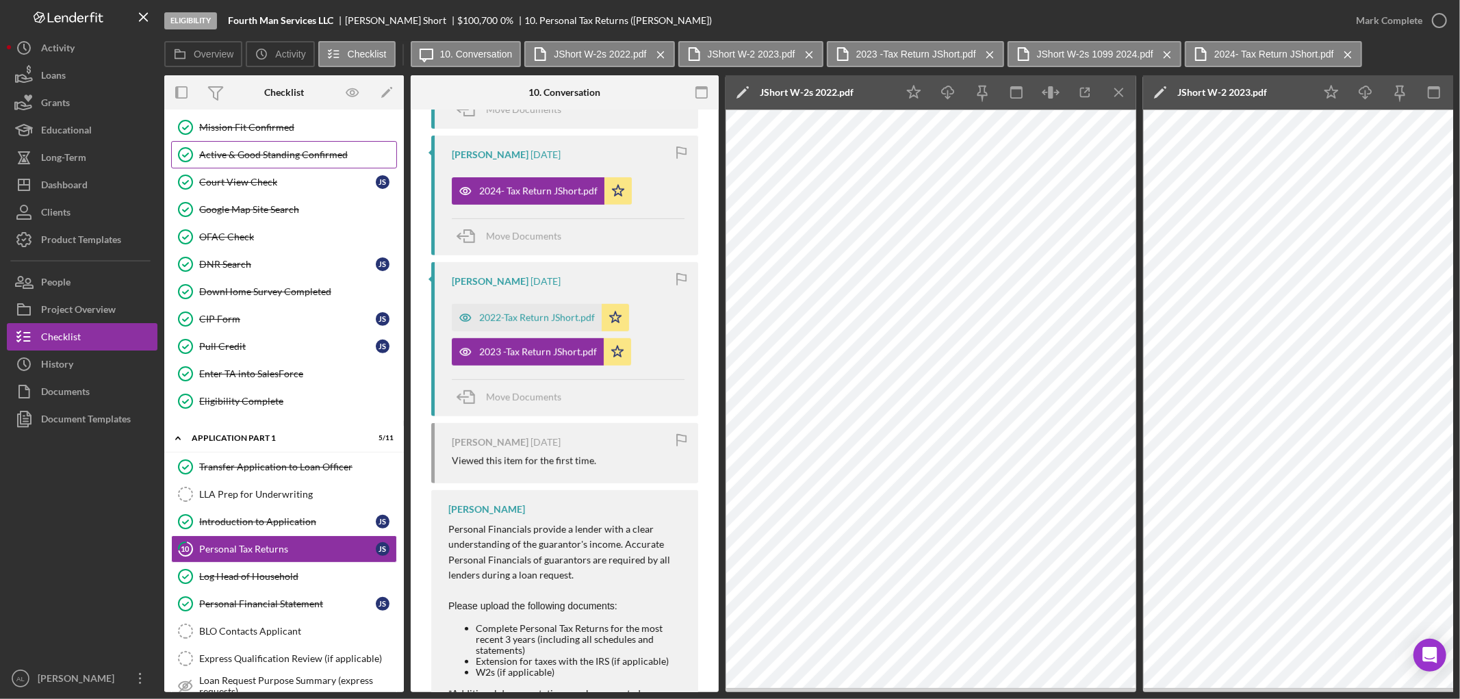
click at [268, 167] on link "Active & Good Standing Confirmed Active & Good Standing Confirmed" at bounding box center [284, 154] width 226 height 27
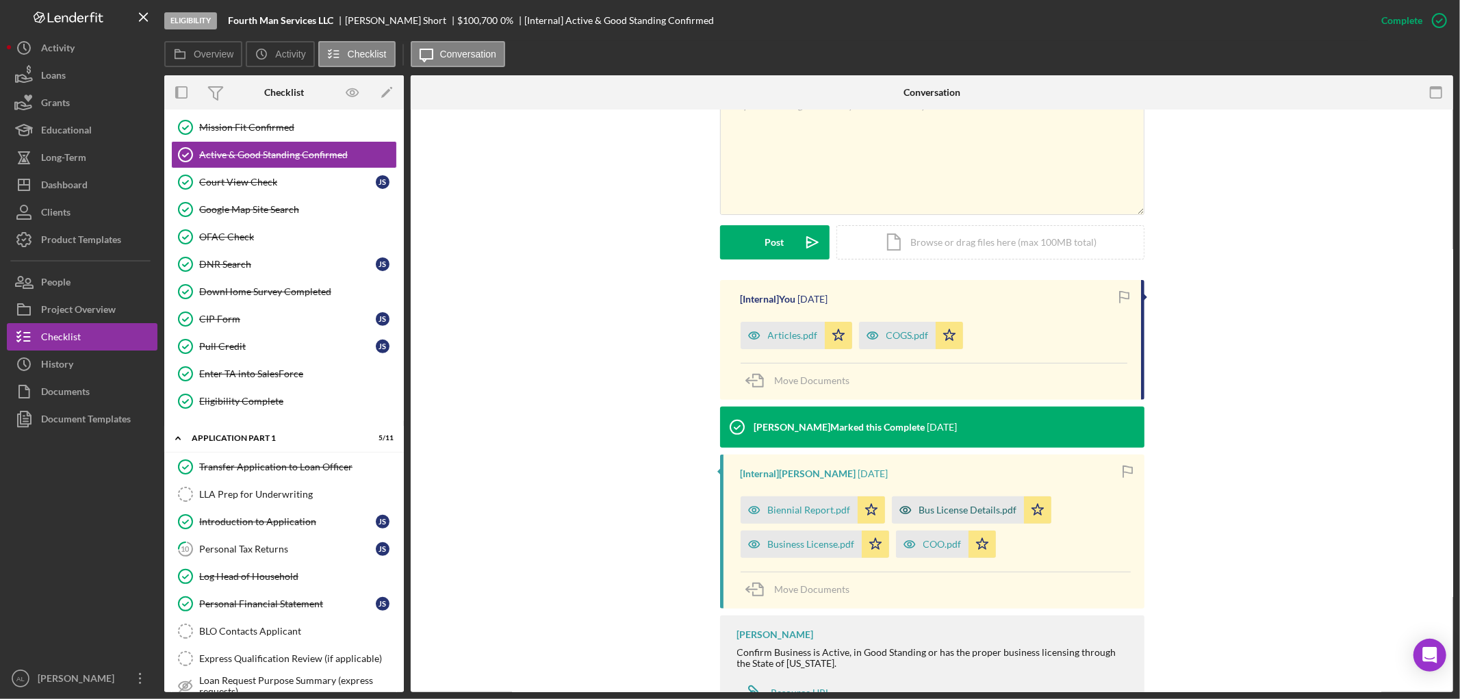
scroll to position [343, 0]
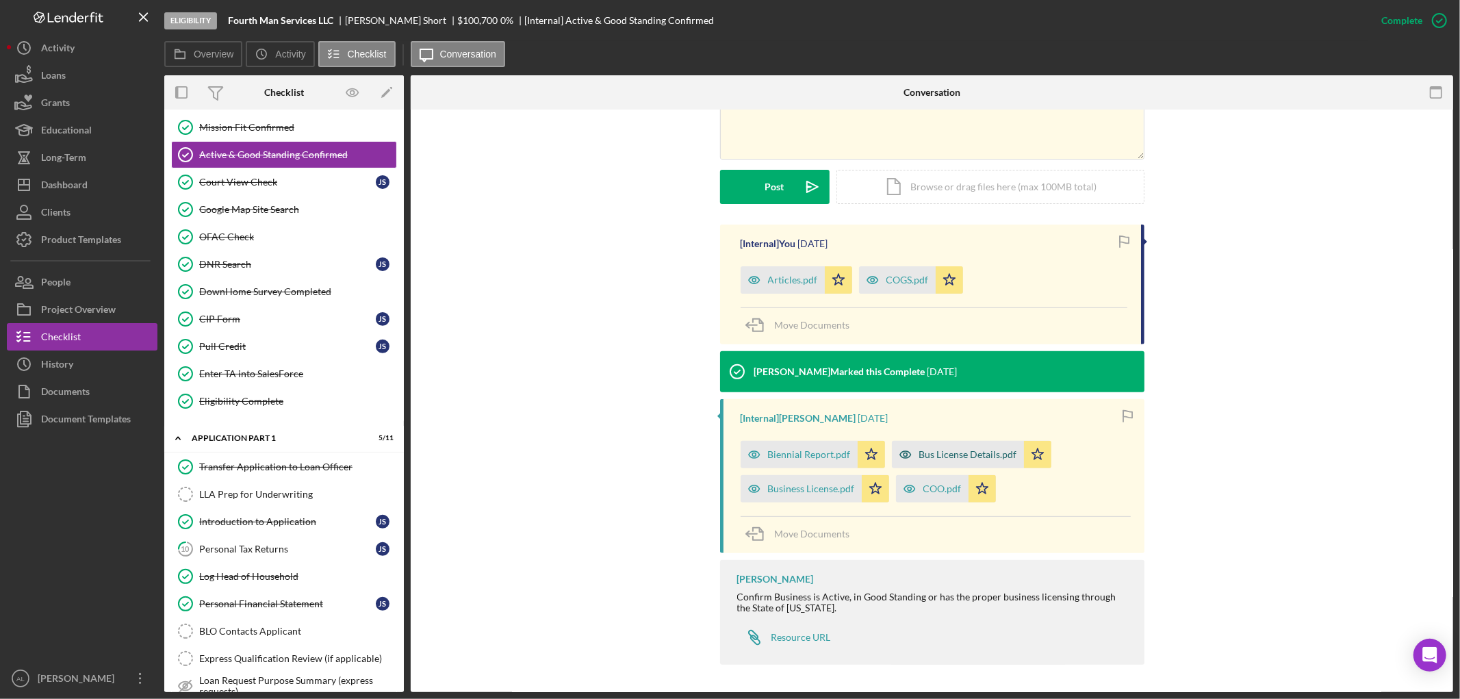
click at [919, 466] on div "Bus License Details.pdf" at bounding box center [958, 454] width 132 height 27
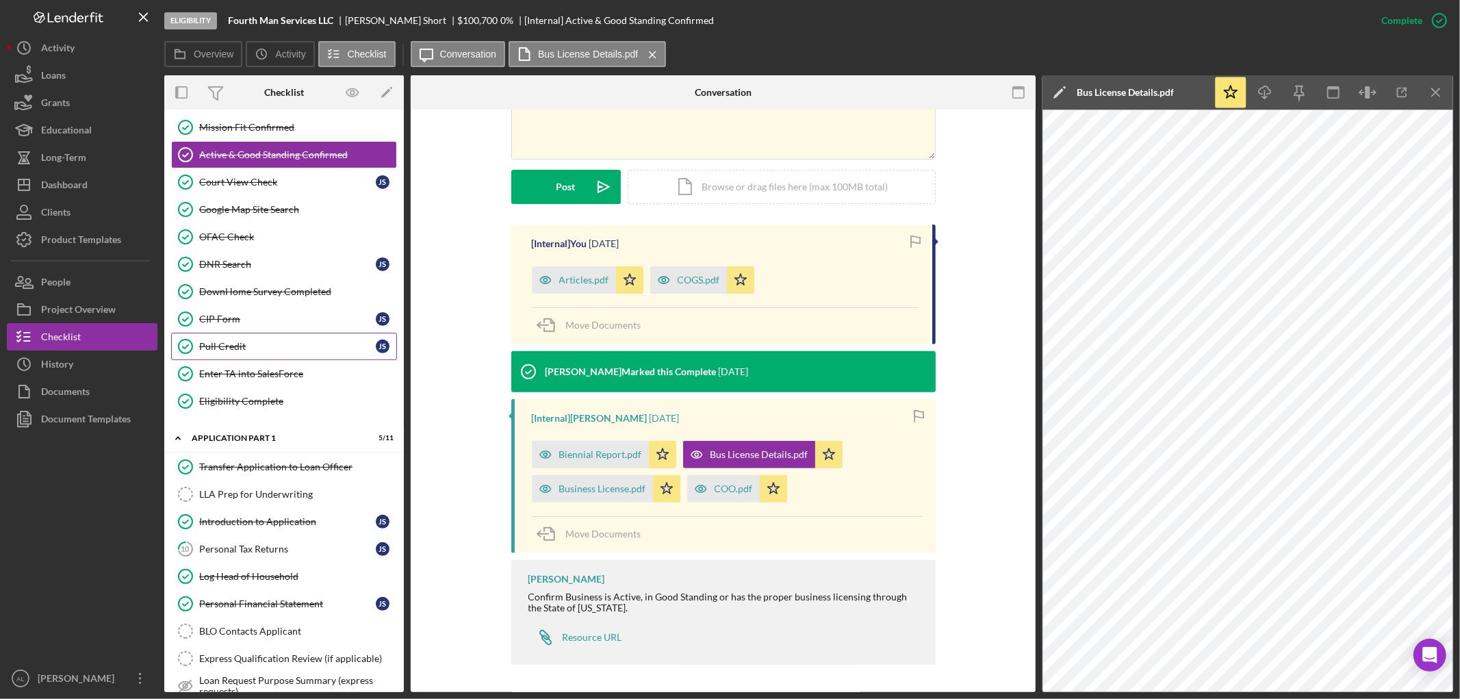
scroll to position [0, 0]
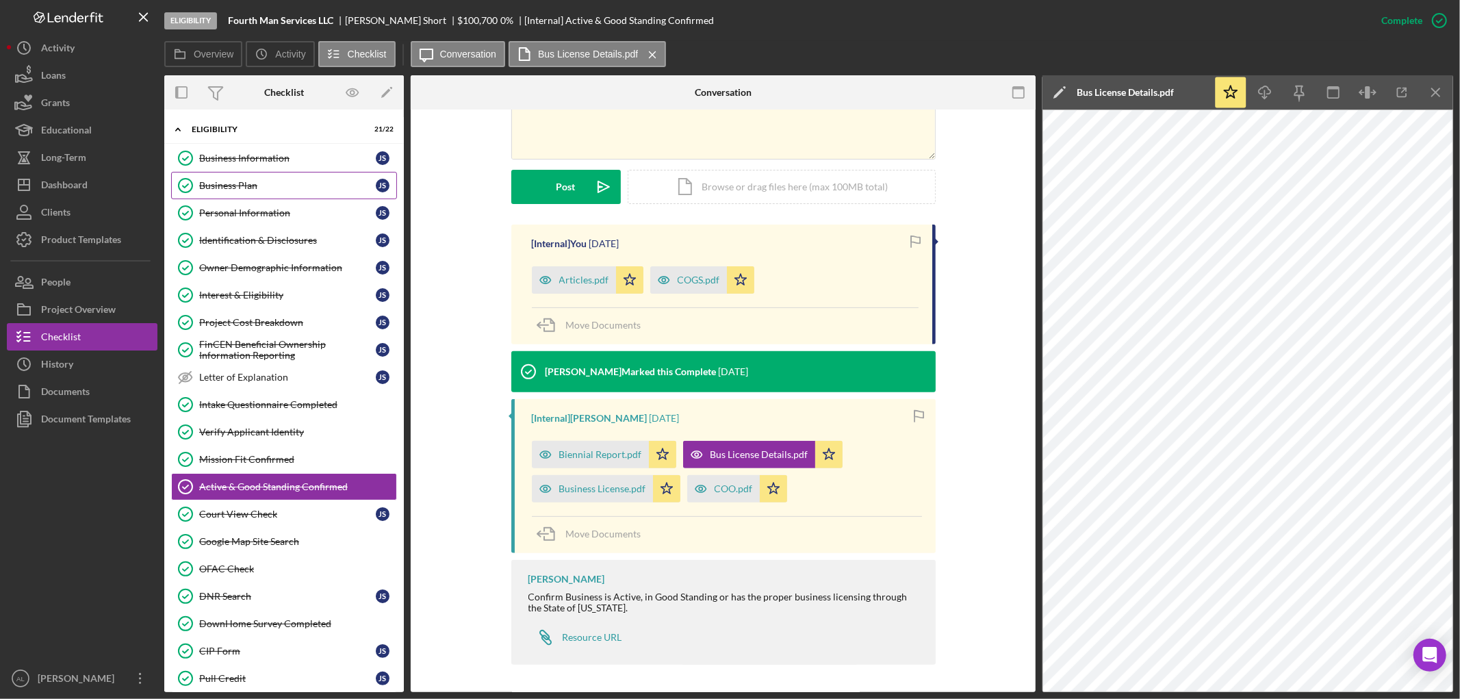
click at [300, 197] on link "Business Plan Business Plan J S" at bounding box center [284, 185] width 226 height 27
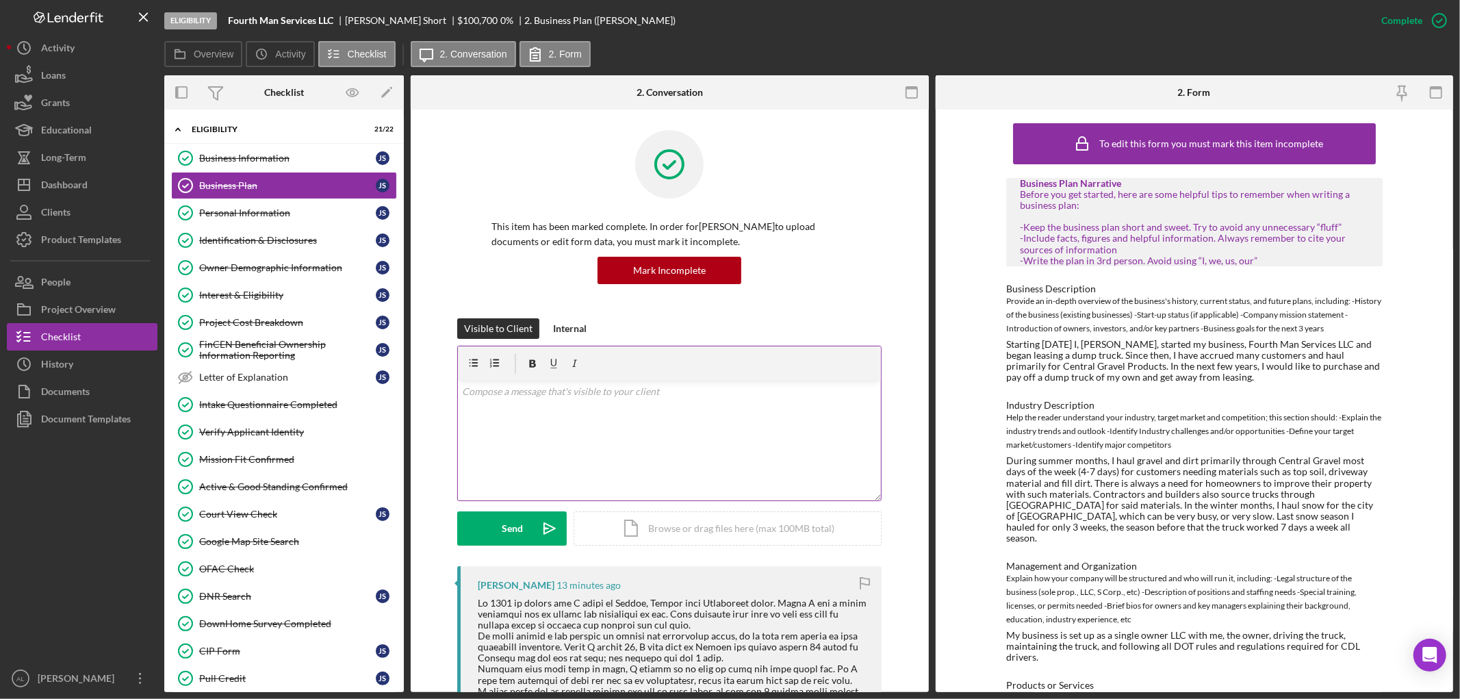
scroll to position [228, 0]
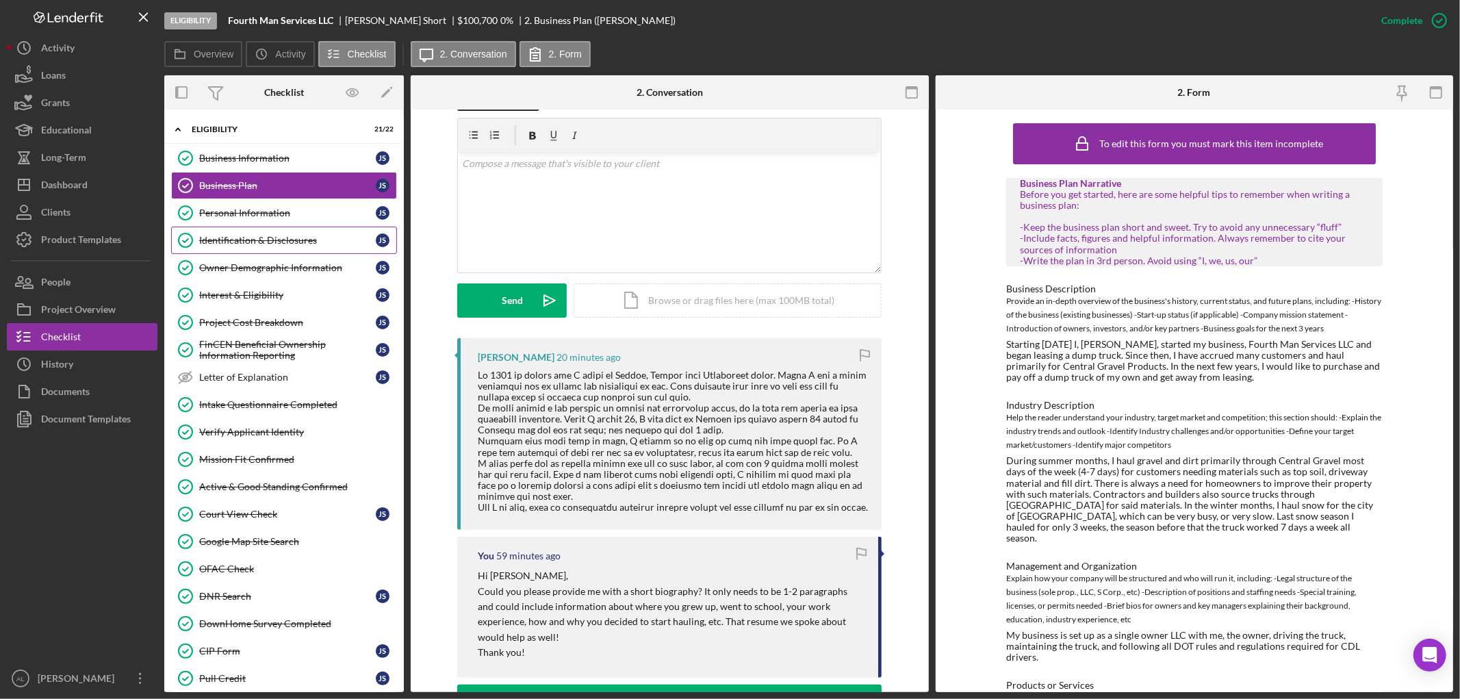
click at [257, 238] on div "Identification & Disclosures" at bounding box center [287, 240] width 177 height 11
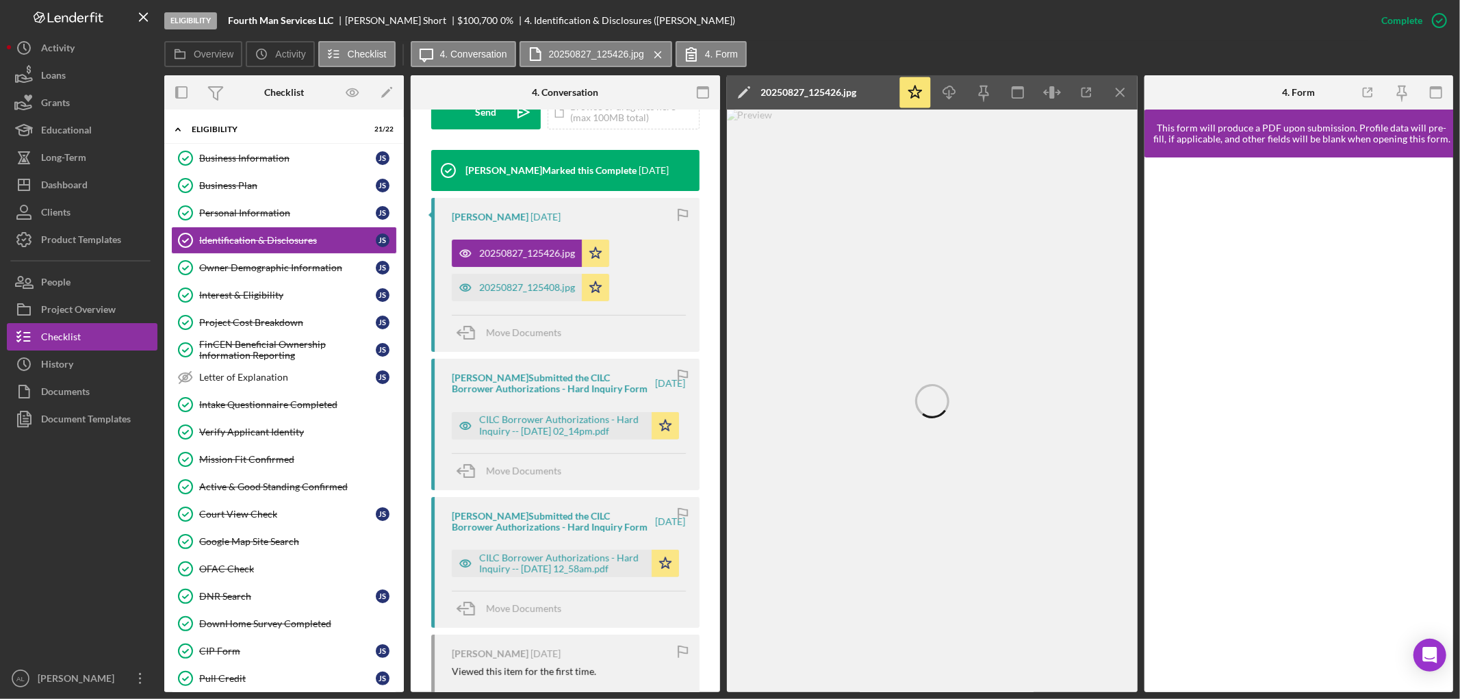
scroll to position [608, 0]
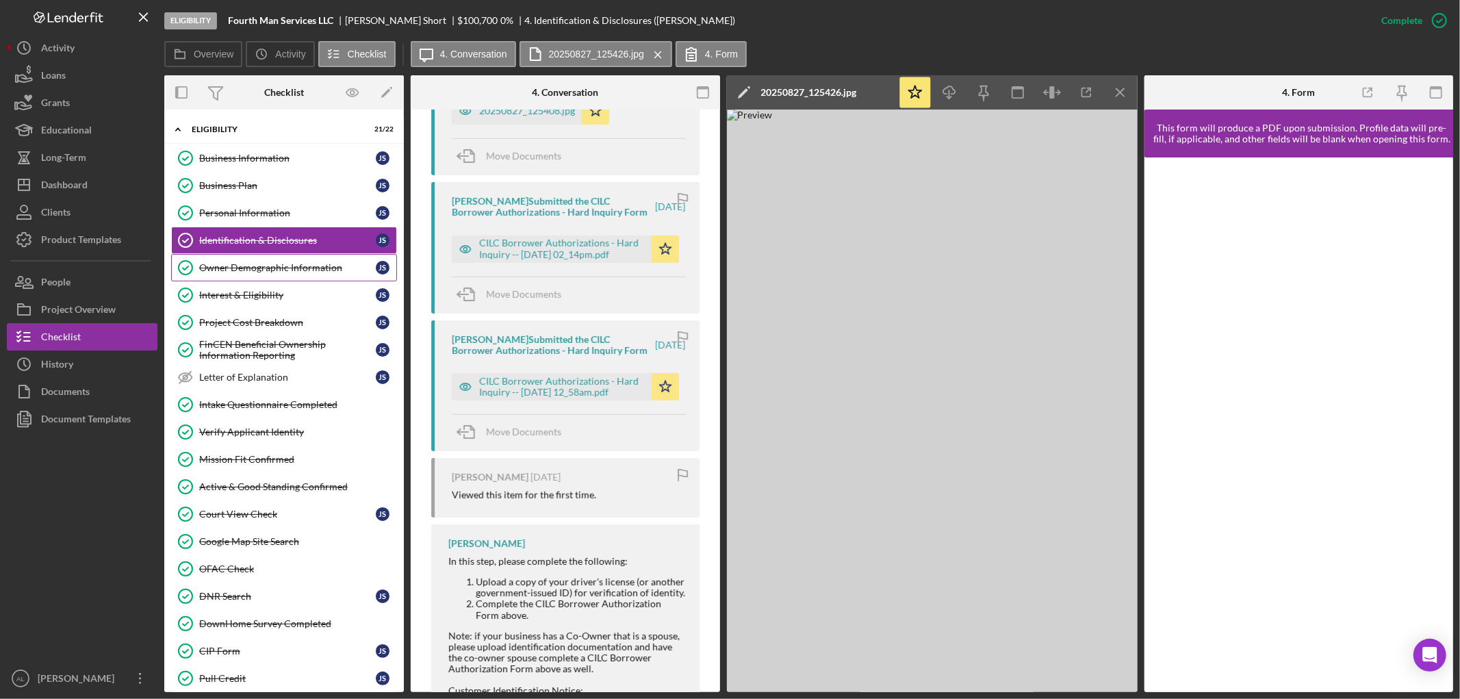
click at [268, 281] on link "Owner Demographic Information Owner Demographic Information J S" at bounding box center [284, 267] width 226 height 27
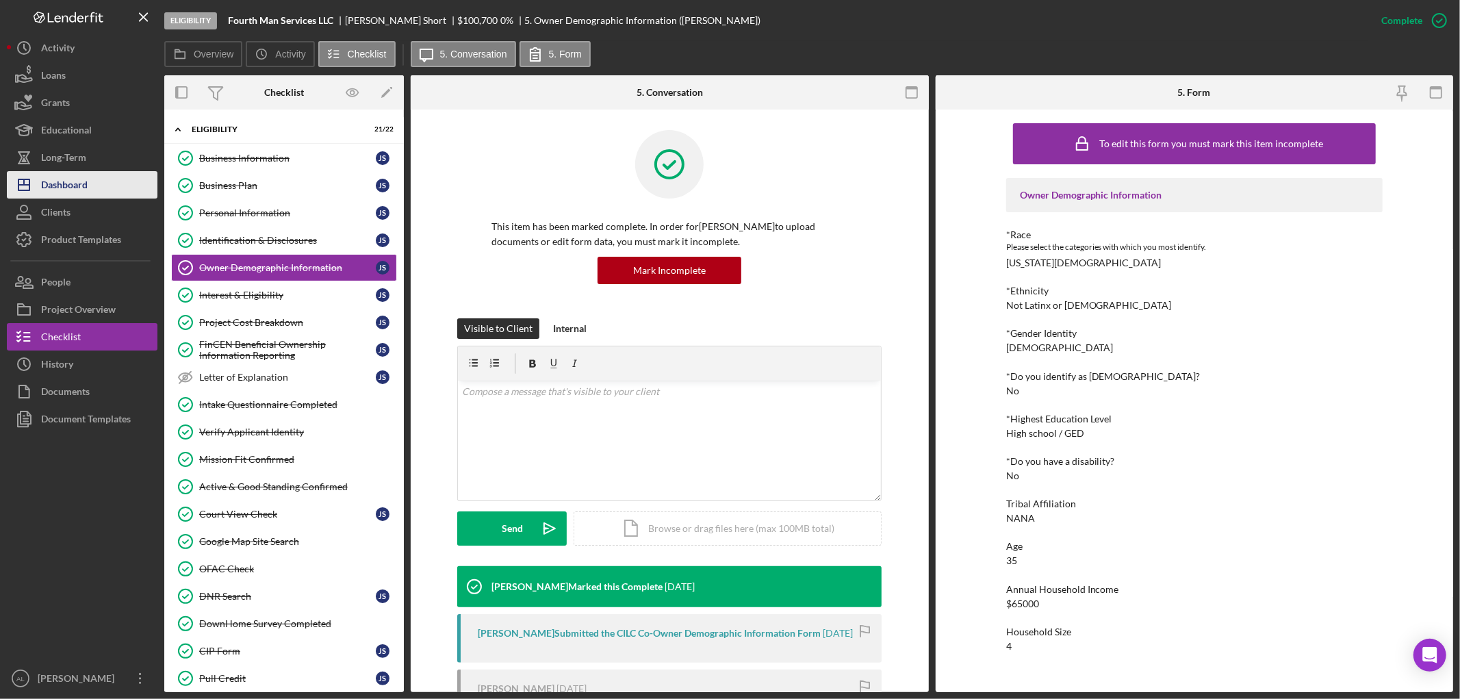
click at [89, 178] on button "Icon/Dashboard Dashboard" at bounding box center [82, 184] width 151 height 27
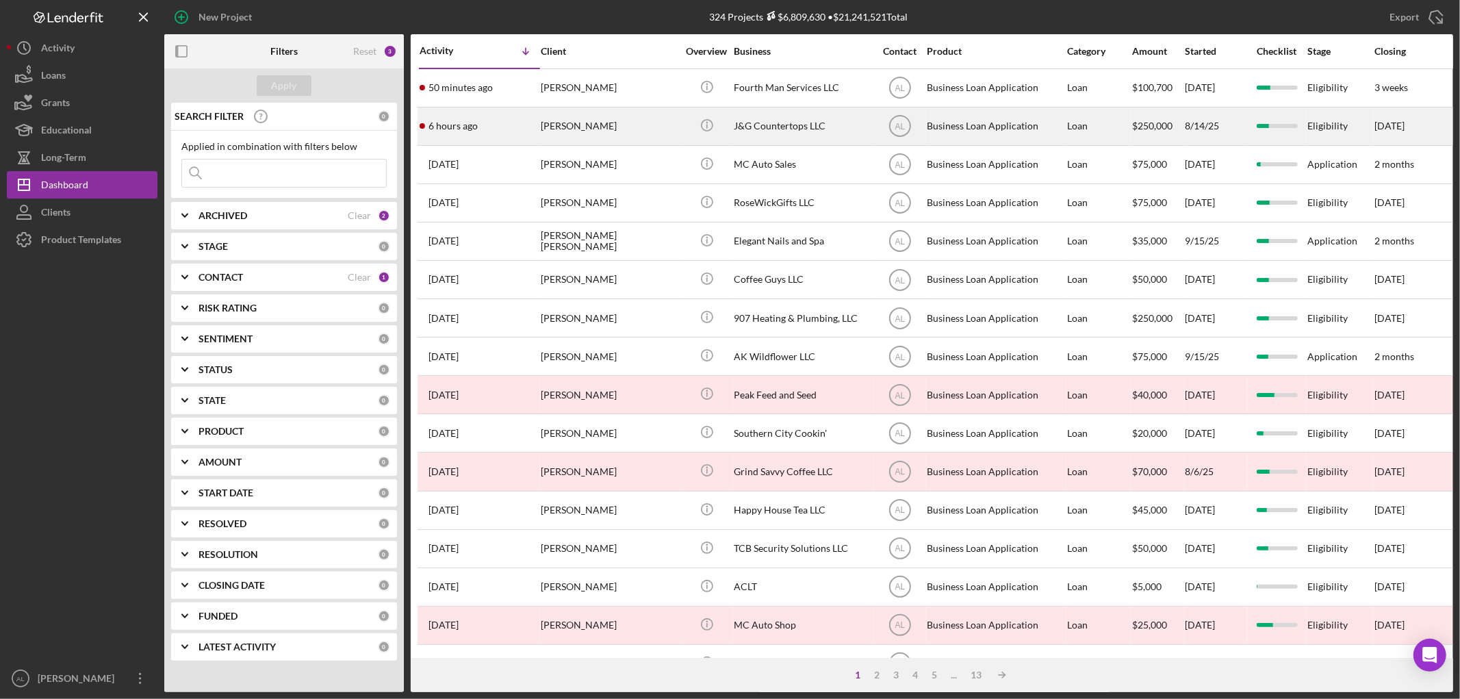
click at [578, 134] on div "[PERSON_NAME]" at bounding box center [609, 126] width 137 height 36
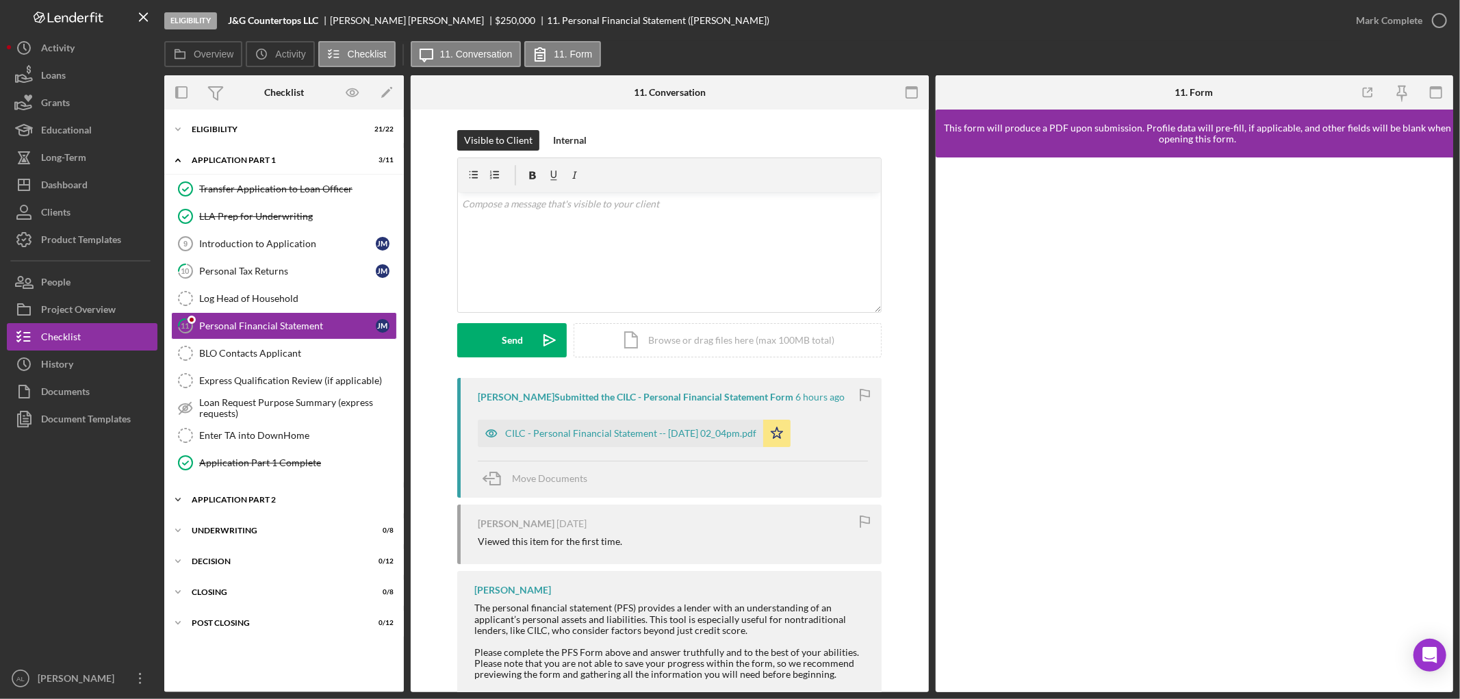
click at [249, 505] on div "Icon/Expander Application Part 2 0 / 6" at bounding box center [284, 499] width 240 height 27
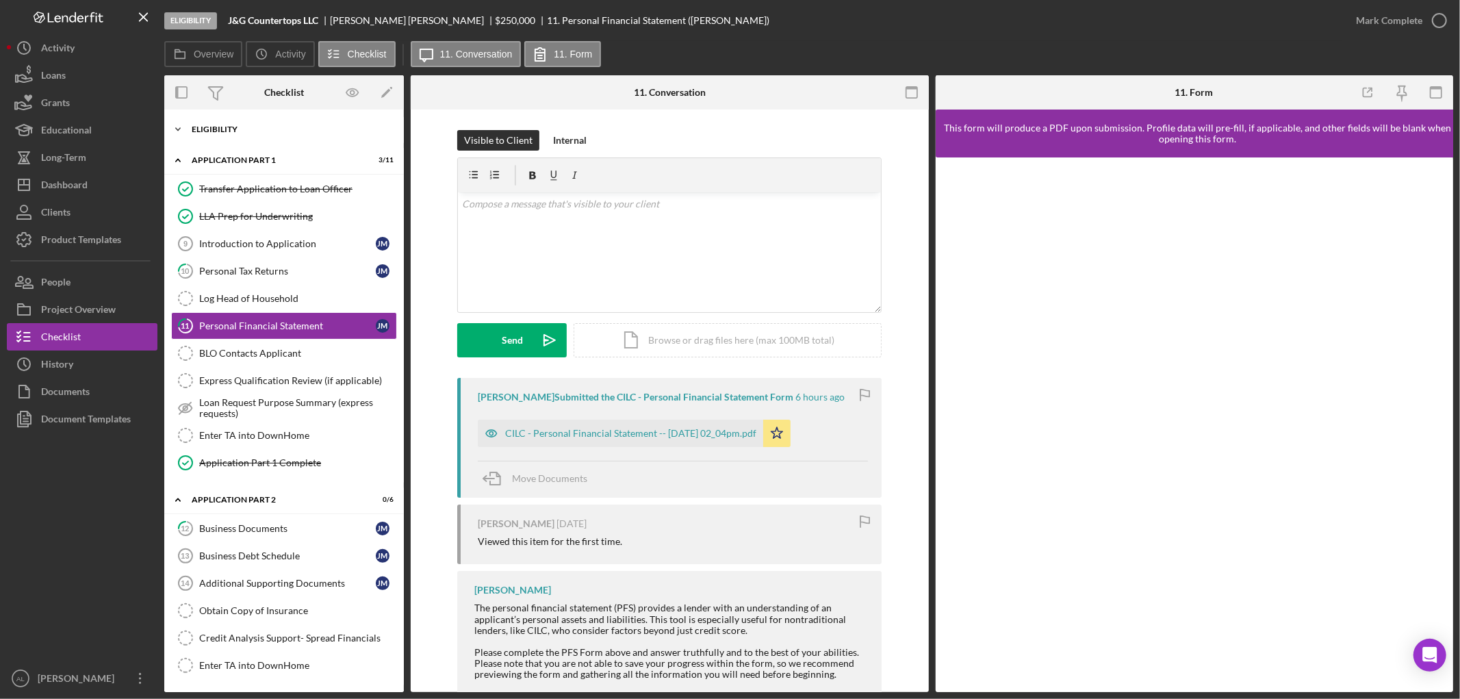
click at [258, 133] on div "Eligibility" at bounding box center [289, 129] width 195 height 8
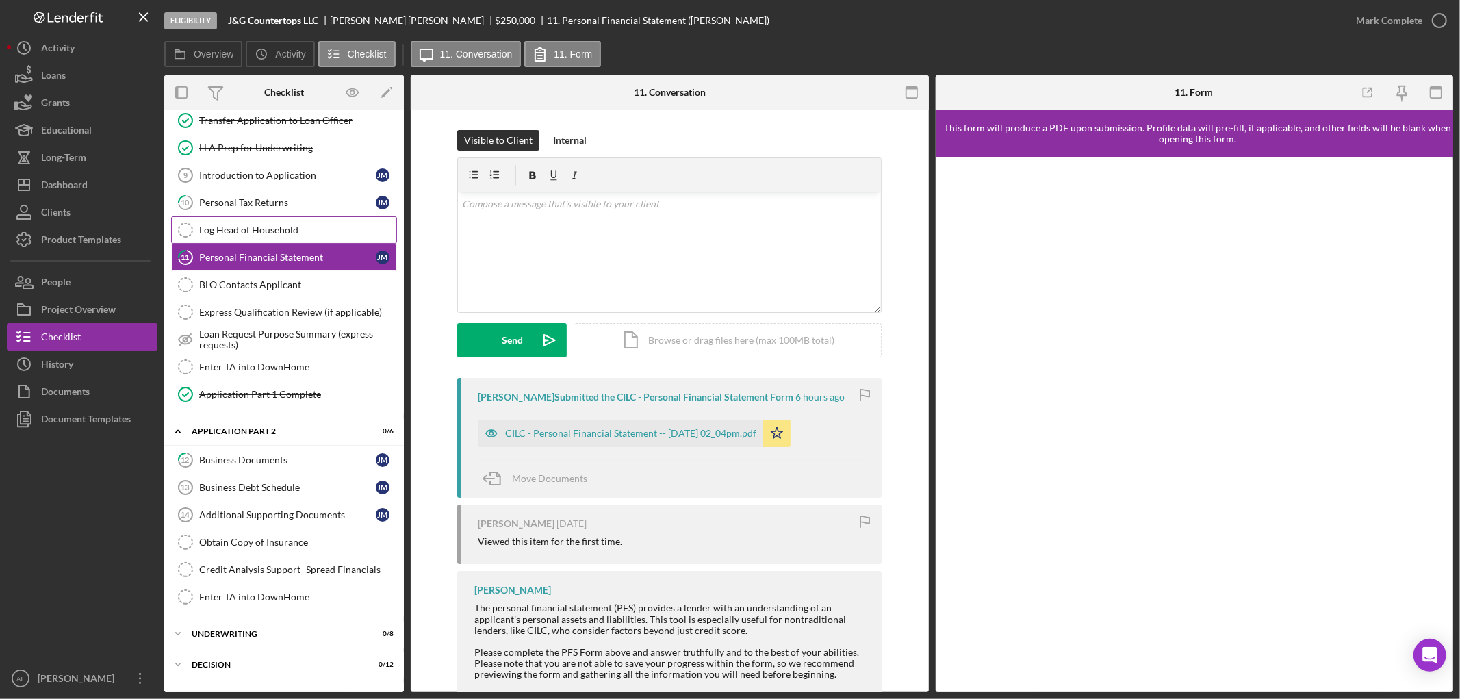
scroll to position [739, 0]
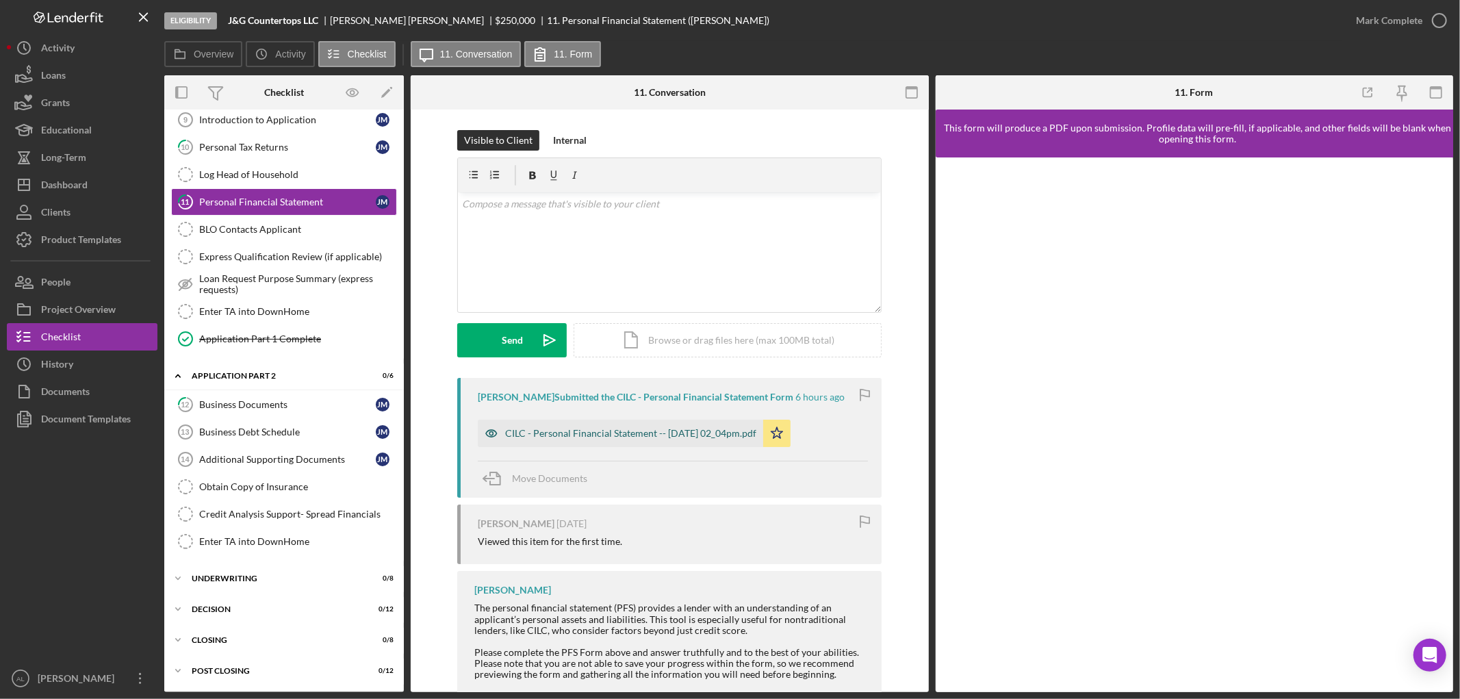
click at [638, 438] on div "CILC - Personal Financial Statement -- [DATE] 02_04pm.pdf" at bounding box center [630, 433] width 251 height 11
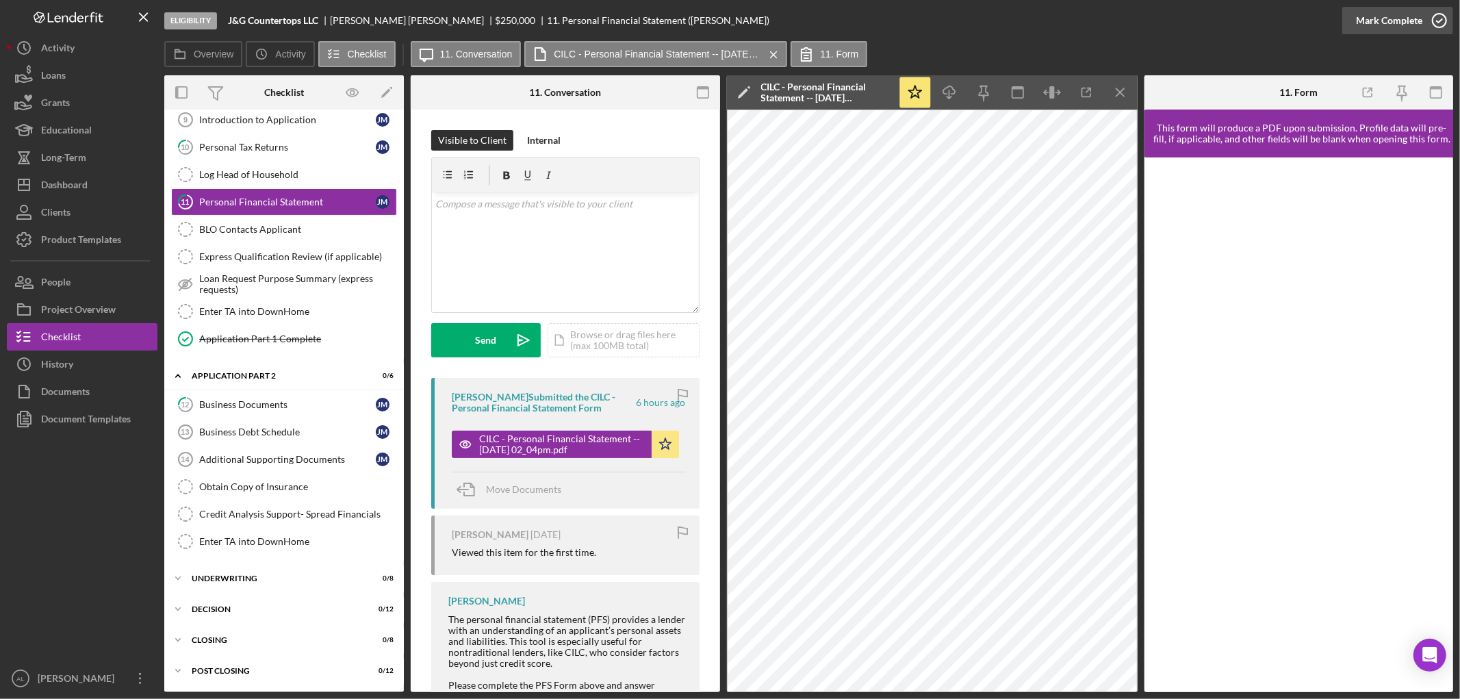
click at [1434, 26] on icon "button" at bounding box center [1439, 20] width 34 height 34
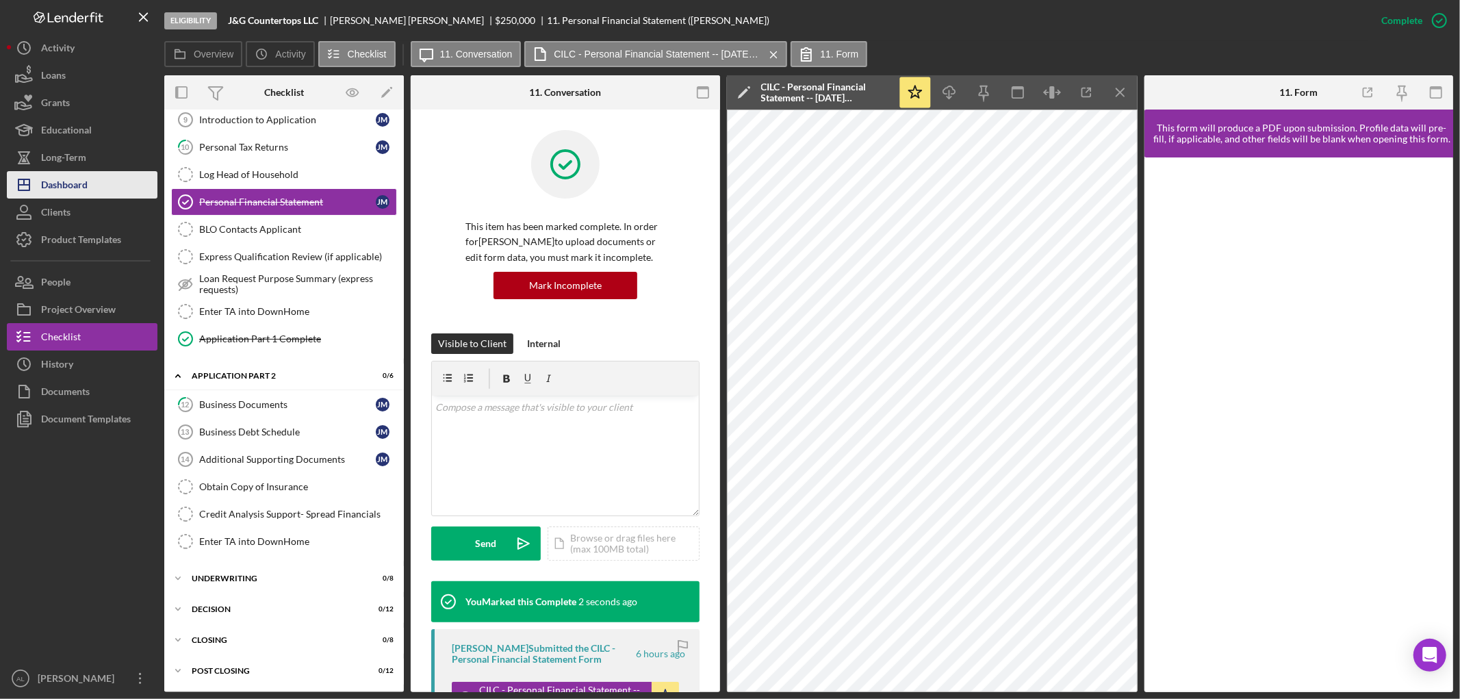
click at [79, 181] on div "Dashboard" at bounding box center [64, 186] width 47 height 31
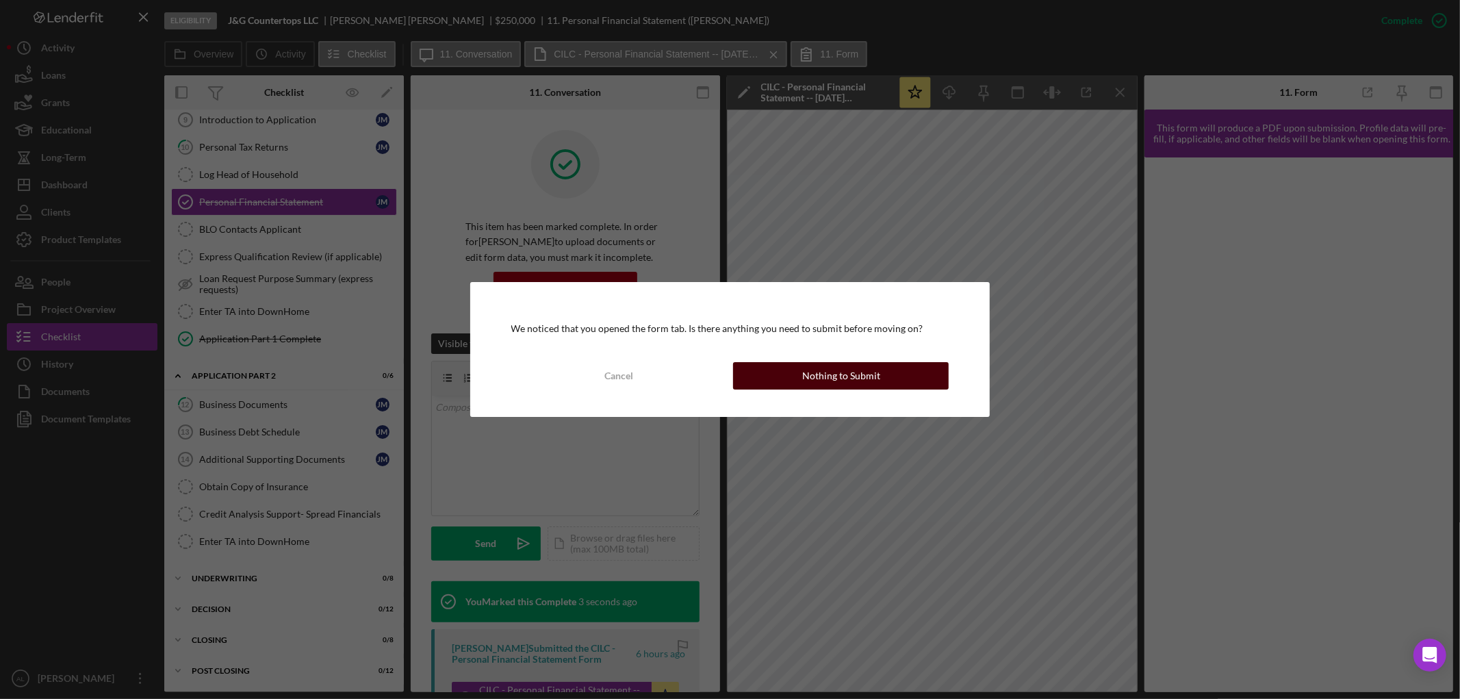
click at [853, 377] on div "Nothing to Submit" at bounding box center [841, 375] width 78 height 27
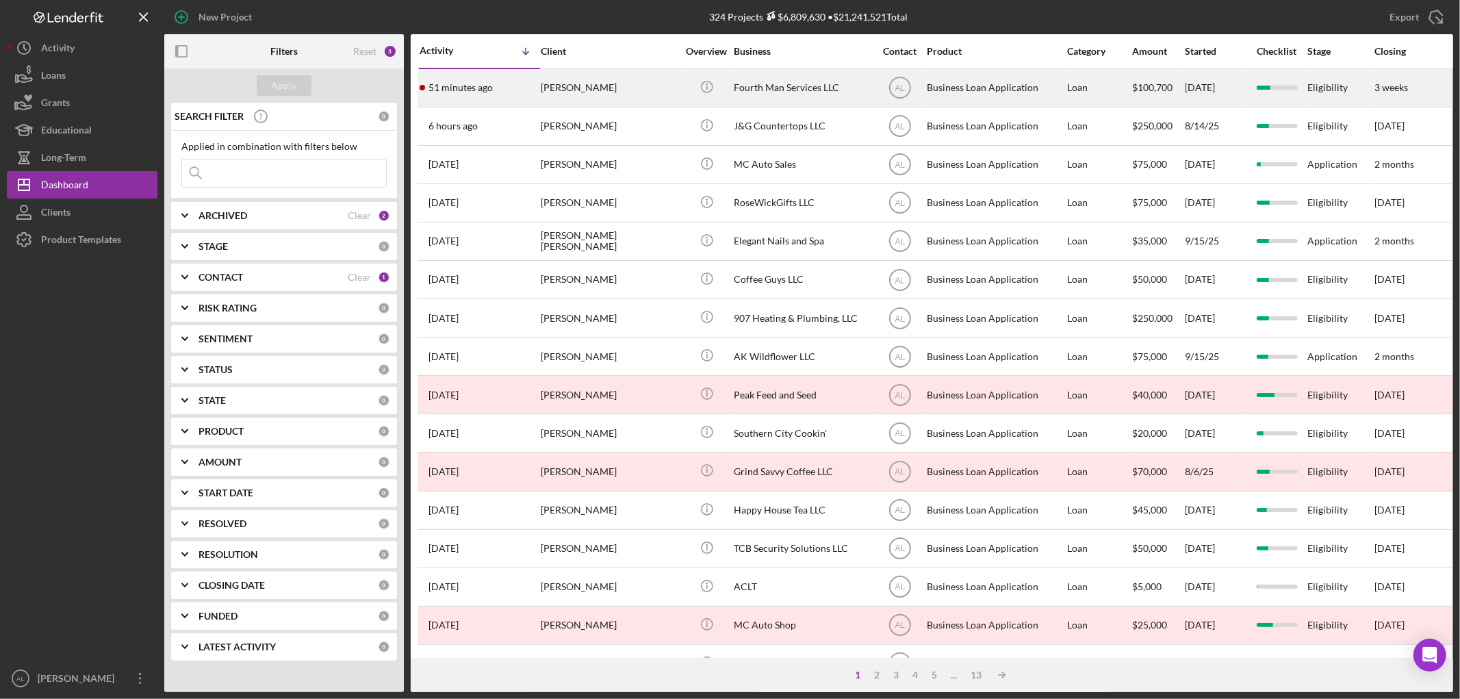
click at [546, 79] on div "[PERSON_NAME]" at bounding box center [609, 88] width 137 height 36
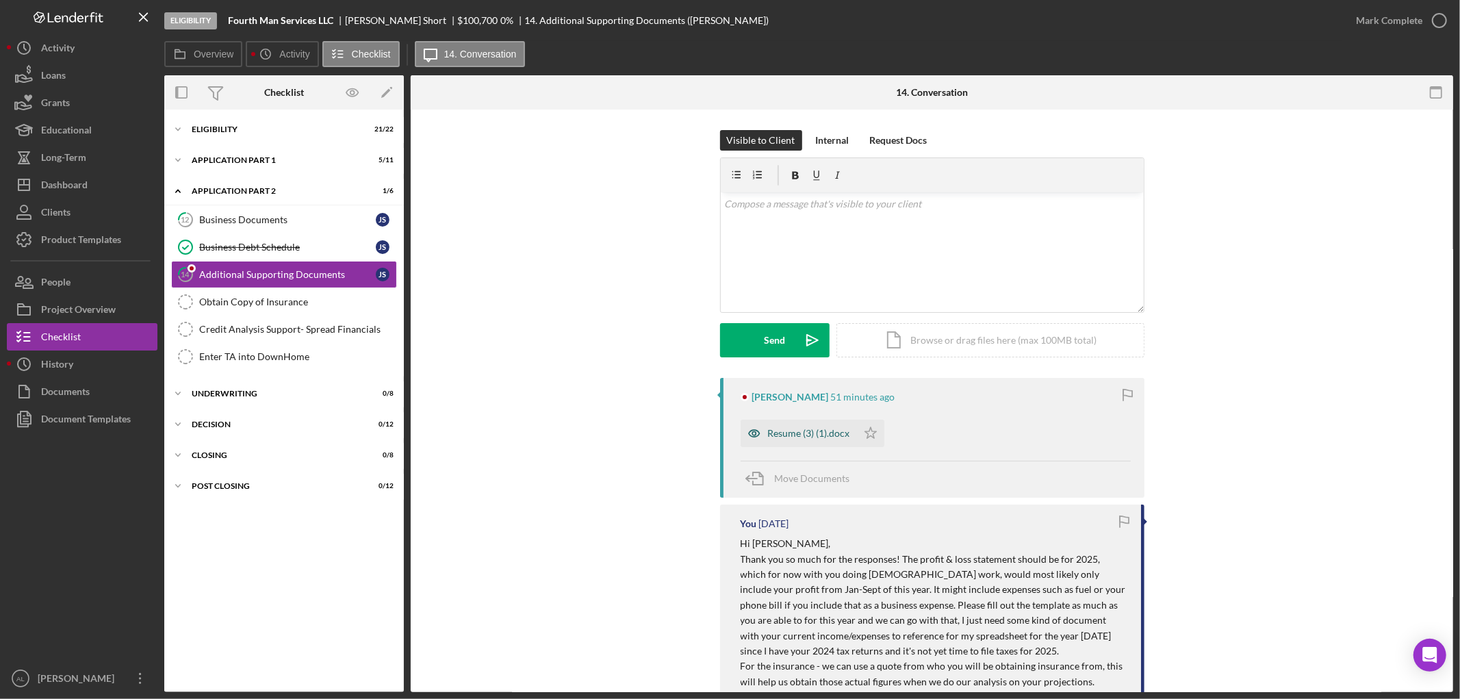
click at [768, 441] on div "Resume (3) (1).docx" at bounding box center [799, 433] width 116 height 27
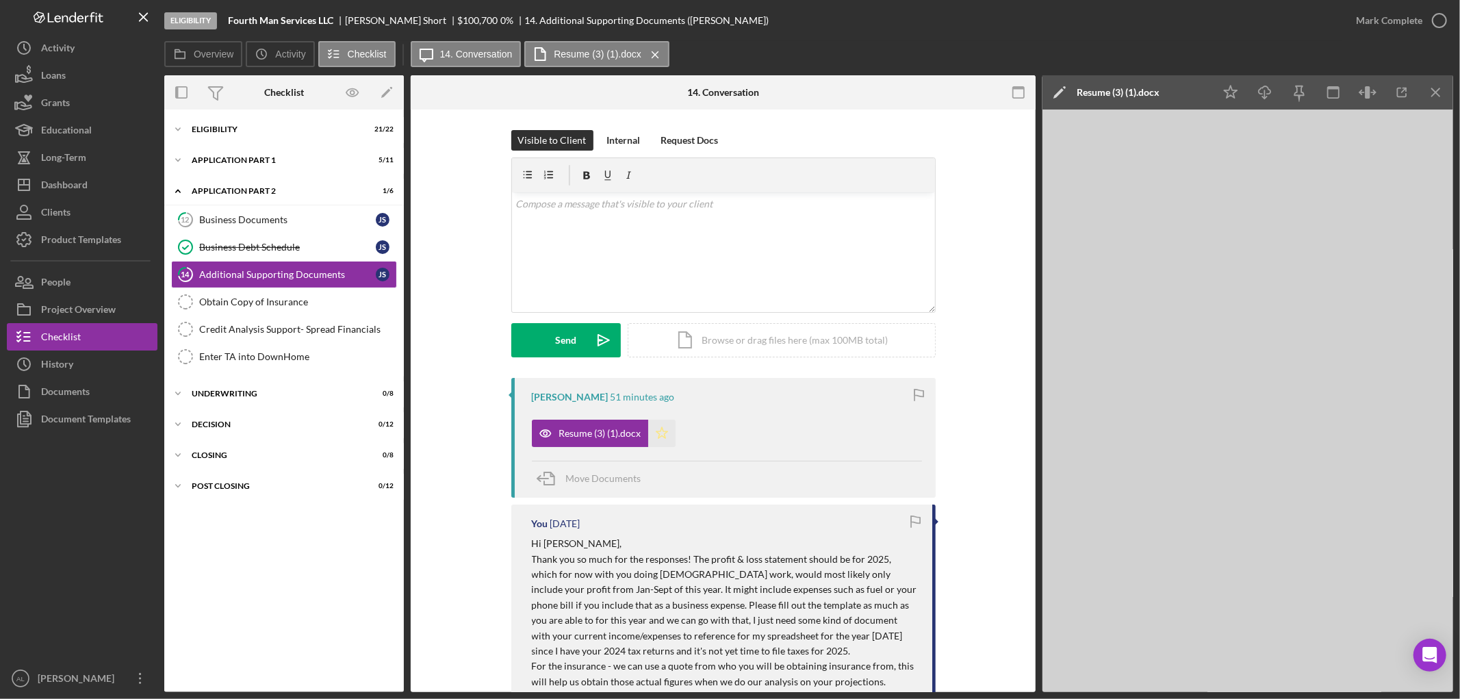
click at [666, 435] on icon "Icon/Star" at bounding box center [661, 433] width 27 height 27
